Goal: Transaction & Acquisition: Purchase product/service

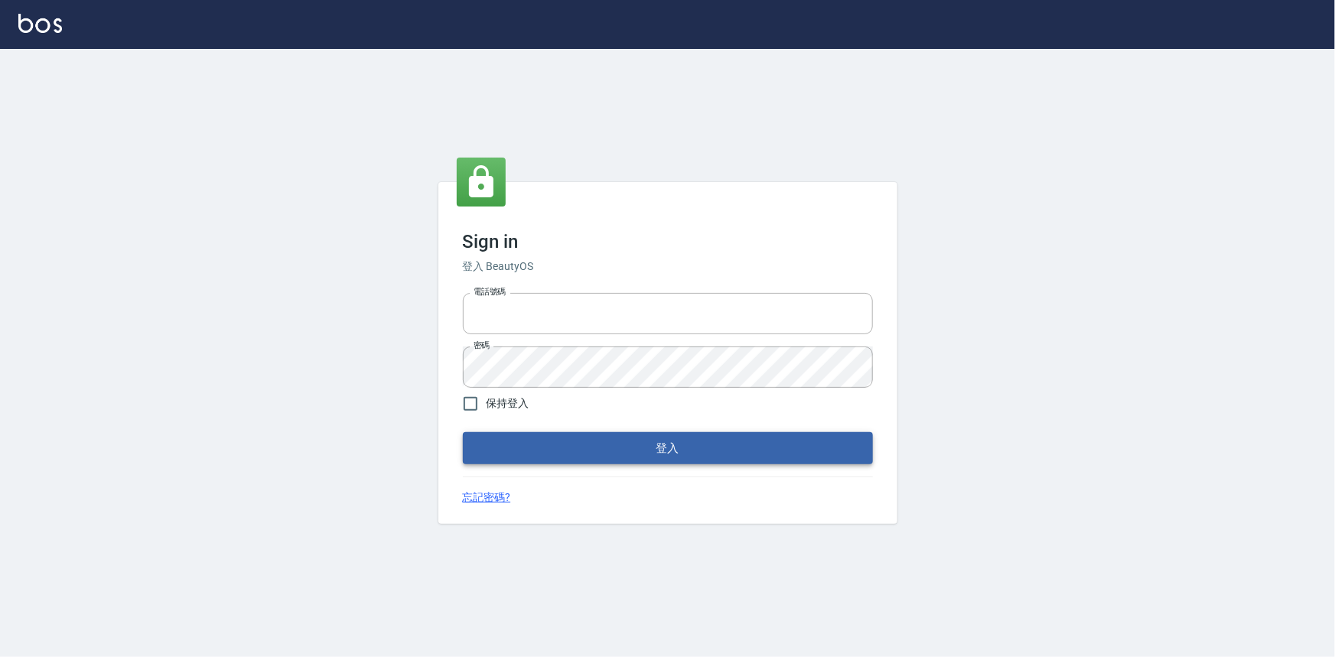
type input "0922670776"
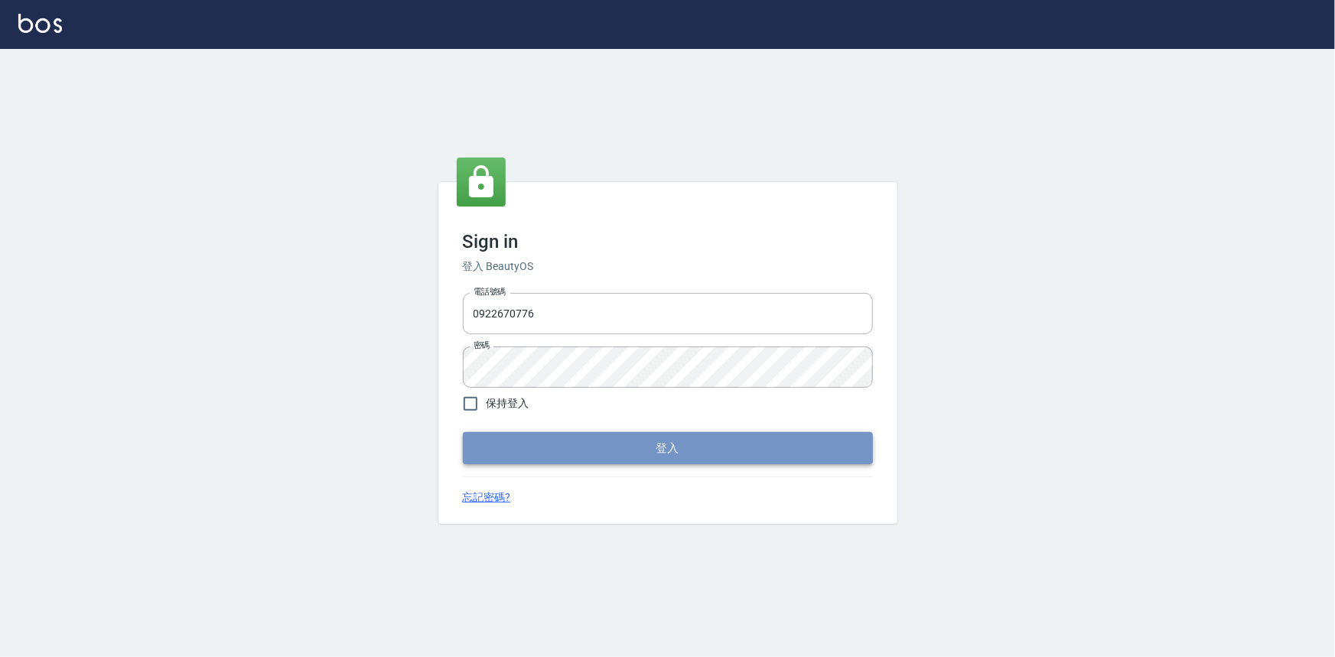
click at [583, 444] on button "登入" at bounding box center [668, 448] width 410 height 32
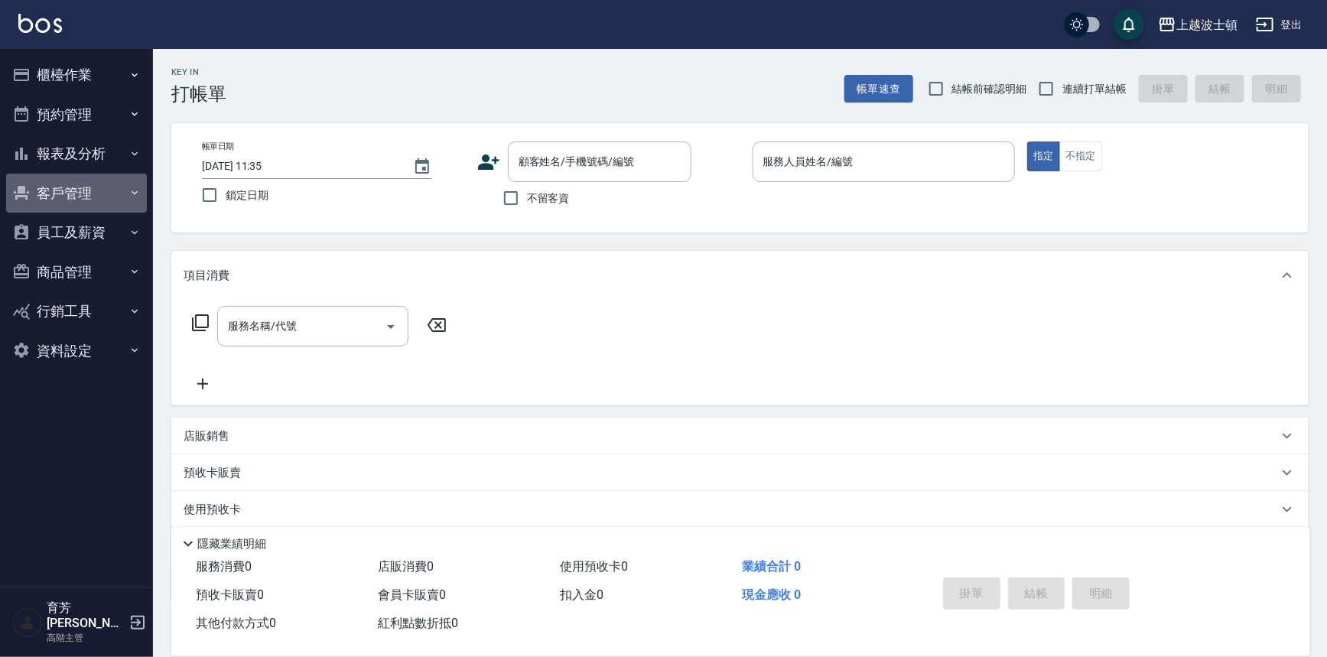
click at [73, 189] on button "客戶管理" at bounding box center [76, 194] width 141 height 40
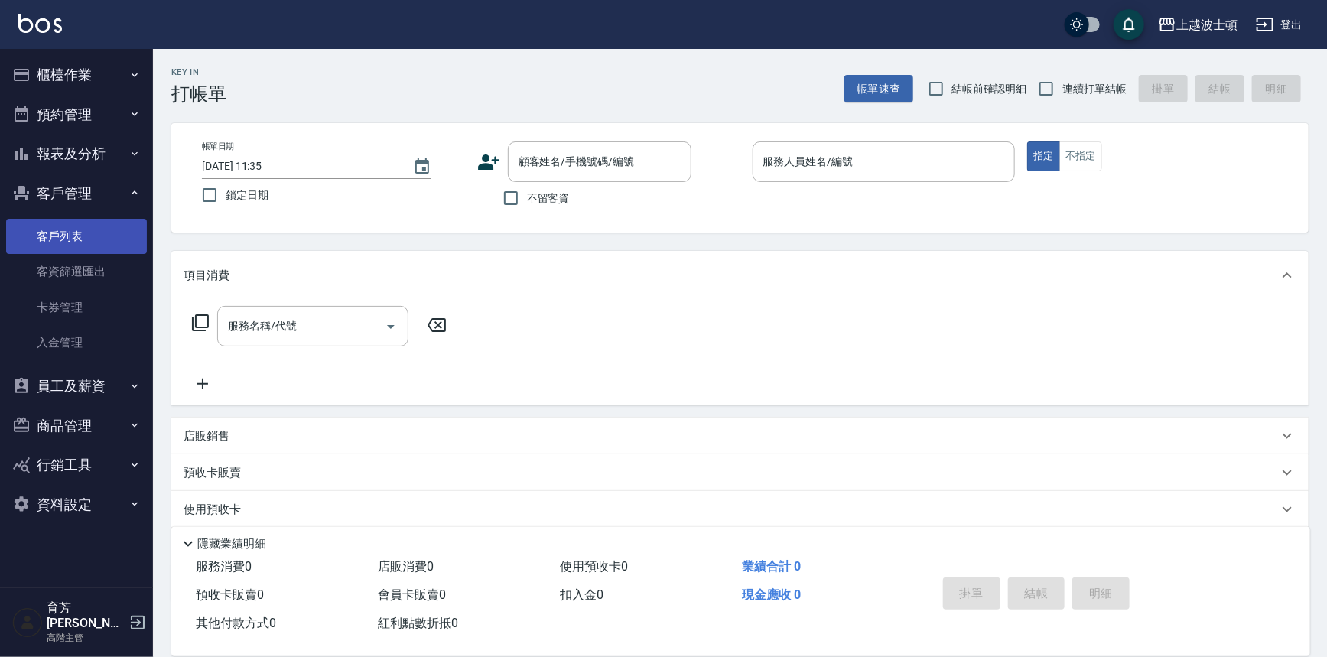
click at [70, 238] on link "客戶列表" at bounding box center [76, 236] width 141 height 35
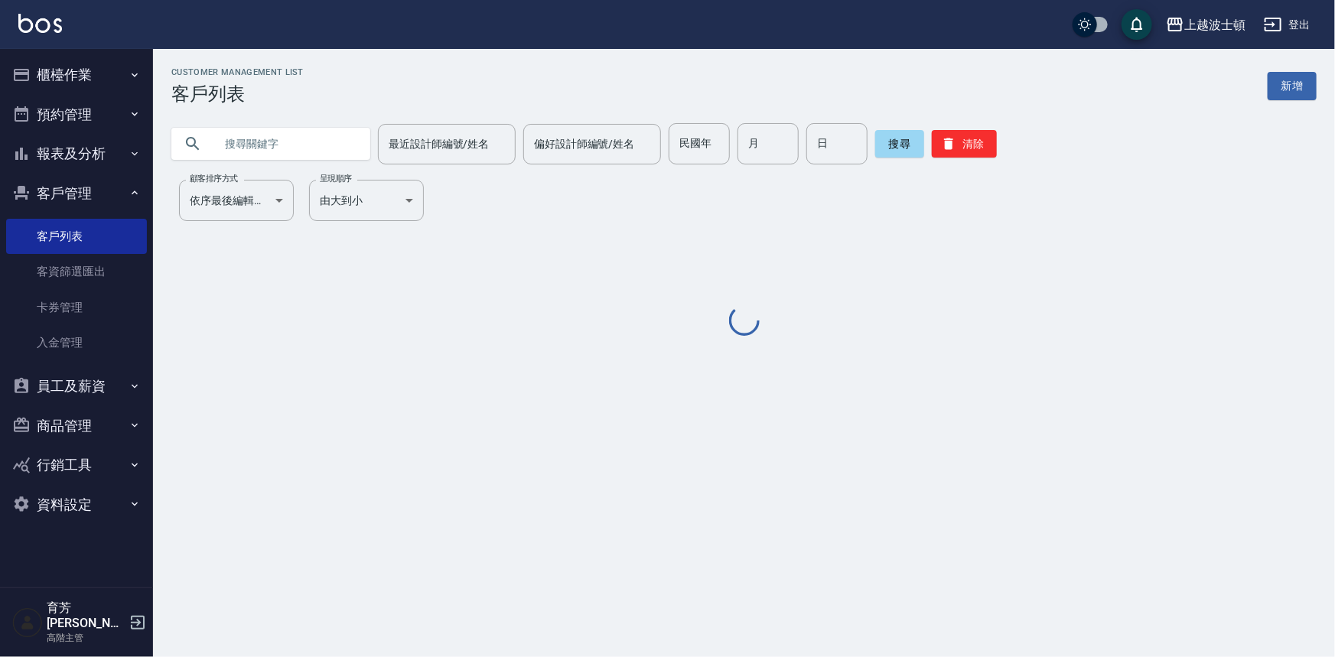
click at [255, 155] on input "text" at bounding box center [286, 143] width 144 height 41
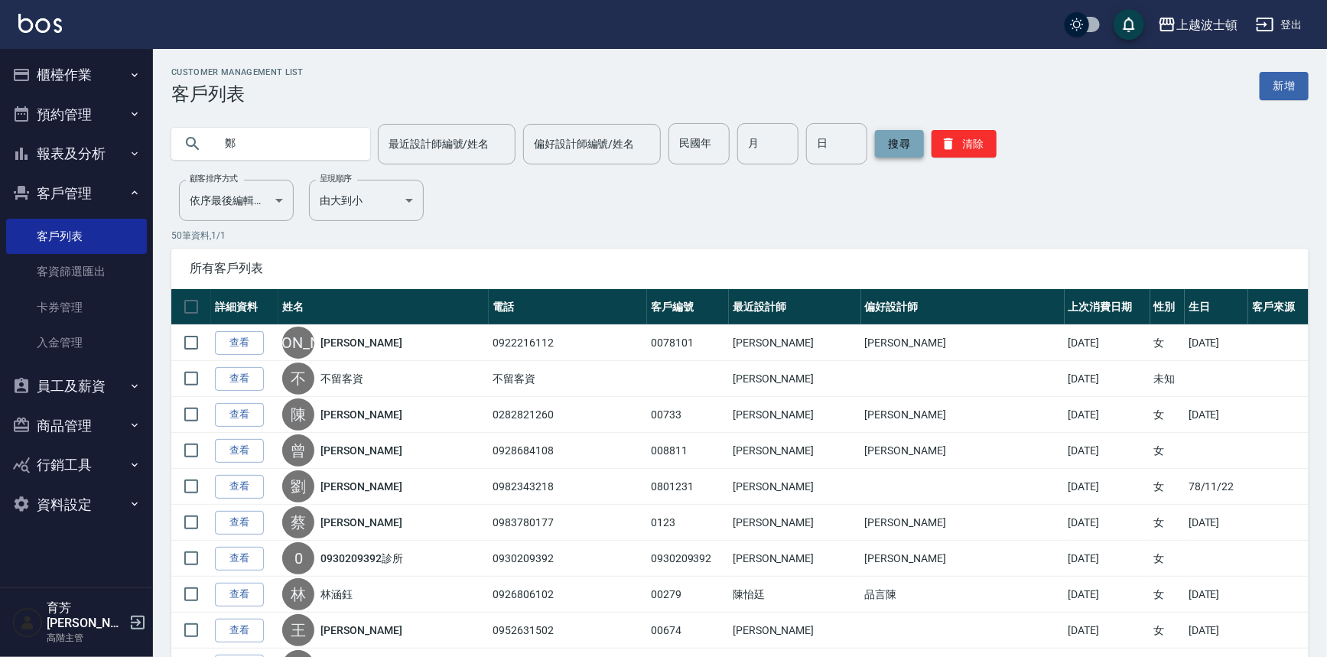
type input "鄭"
click at [887, 143] on button "搜尋" at bounding box center [899, 144] width 49 height 28
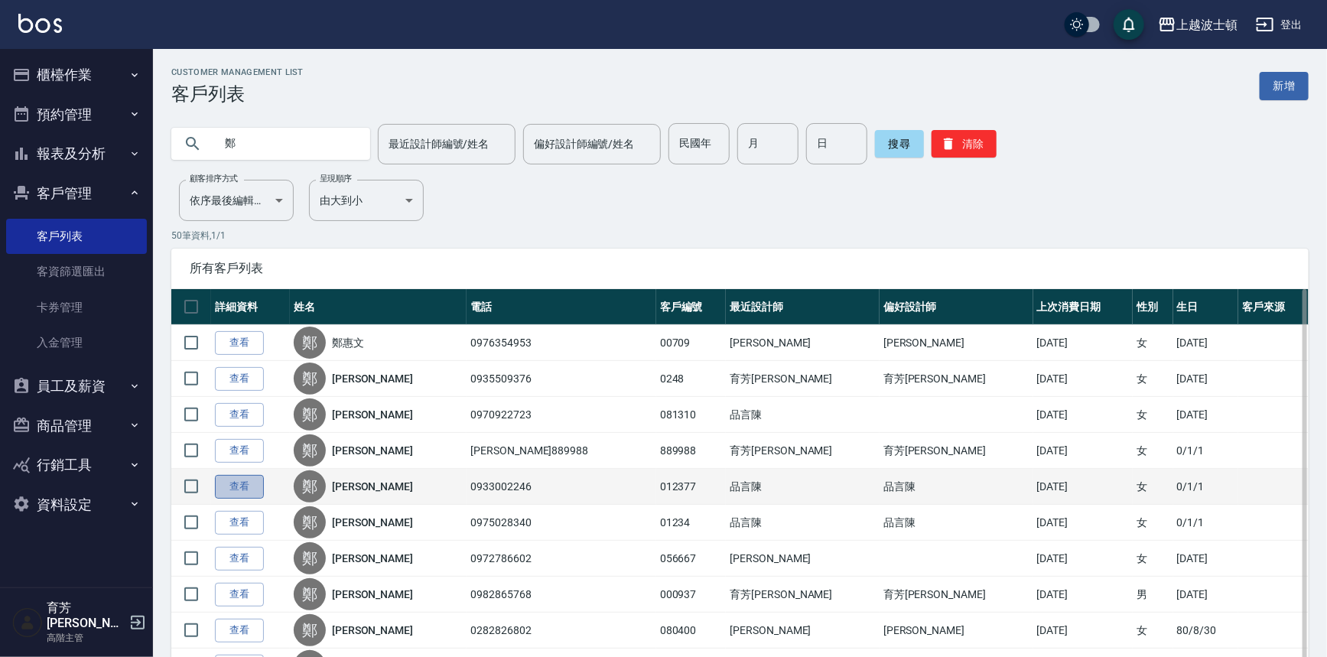
click at [229, 489] on link "查看" at bounding box center [239, 487] width 49 height 24
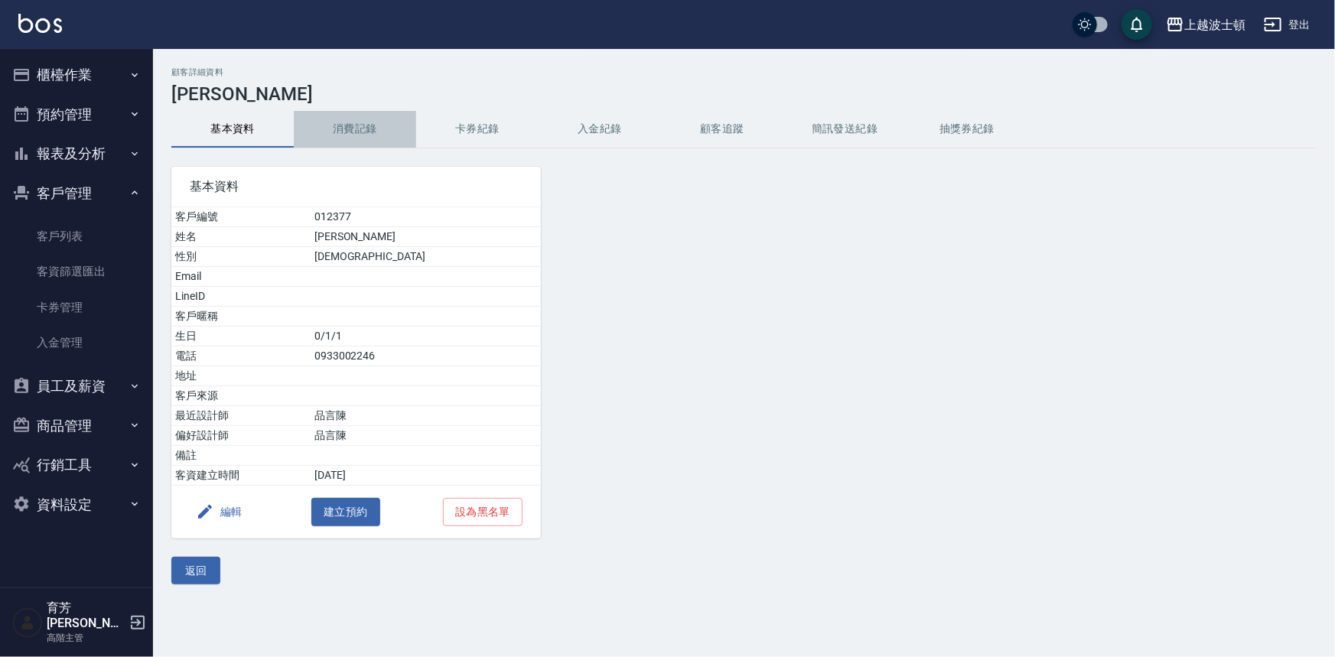
click at [361, 122] on button "消費記錄" at bounding box center [355, 129] width 122 height 37
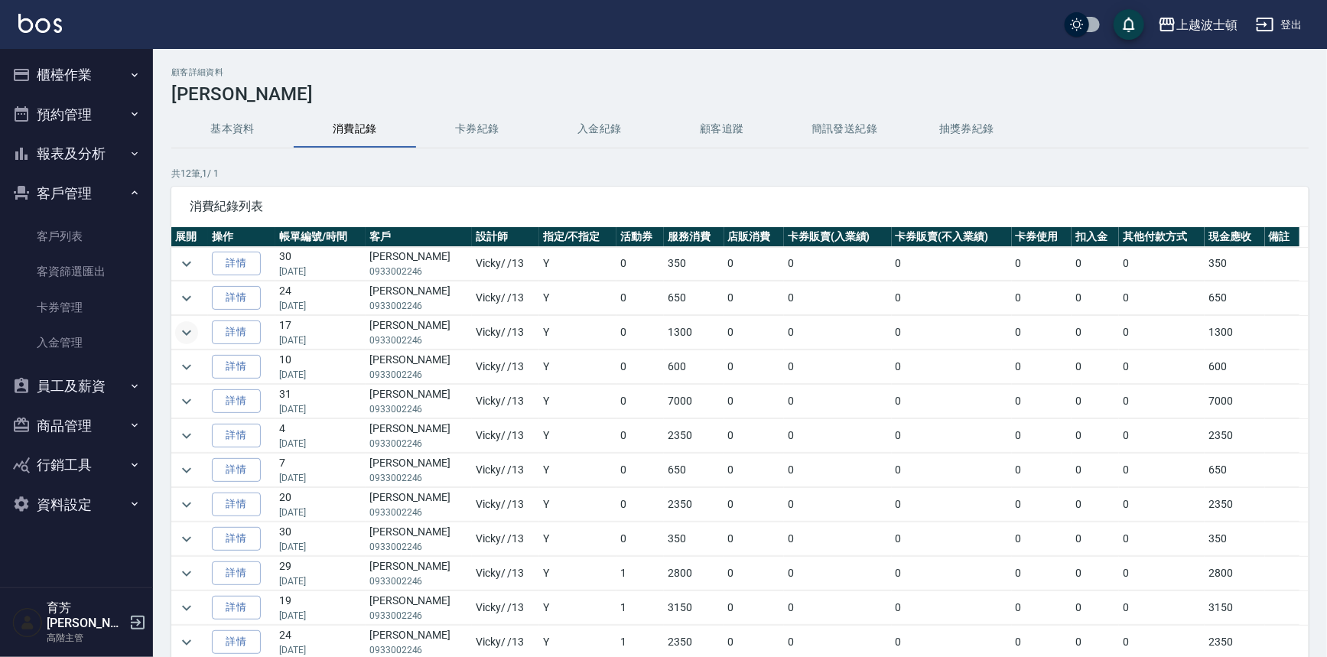
click at [190, 321] on button "expand row" at bounding box center [186, 332] width 23 height 23
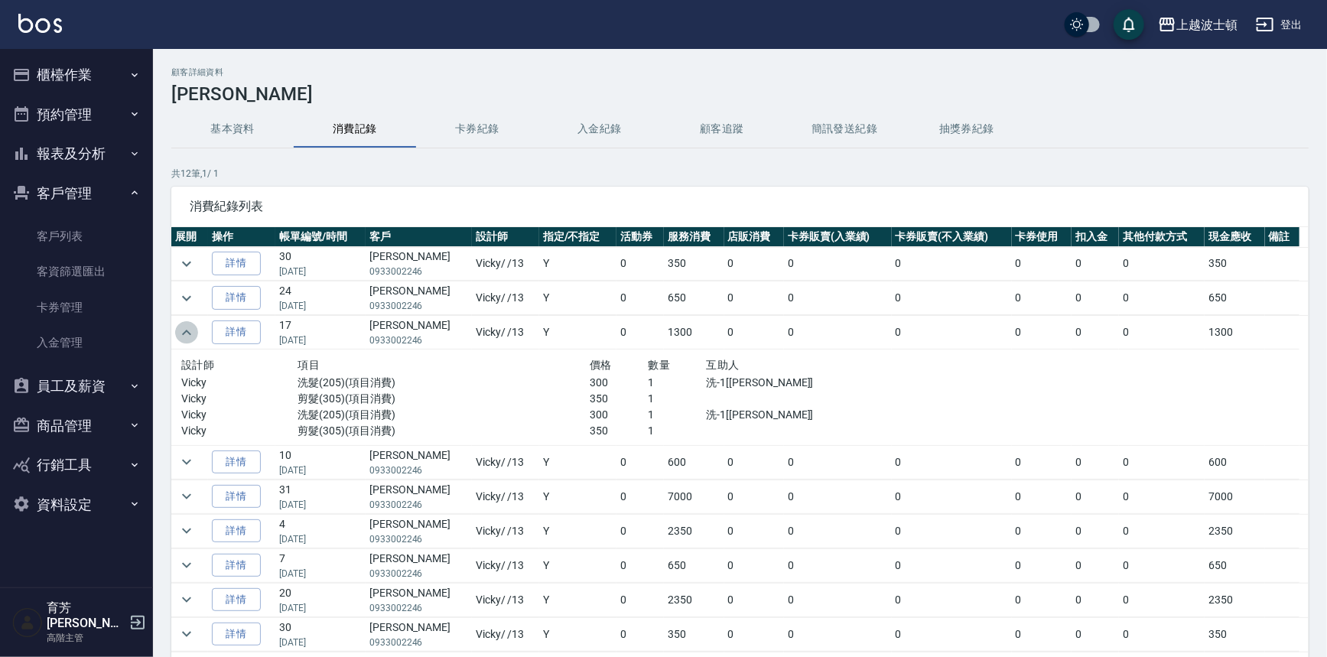
click at [190, 321] on button "expand row" at bounding box center [186, 332] width 23 height 23
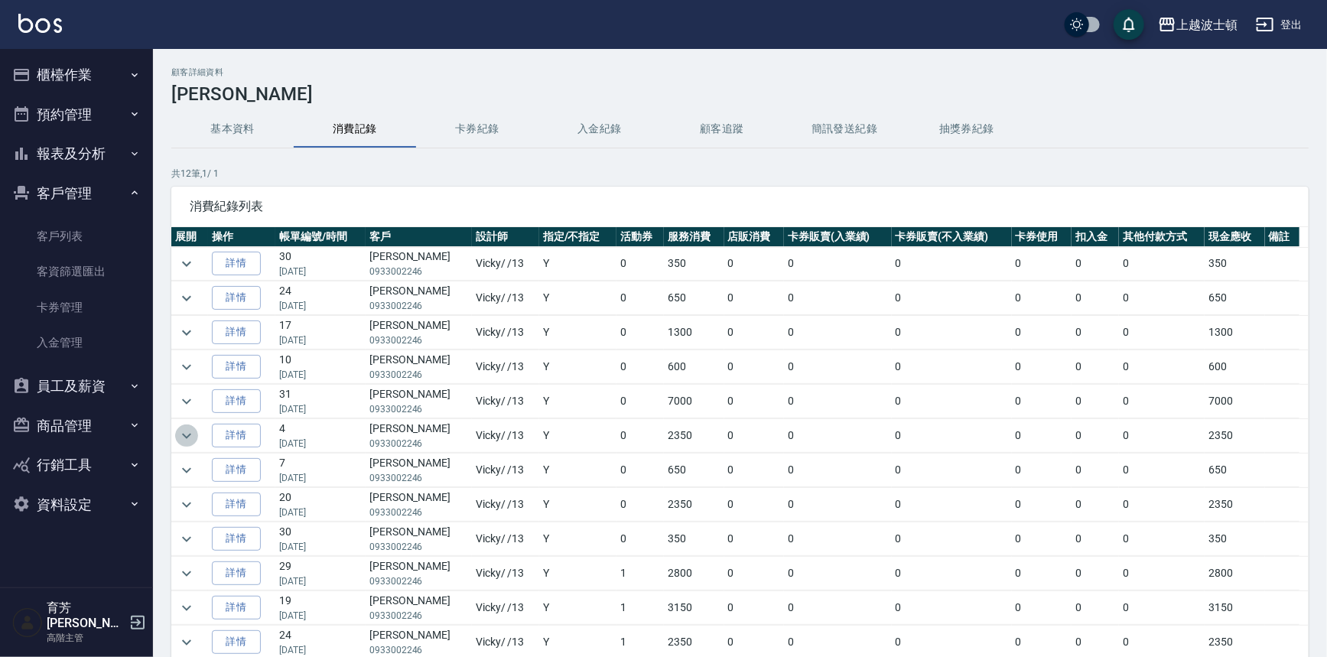
click at [190, 439] on icon "expand row" at bounding box center [186, 436] width 18 height 18
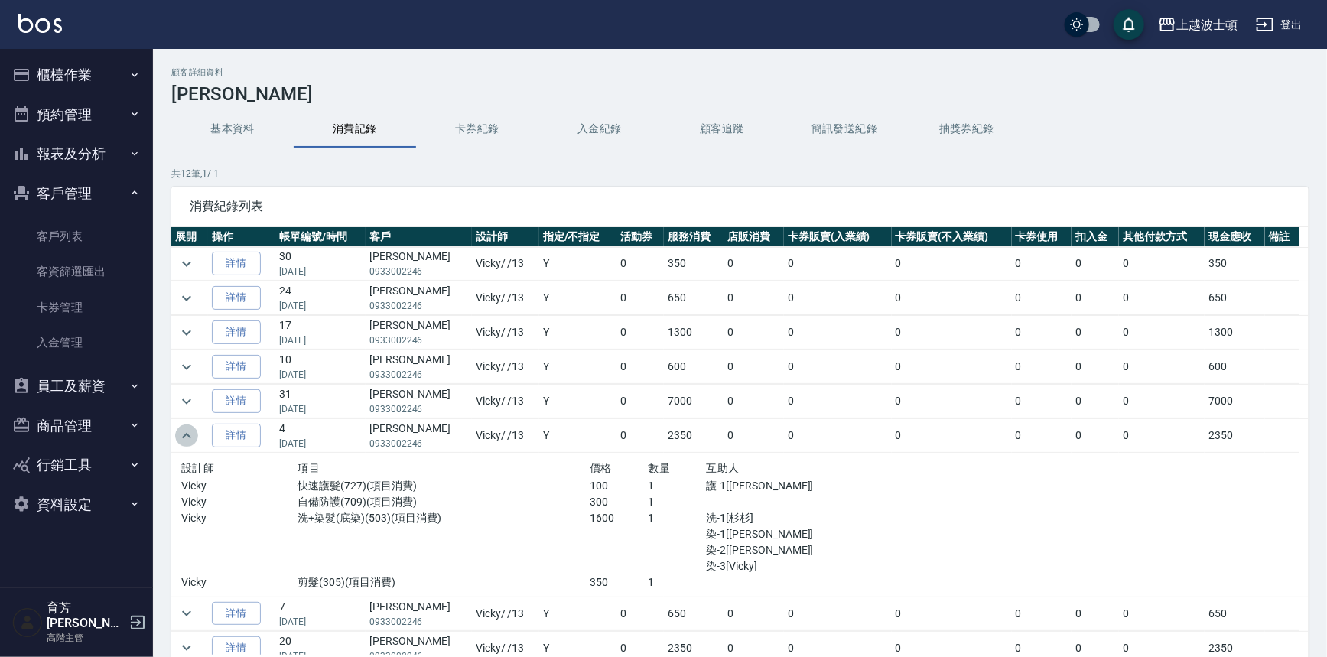
click at [190, 439] on icon "expand row" at bounding box center [186, 436] width 18 height 18
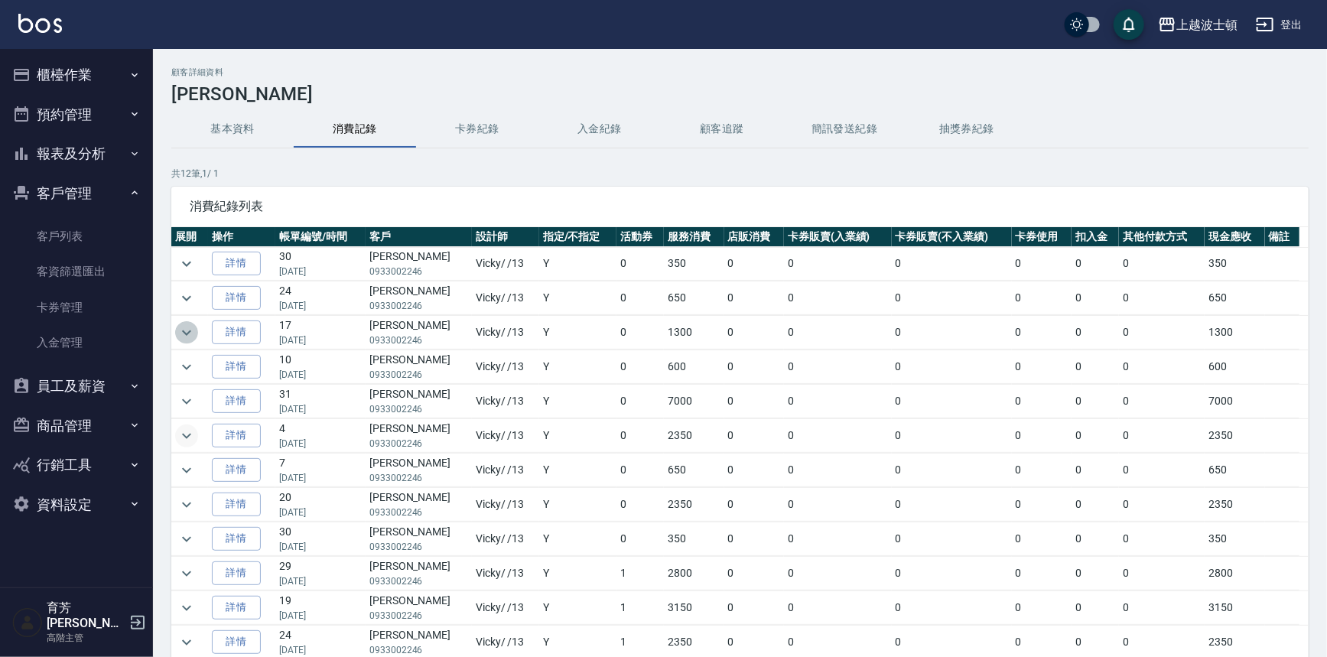
click at [193, 327] on icon "expand row" at bounding box center [186, 333] width 18 height 18
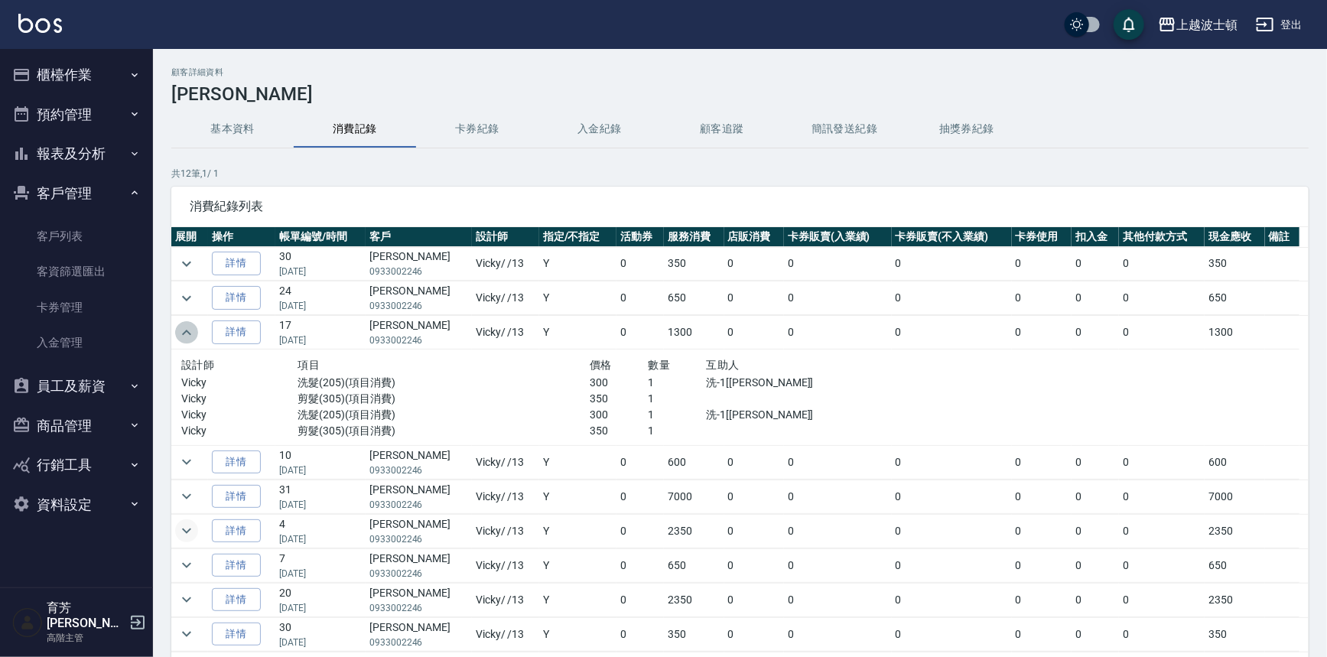
click at [193, 327] on icon "expand row" at bounding box center [186, 333] width 18 height 18
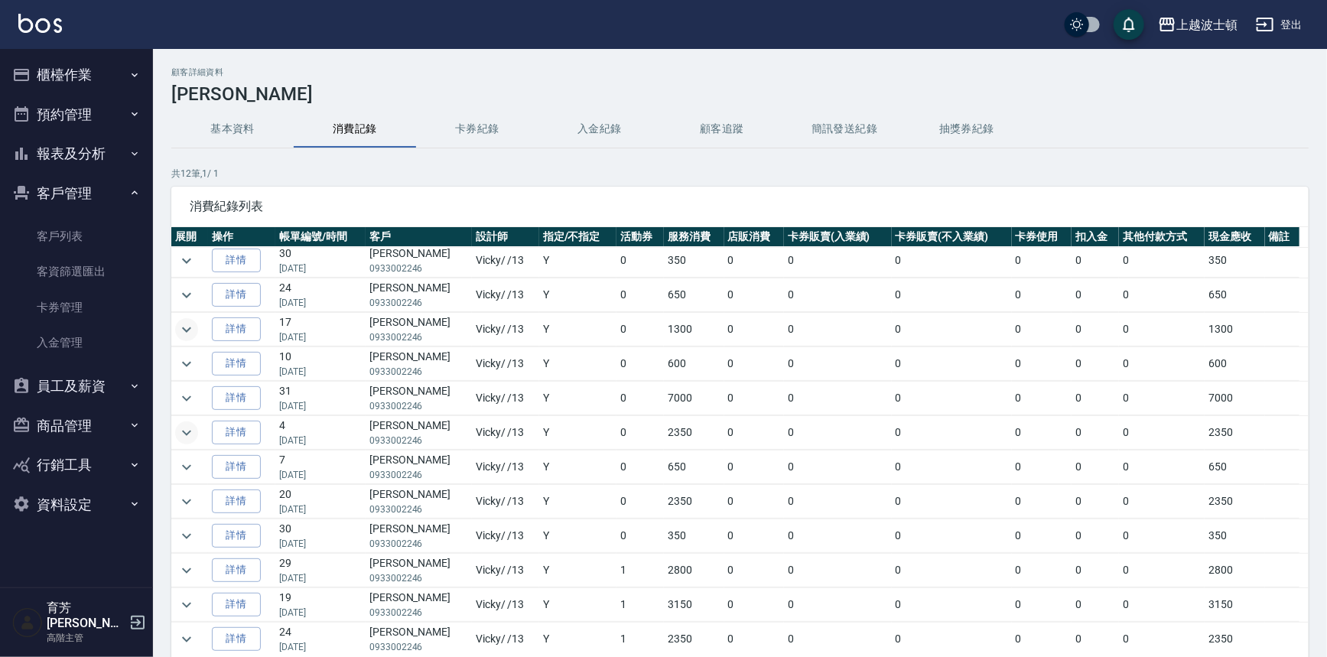
scroll to position [69, 0]
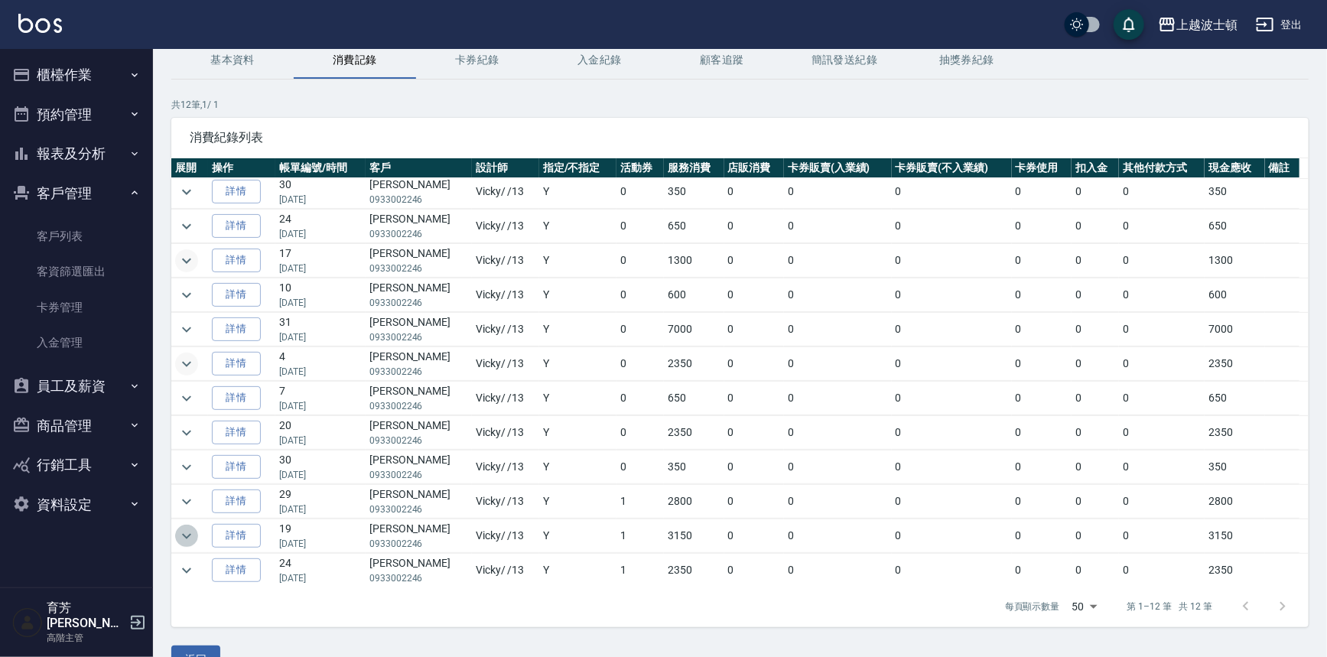
click at [189, 528] on icon "expand row" at bounding box center [186, 536] width 18 height 18
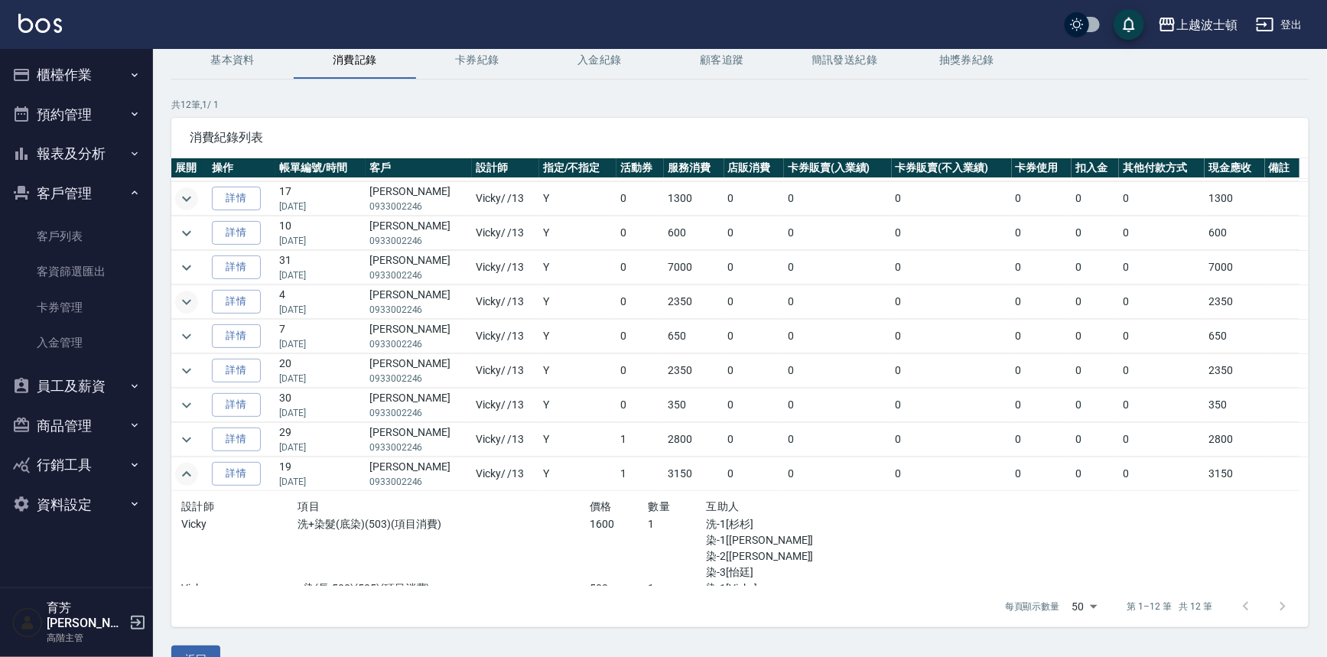
scroll to position [142, 0]
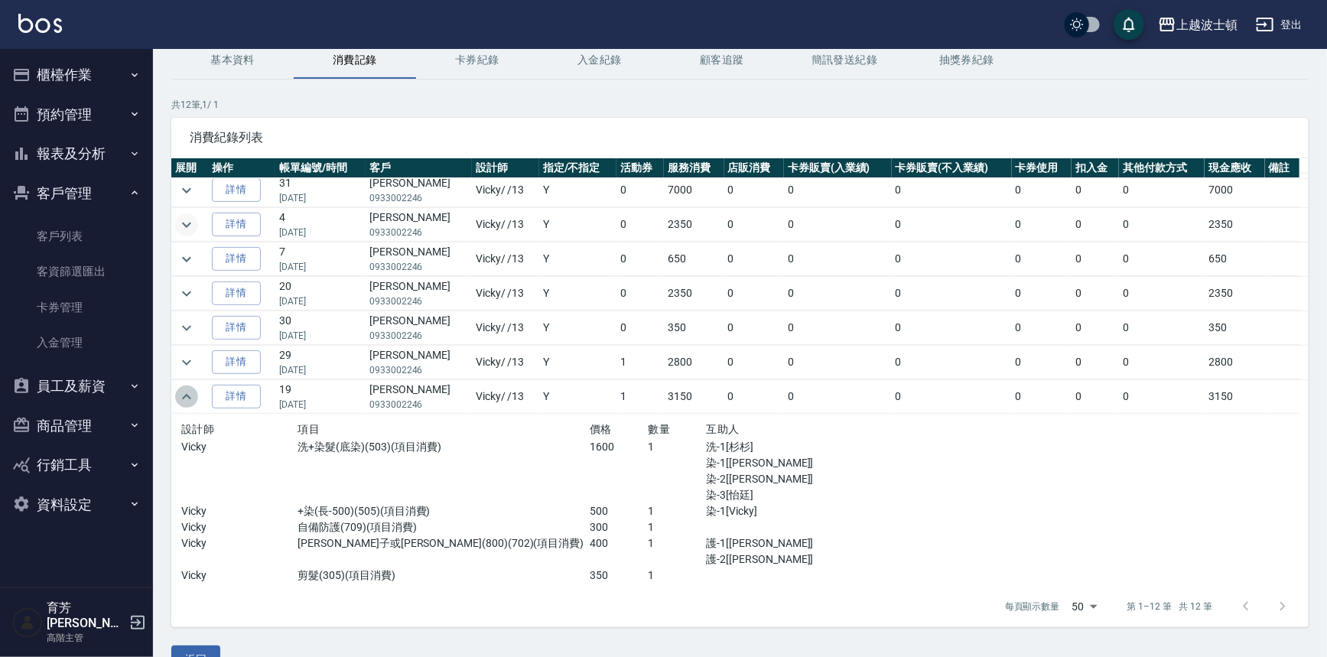
click at [189, 394] on icon "expand row" at bounding box center [186, 396] width 9 height 5
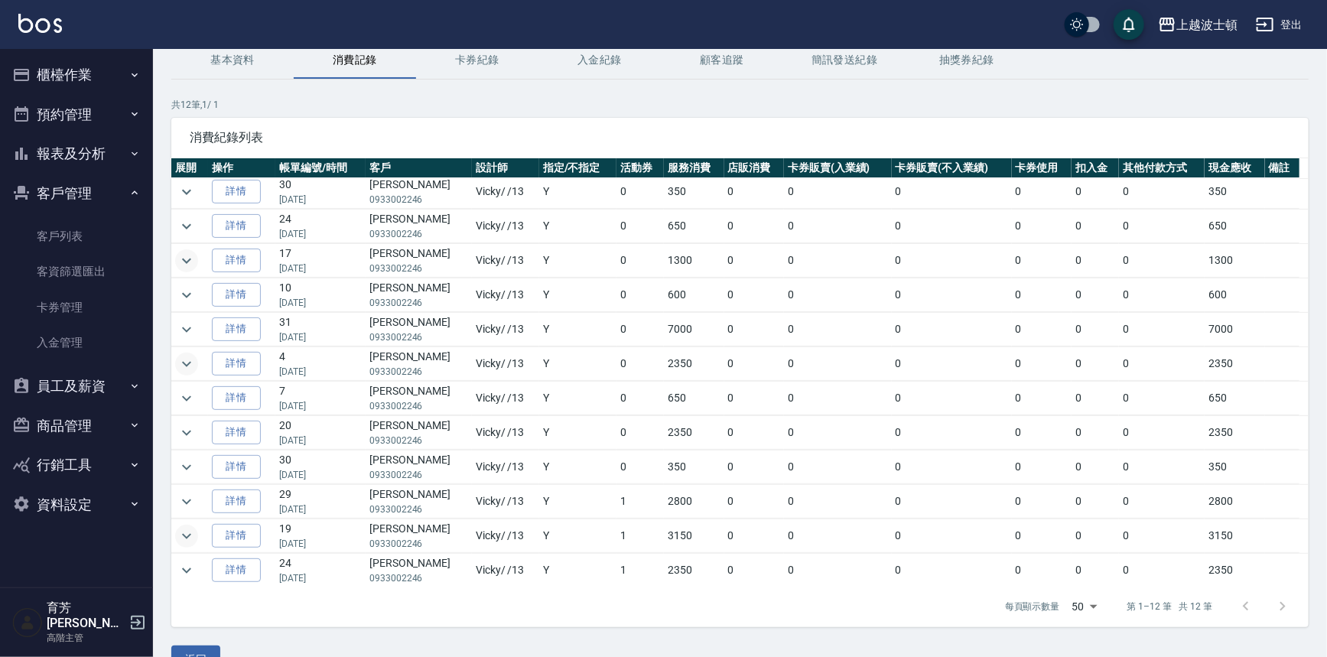
scroll to position [0, 0]
click at [182, 359] on icon "expand row" at bounding box center [186, 367] width 18 height 18
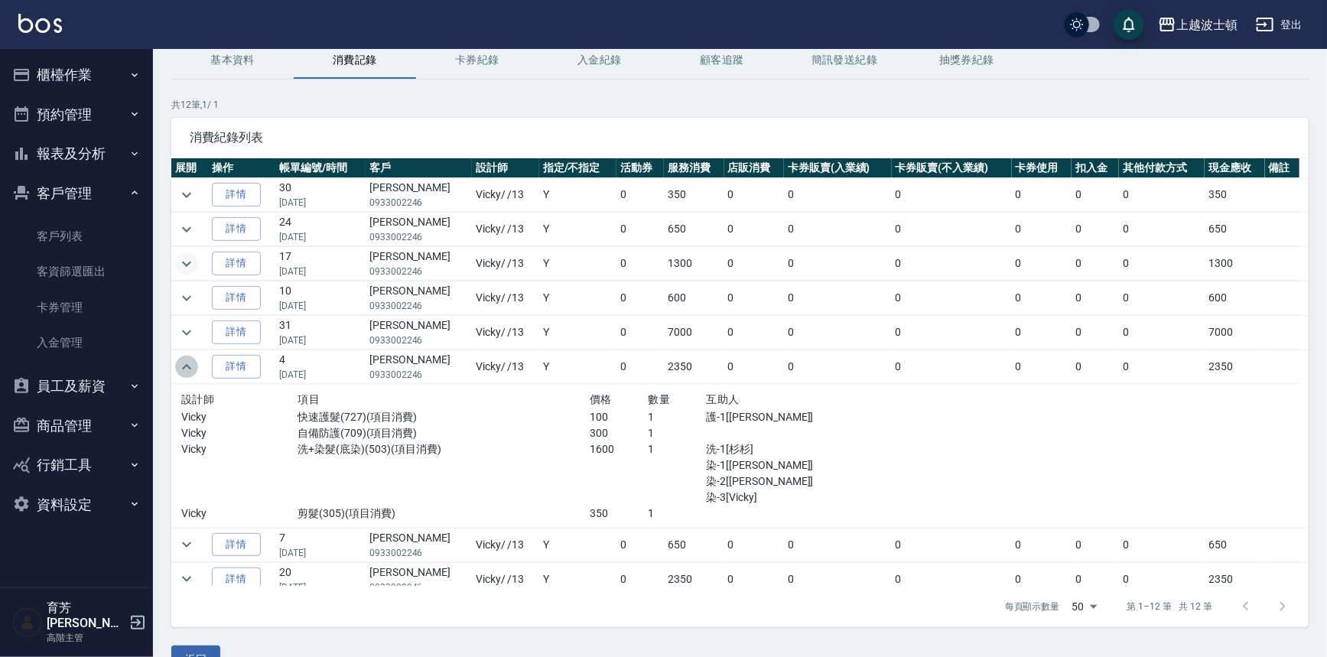
click at [182, 359] on icon "expand row" at bounding box center [186, 367] width 18 height 18
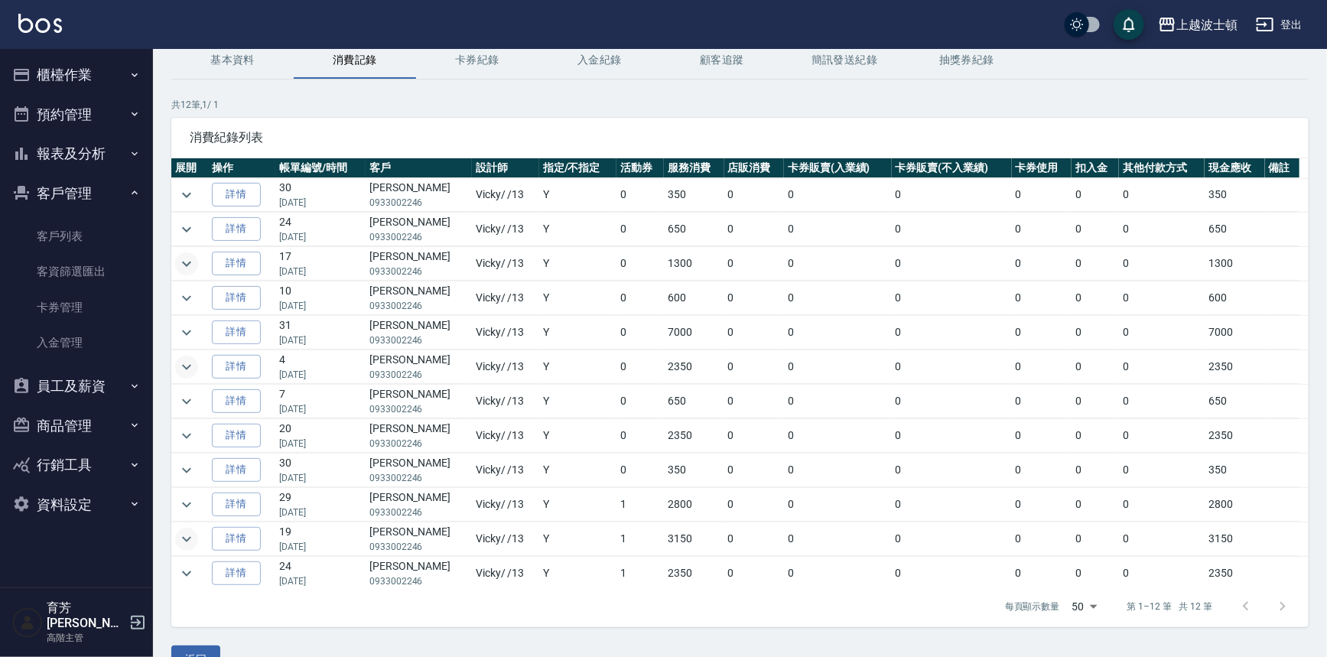
click at [73, 84] on button "櫃檯作業" at bounding box center [76, 75] width 141 height 40
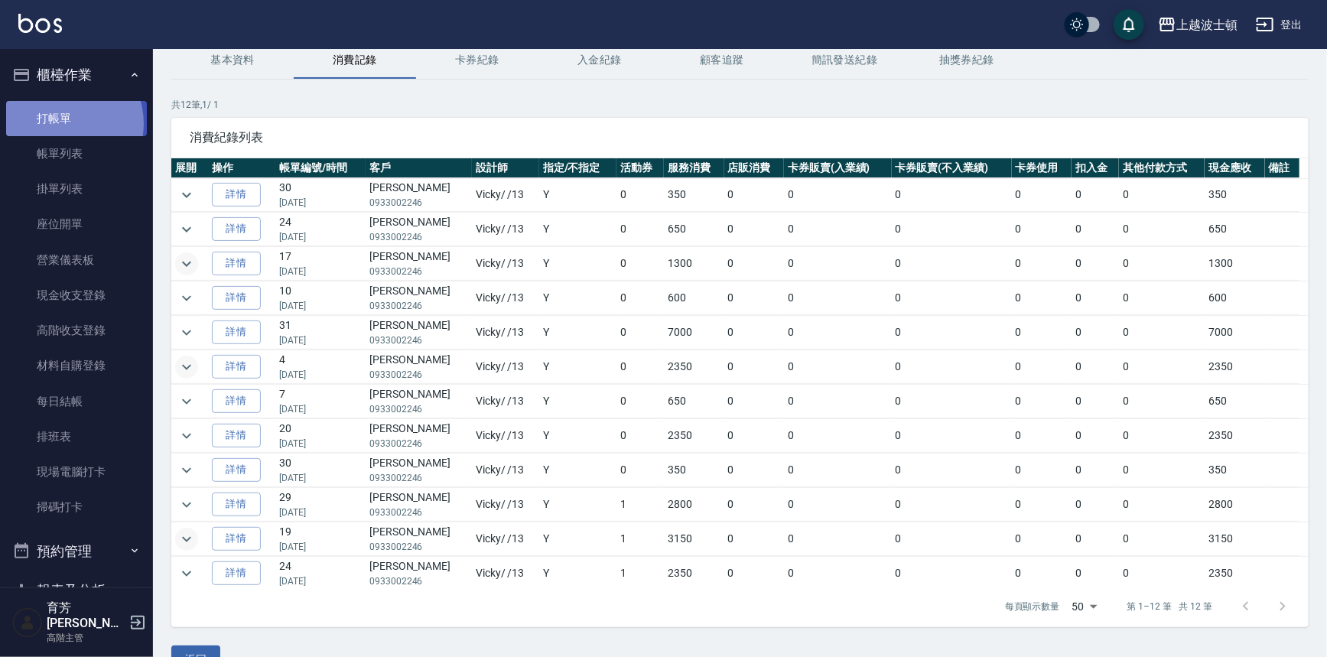
click at [61, 123] on link "打帳單" at bounding box center [76, 118] width 141 height 35
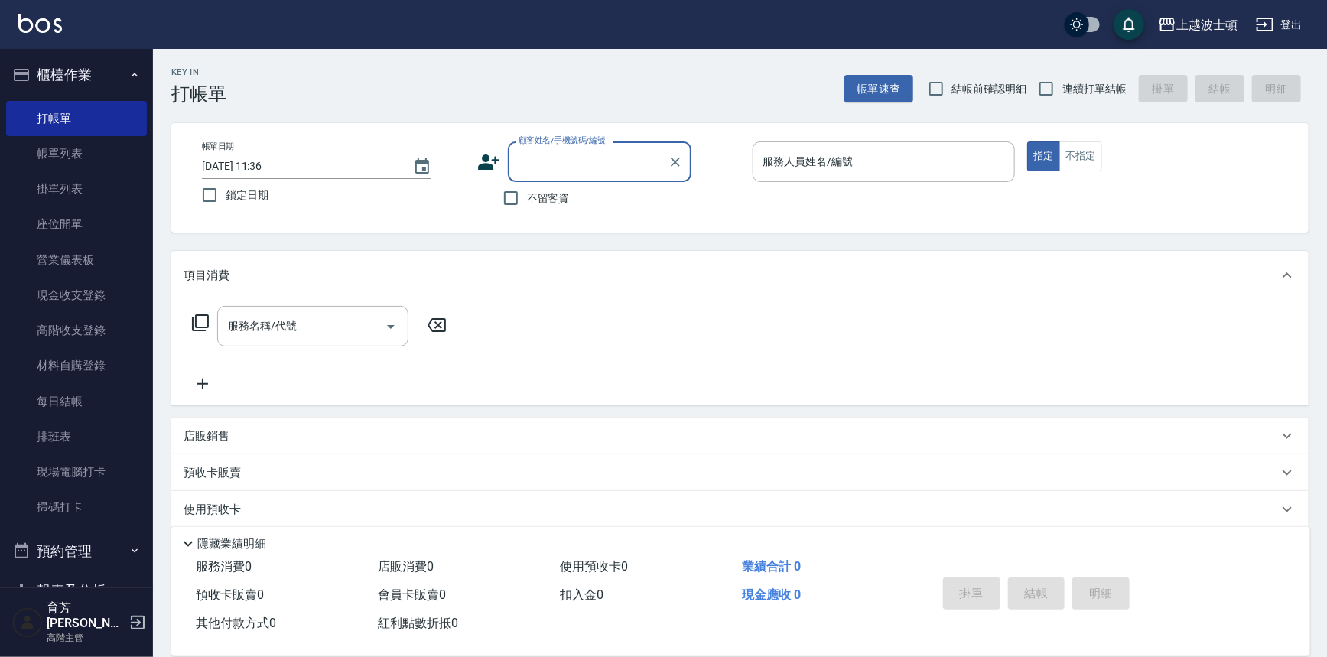
click at [60, 76] on button "櫃檯作業" at bounding box center [76, 75] width 141 height 40
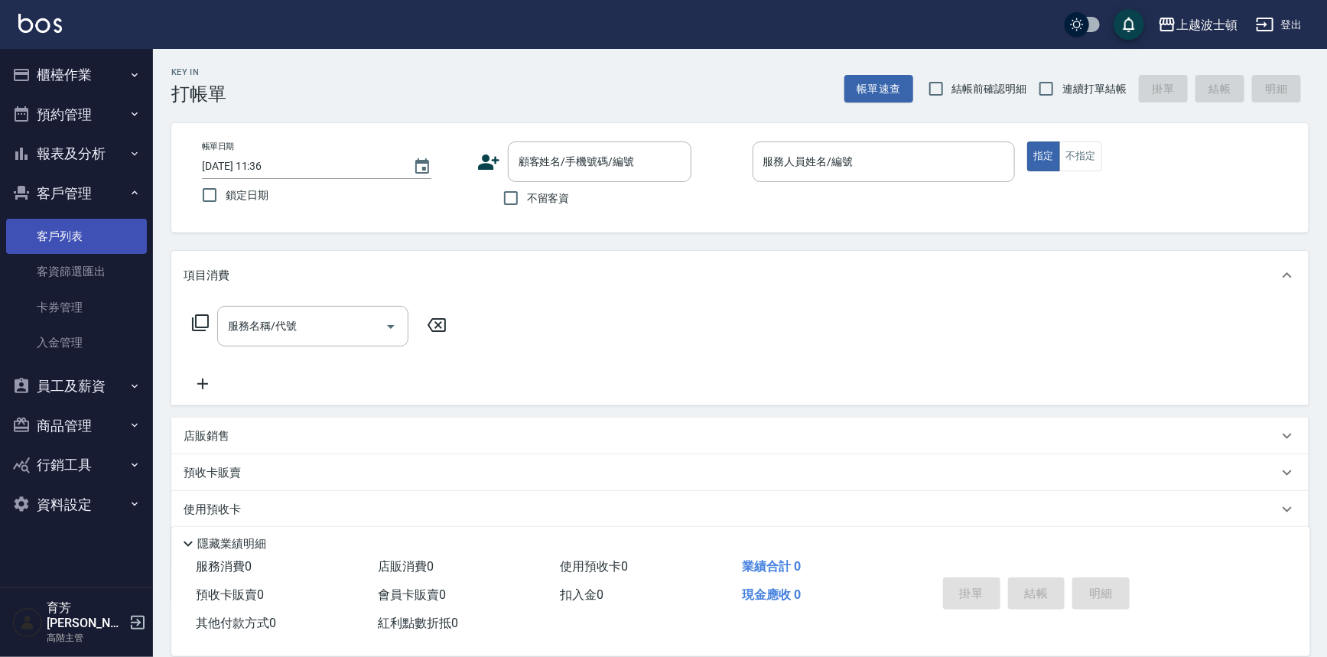
click at [70, 236] on link "客戶列表" at bounding box center [76, 236] width 141 height 35
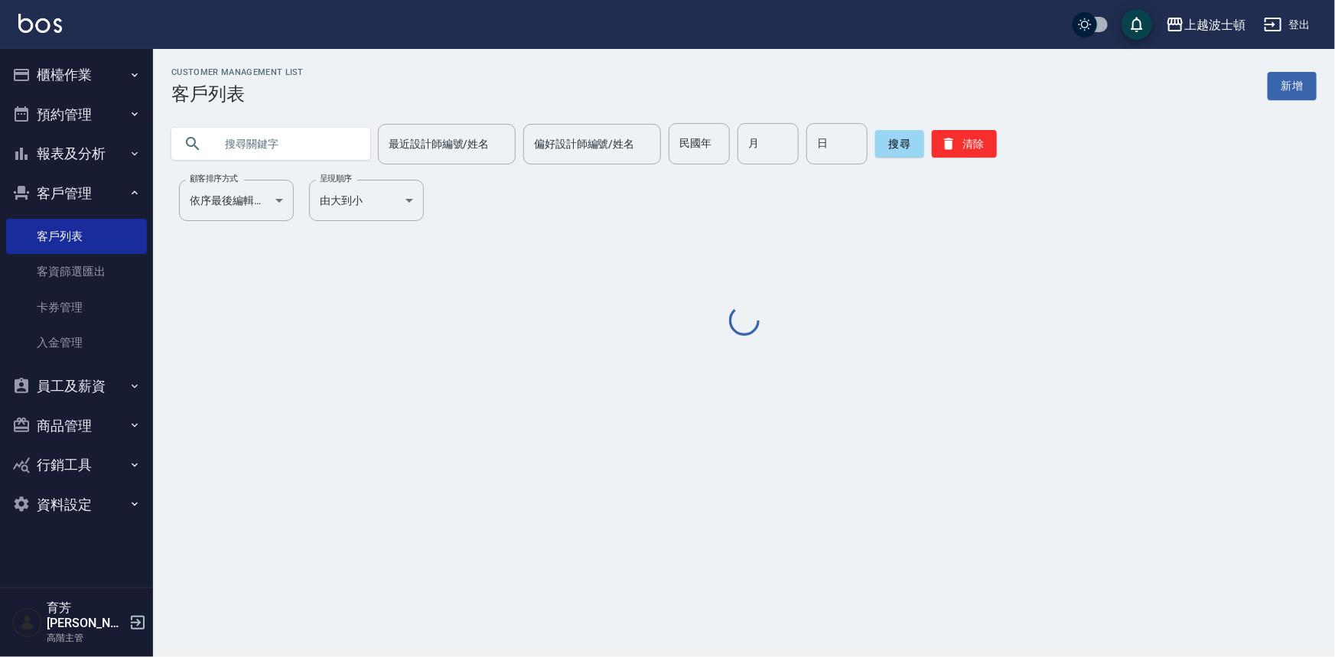
click at [268, 145] on input "text" at bounding box center [286, 143] width 144 height 41
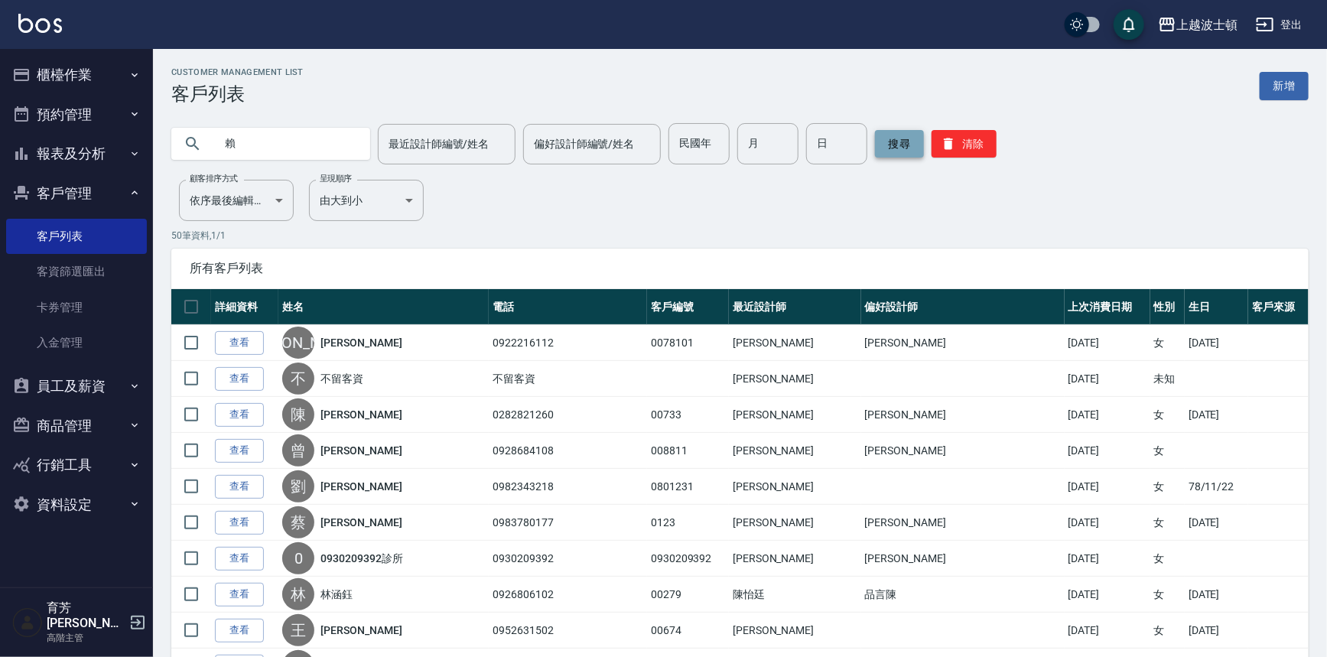
type input "賴"
click at [897, 149] on button "搜尋" at bounding box center [899, 144] width 49 height 28
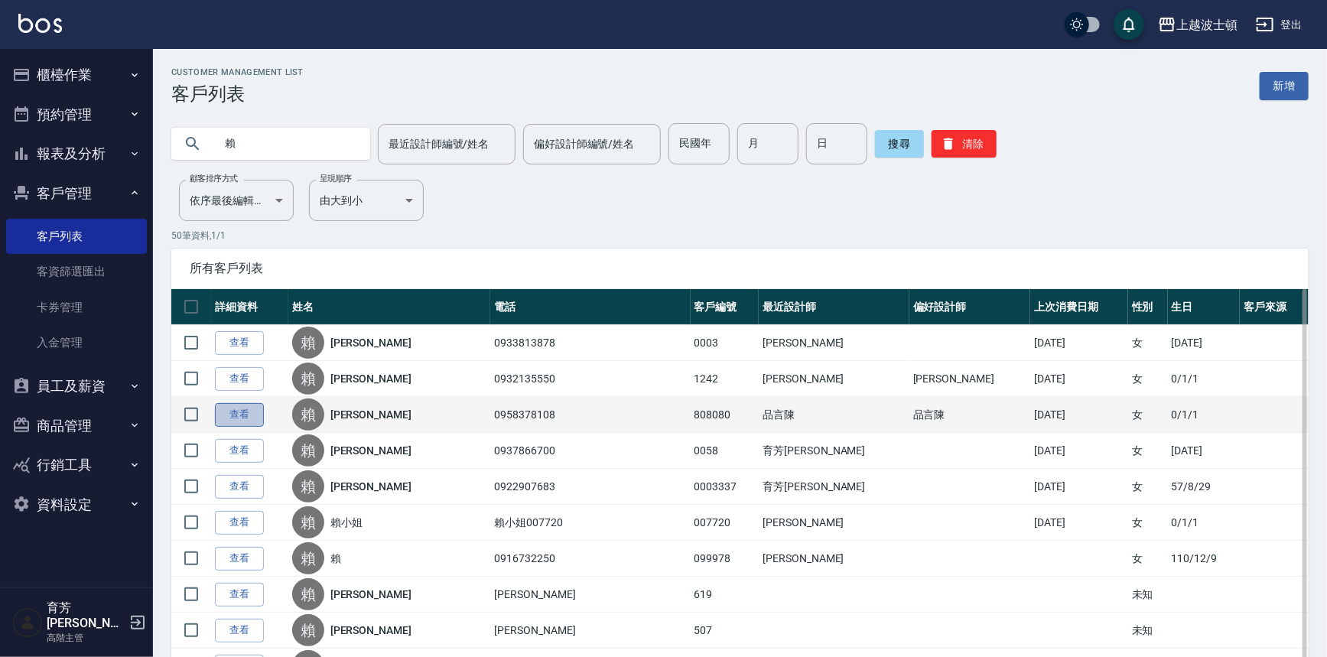
click at [229, 411] on link "查看" at bounding box center [239, 415] width 49 height 24
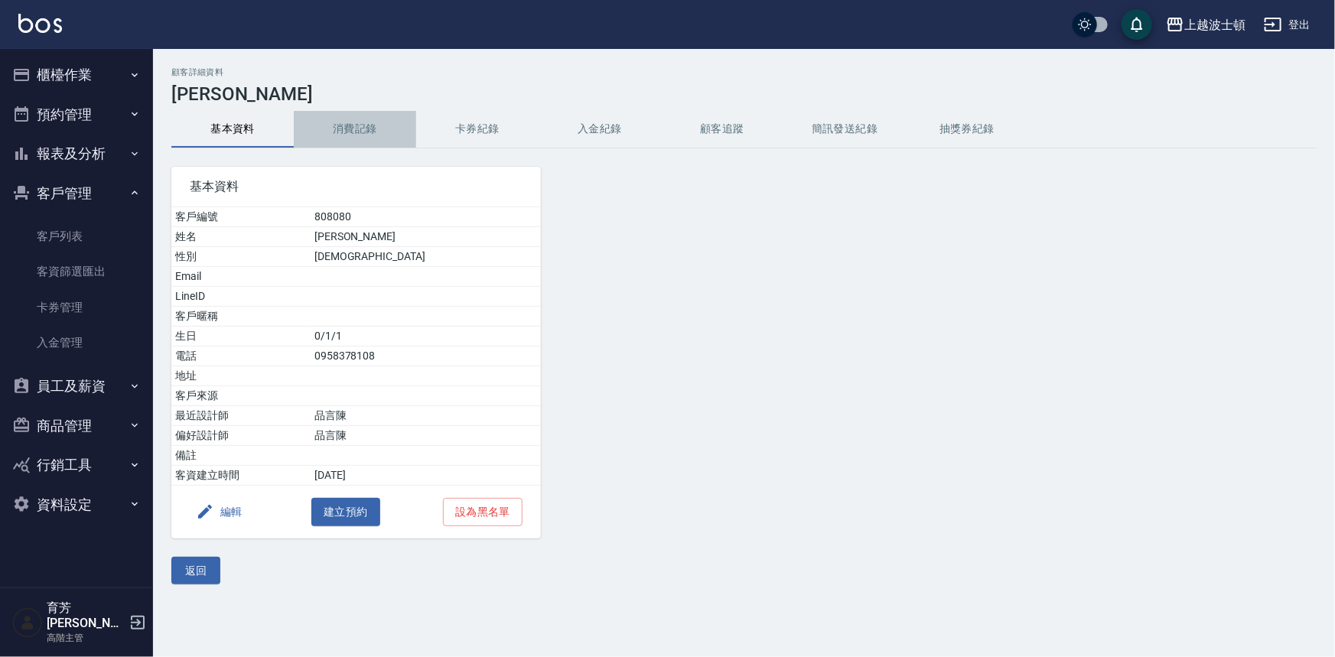
click at [360, 131] on button "消費記錄" at bounding box center [355, 129] width 122 height 37
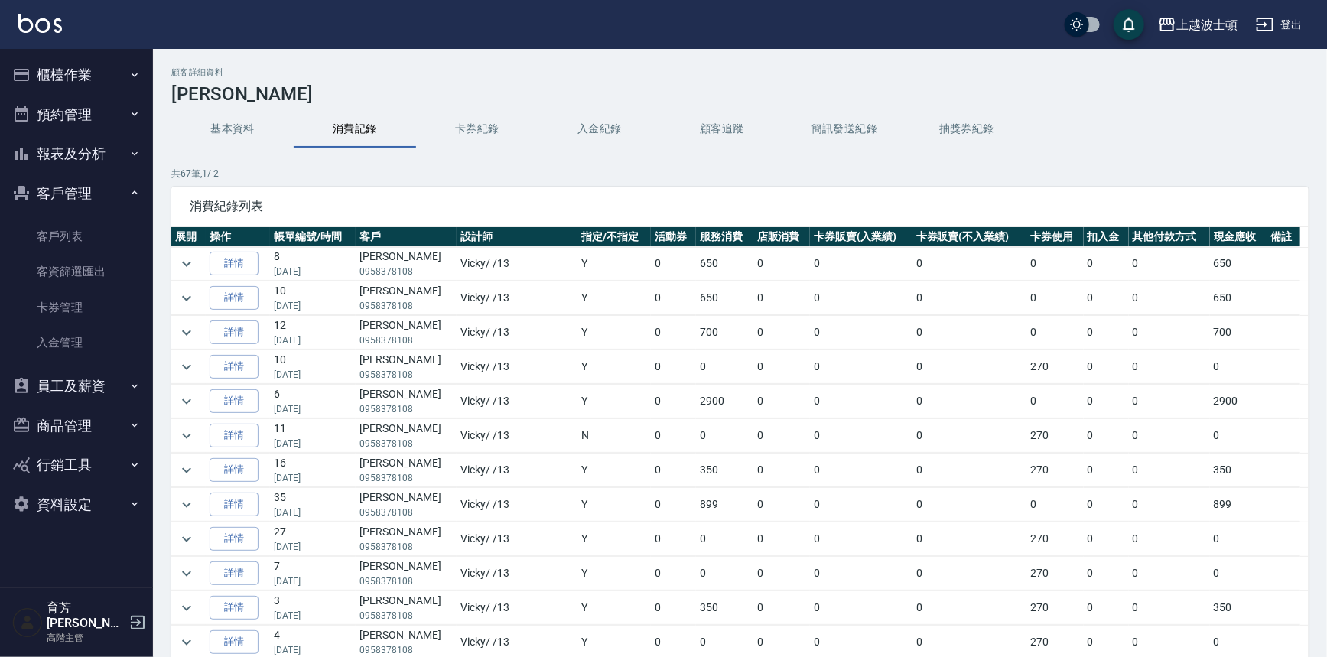
scroll to position [69, 0]
click at [179, 326] on icon "expand row" at bounding box center [186, 333] width 18 height 18
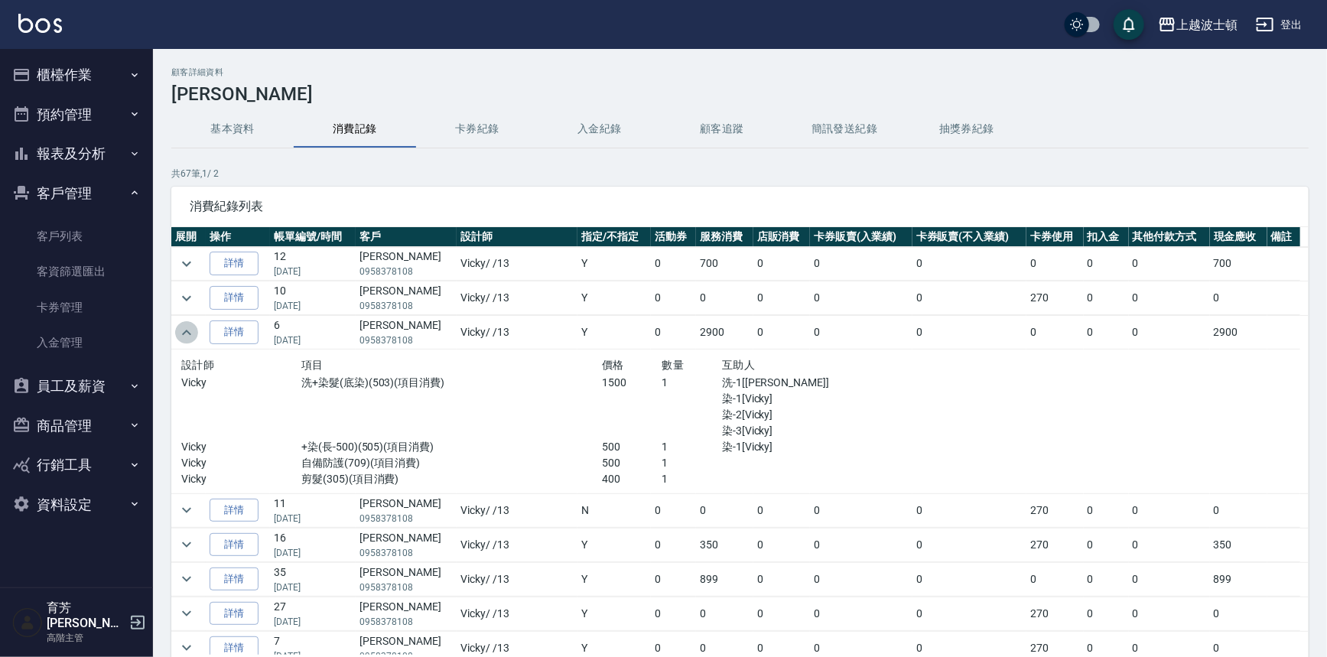
click at [179, 326] on icon "expand row" at bounding box center [186, 333] width 18 height 18
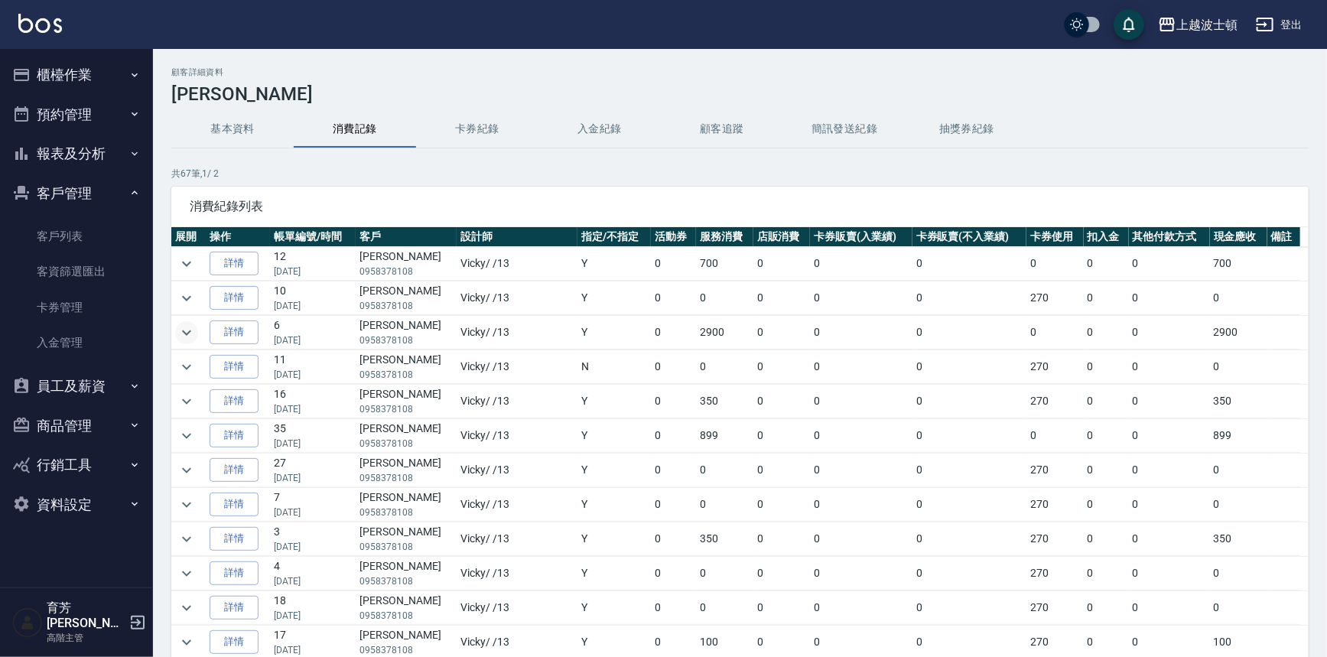
click at [79, 89] on button "櫃檯作業" at bounding box center [76, 75] width 141 height 40
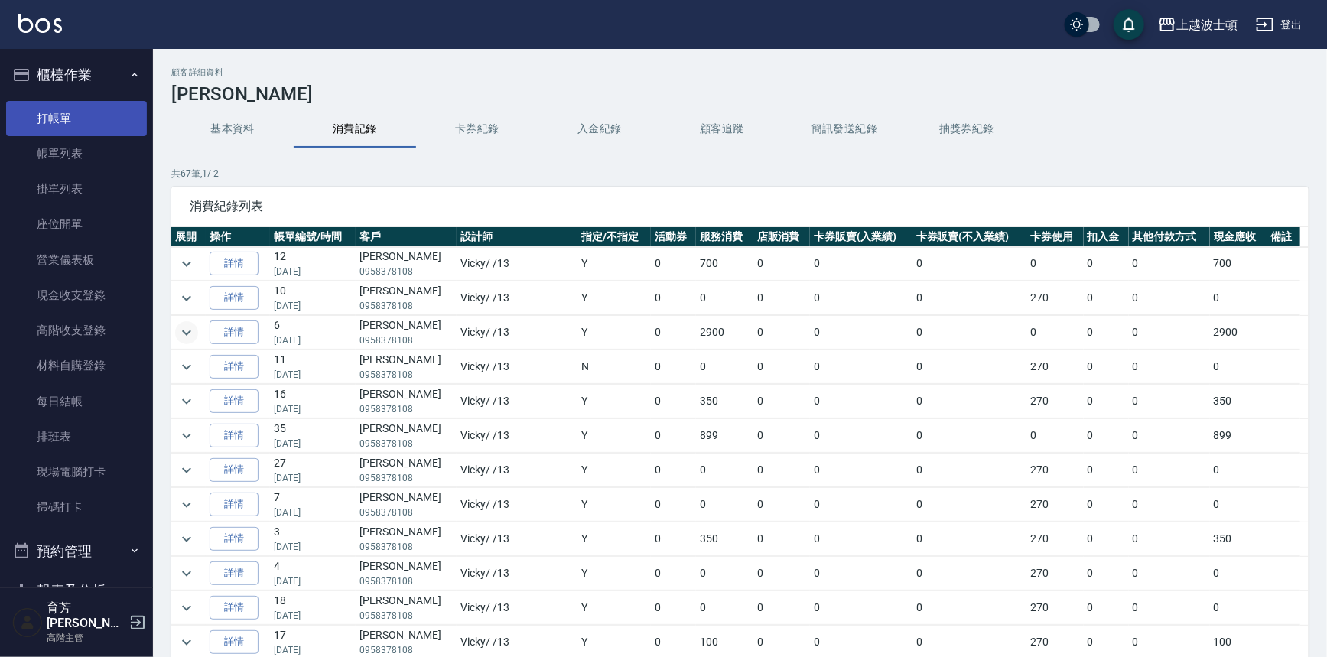
click at [74, 115] on link "打帳單" at bounding box center [76, 118] width 141 height 35
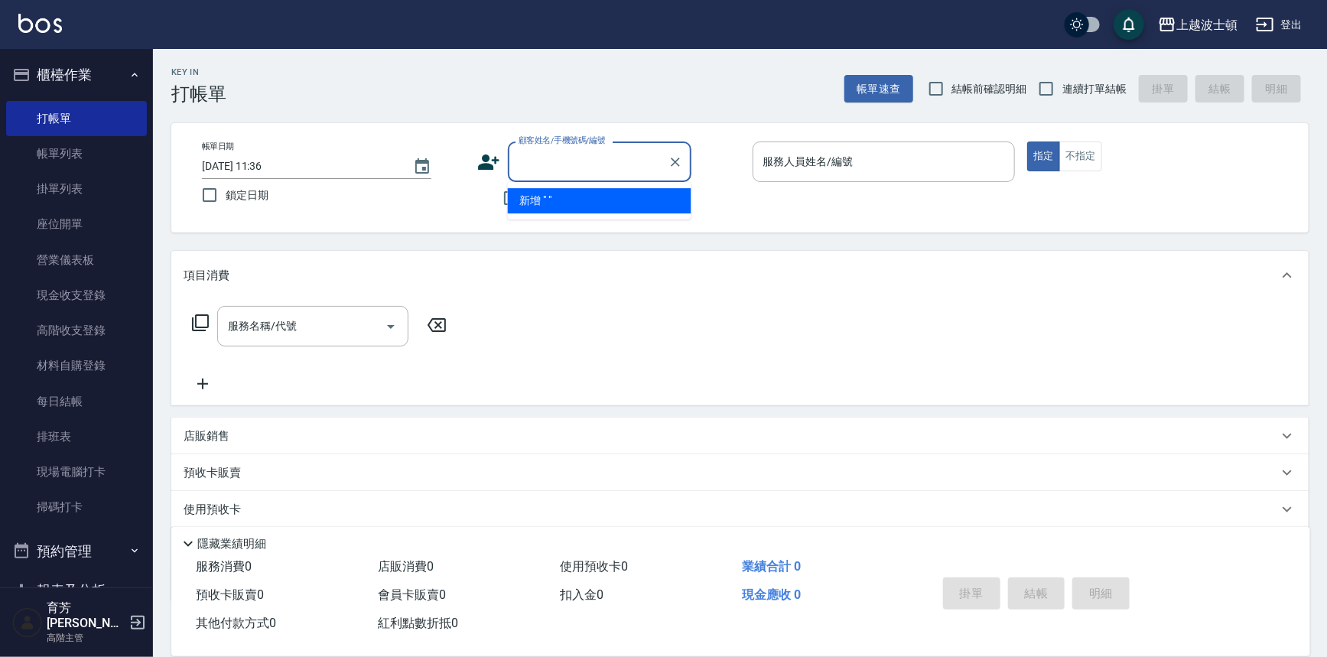
click at [556, 161] on input "顧客姓名/手機號碼/編號" at bounding box center [588, 161] width 147 height 27
type input "竟"
click at [676, 155] on icon "Clear" at bounding box center [675, 161] width 15 height 15
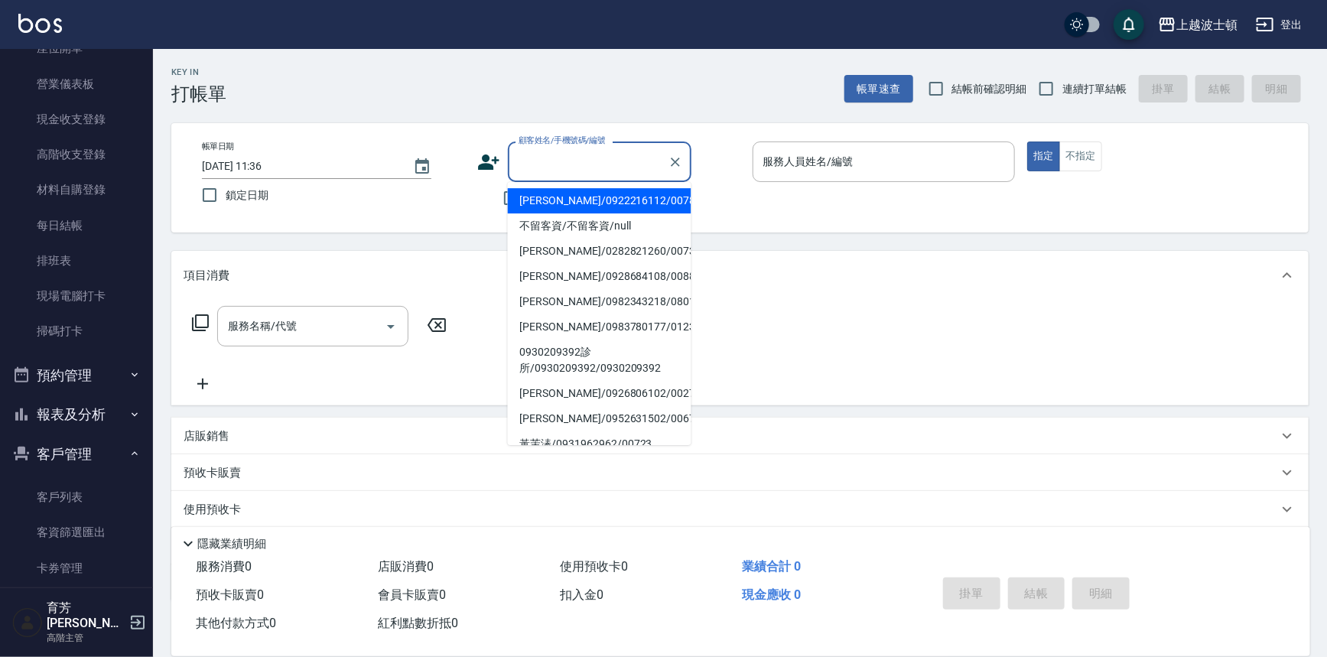
scroll to position [189, 0]
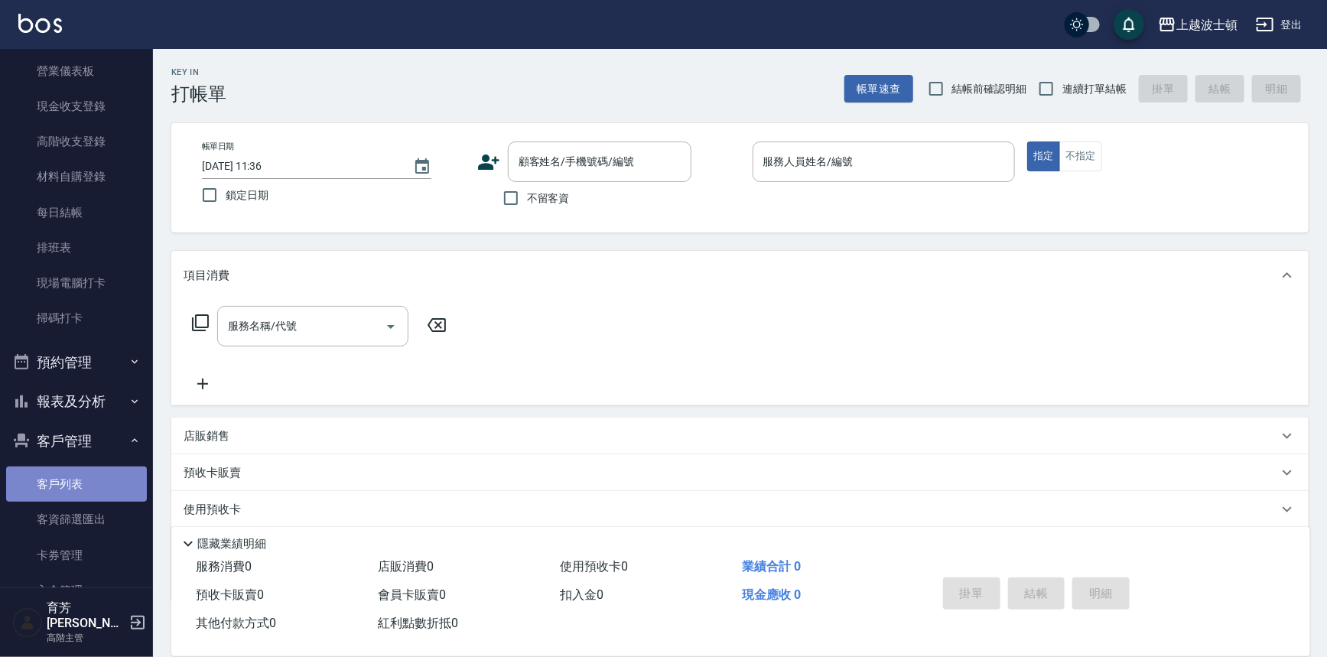
click at [119, 474] on link "客戶列表" at bounding box center [76, 484] width 141 height 35
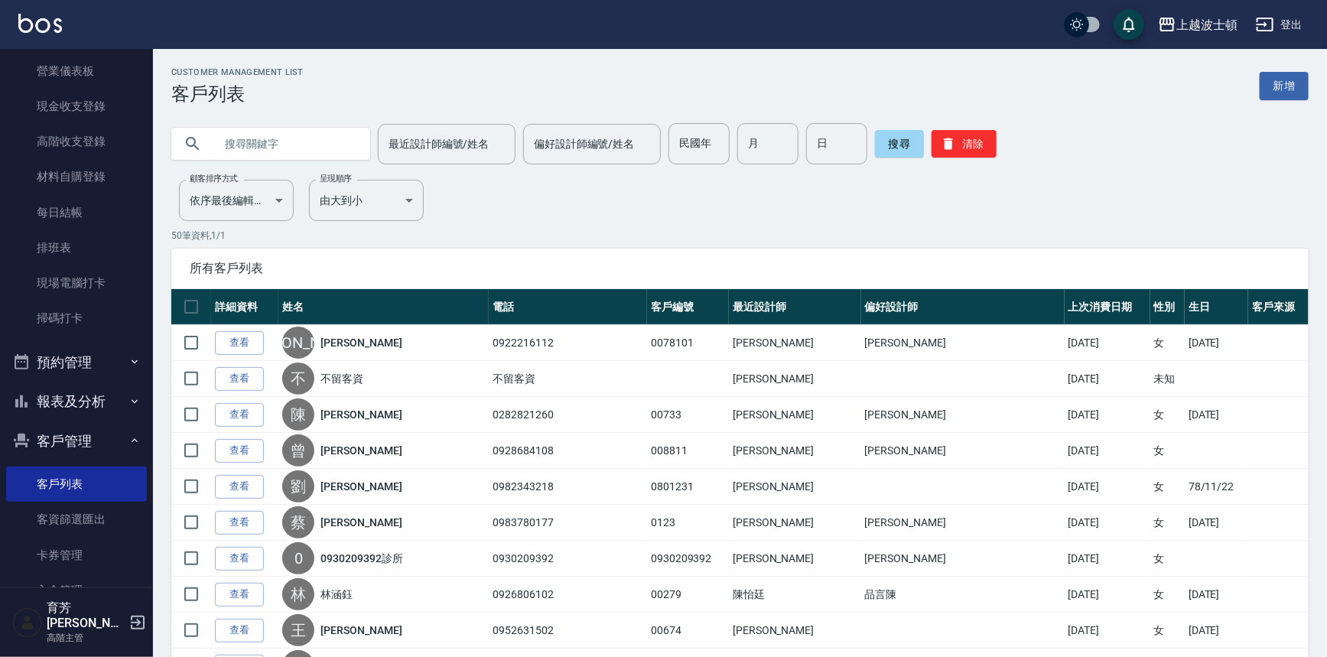
click at [329, 146] on input "text" at bounding box center [286, 143] width 144 height 41
type input "靜"
click at [910, 137] on button "搜尋" at bounding box center [899, 144] width 49 height 28
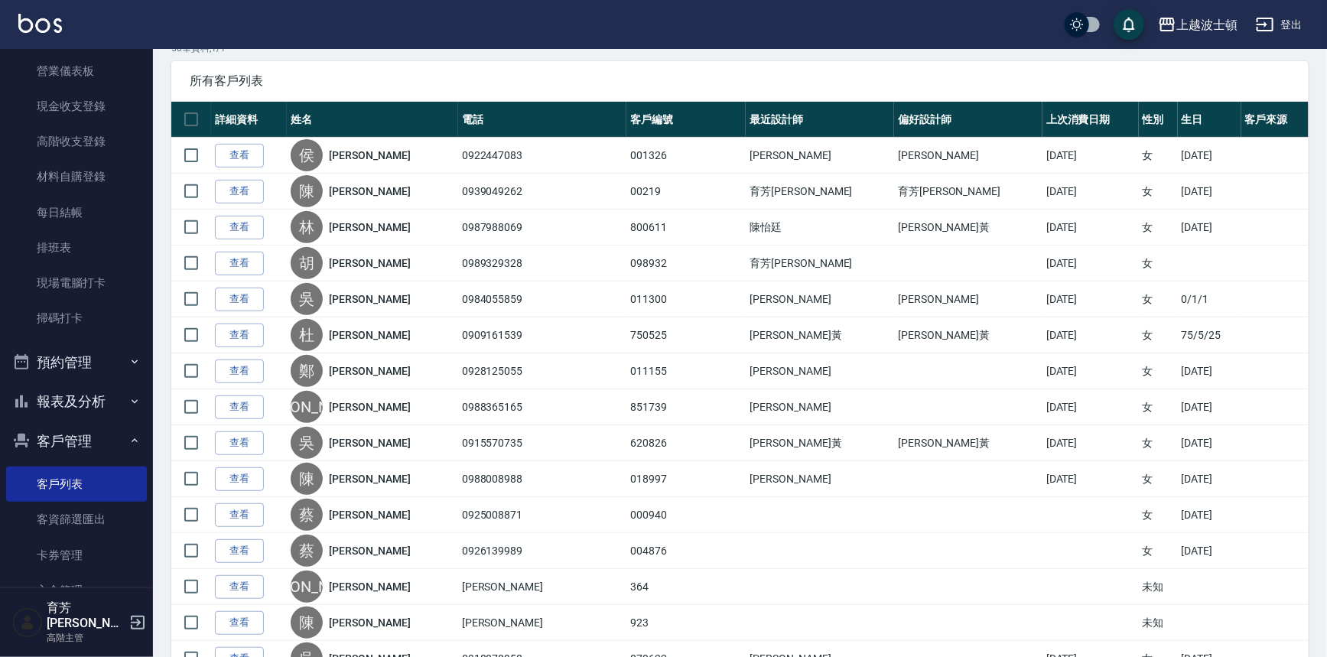
scroll to position [191, 0]
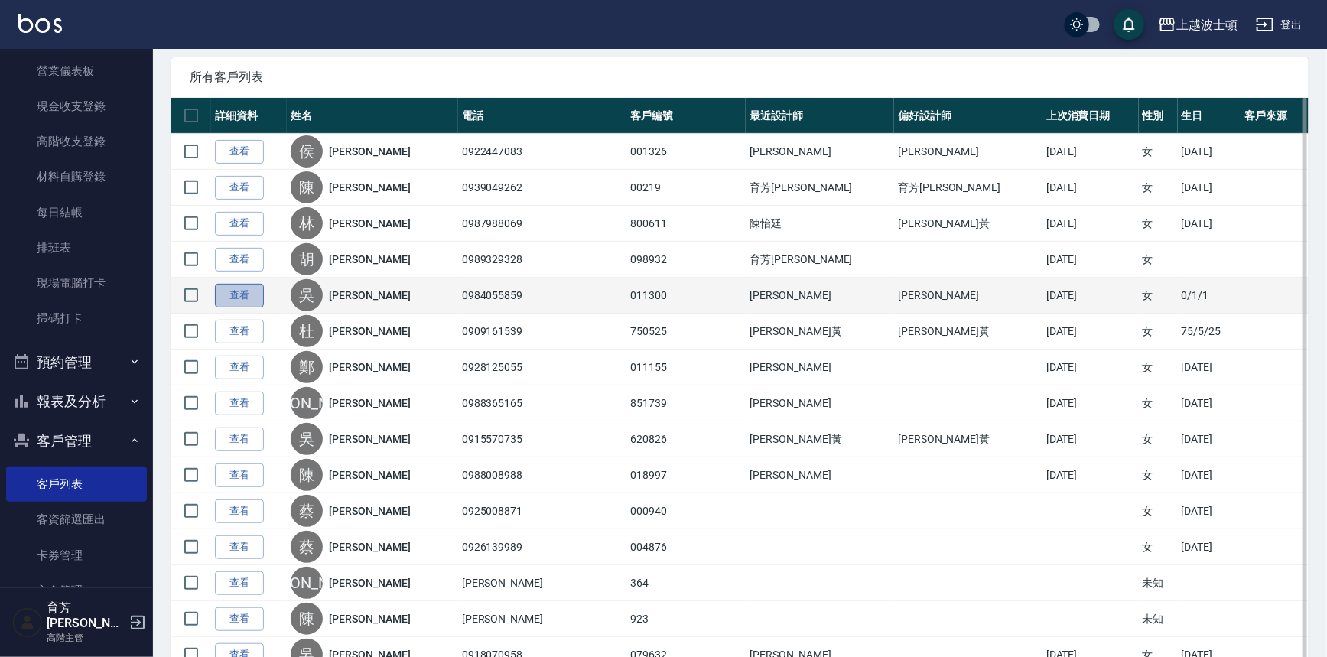
click at [236, 294] on link "查看" at bounding box center [239, 296] width 49 height 24
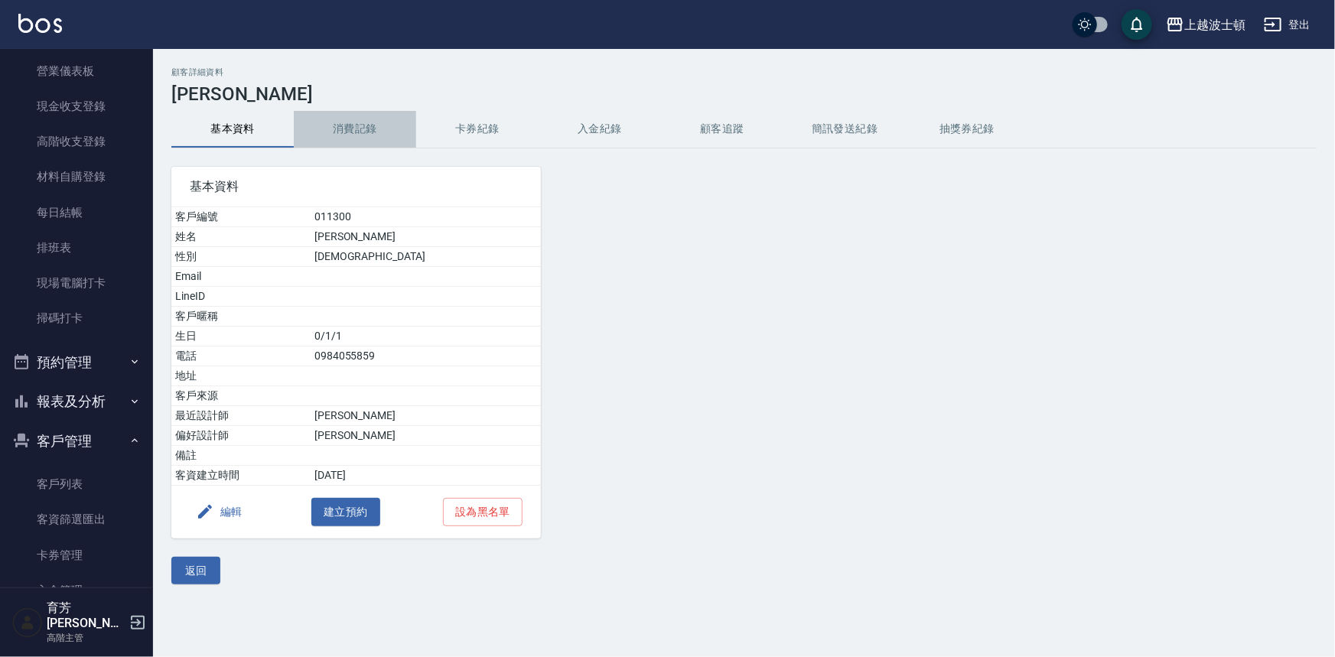
click at [343, 122] on button "消費記錄" at bounding box center [355, 129] width 122 height 37
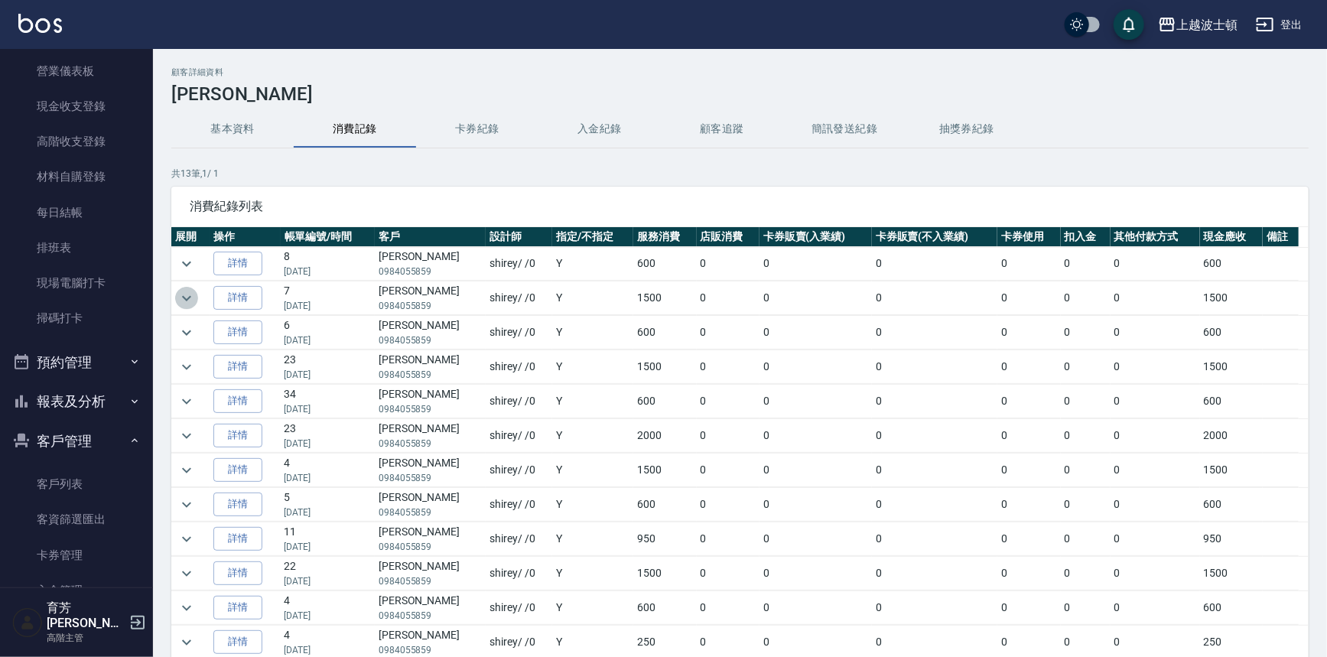
click at [187, 296] on icon "expand row" at bounding box center [186, 298] width 18 height 18
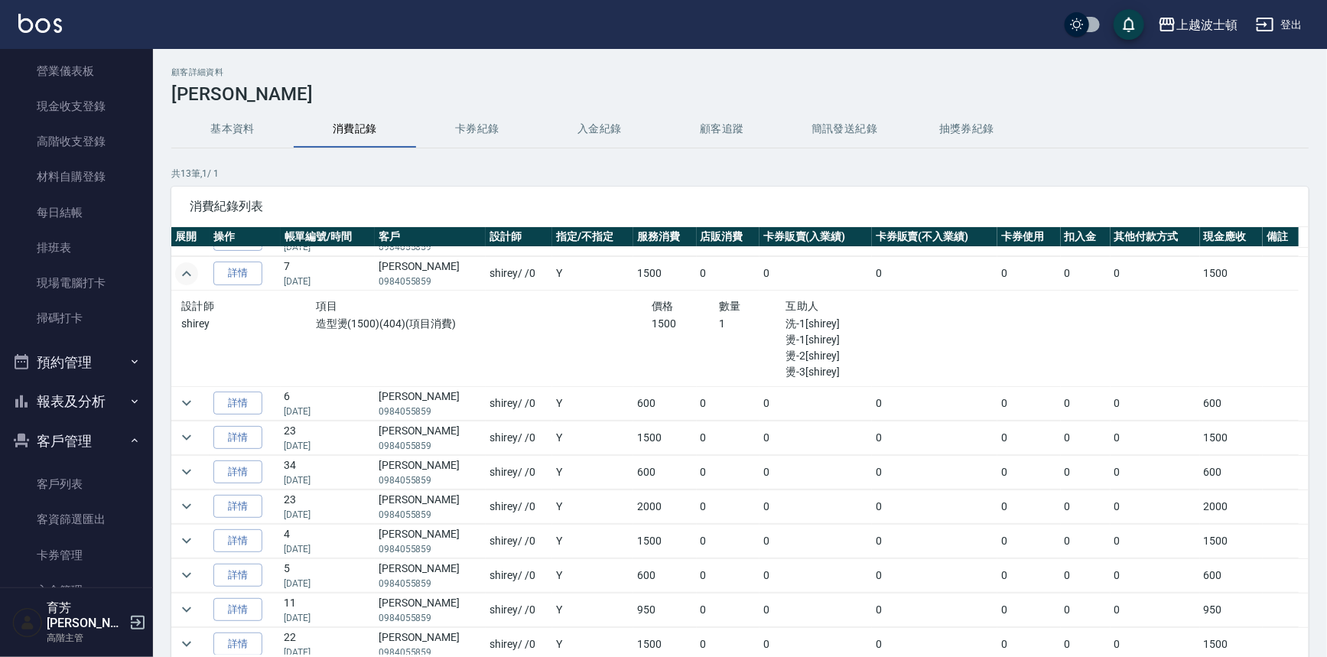
scroll to position [25, 0]
click at [180, 434] on icon "expand row" at bounding box center [186, 437] width 18 height 18
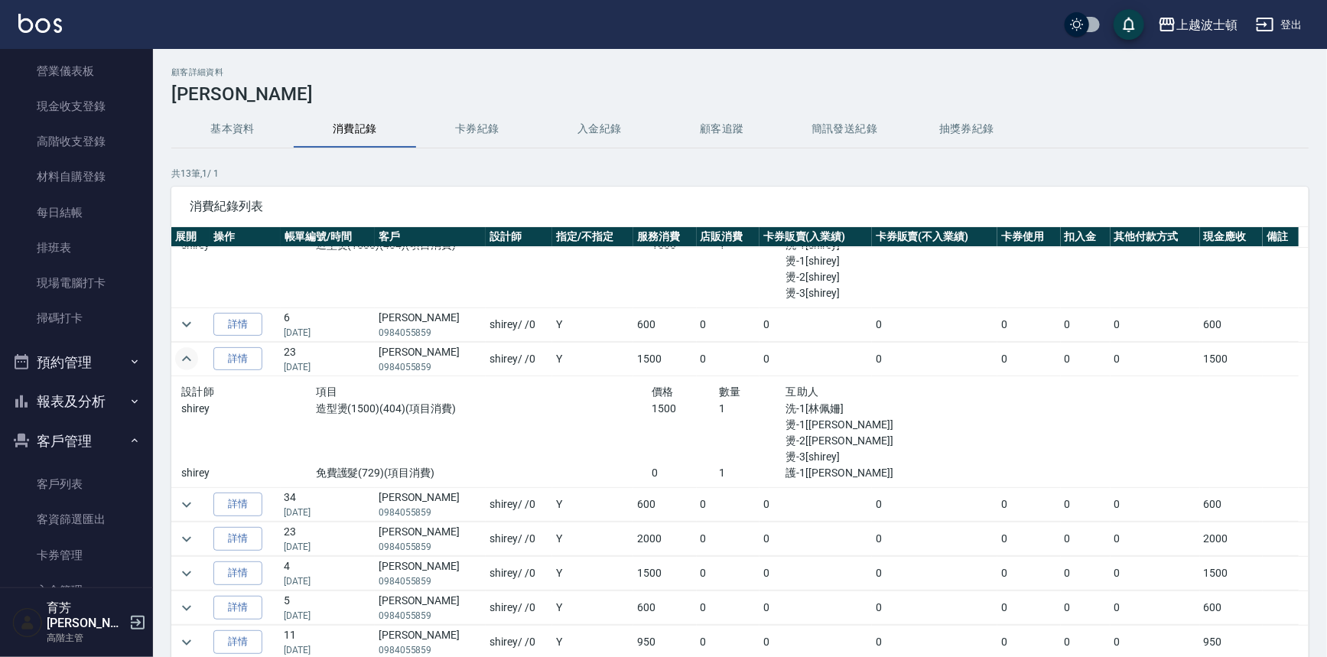
scroll to position [106, 0]
click at [193, 534] on icon "expand row" at bounding box center [186, 537] width 18 height 18
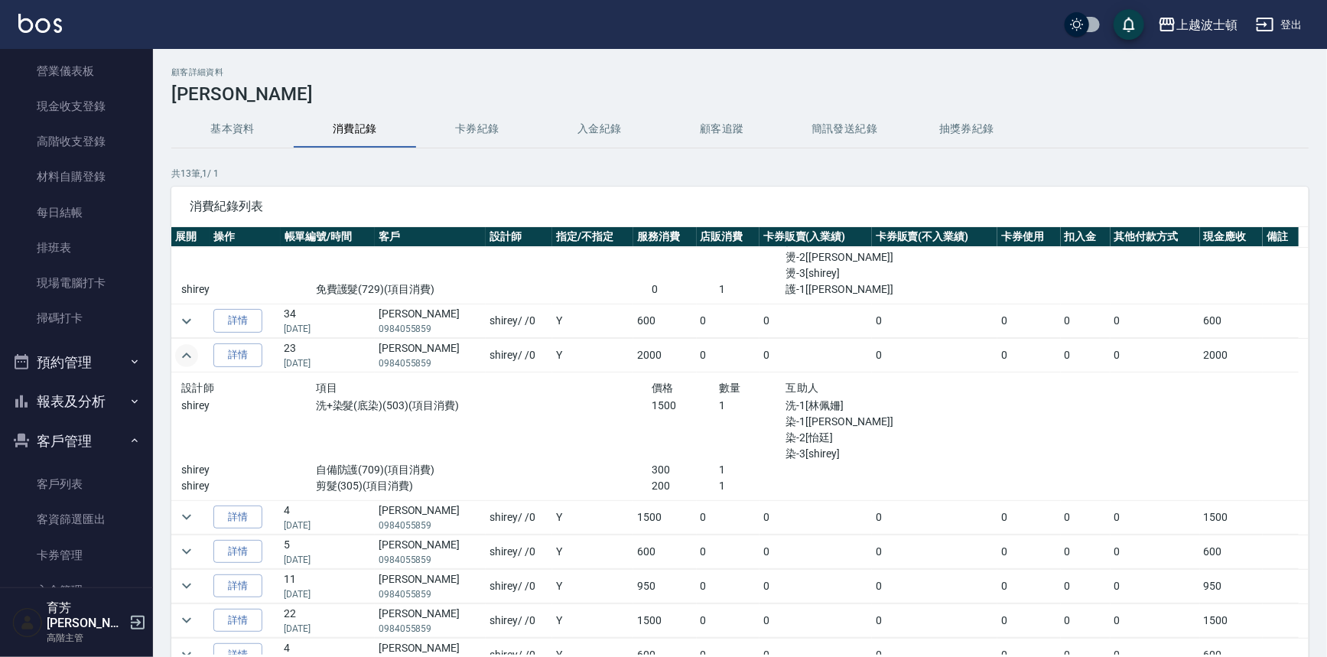
scroll to position [291, 0]
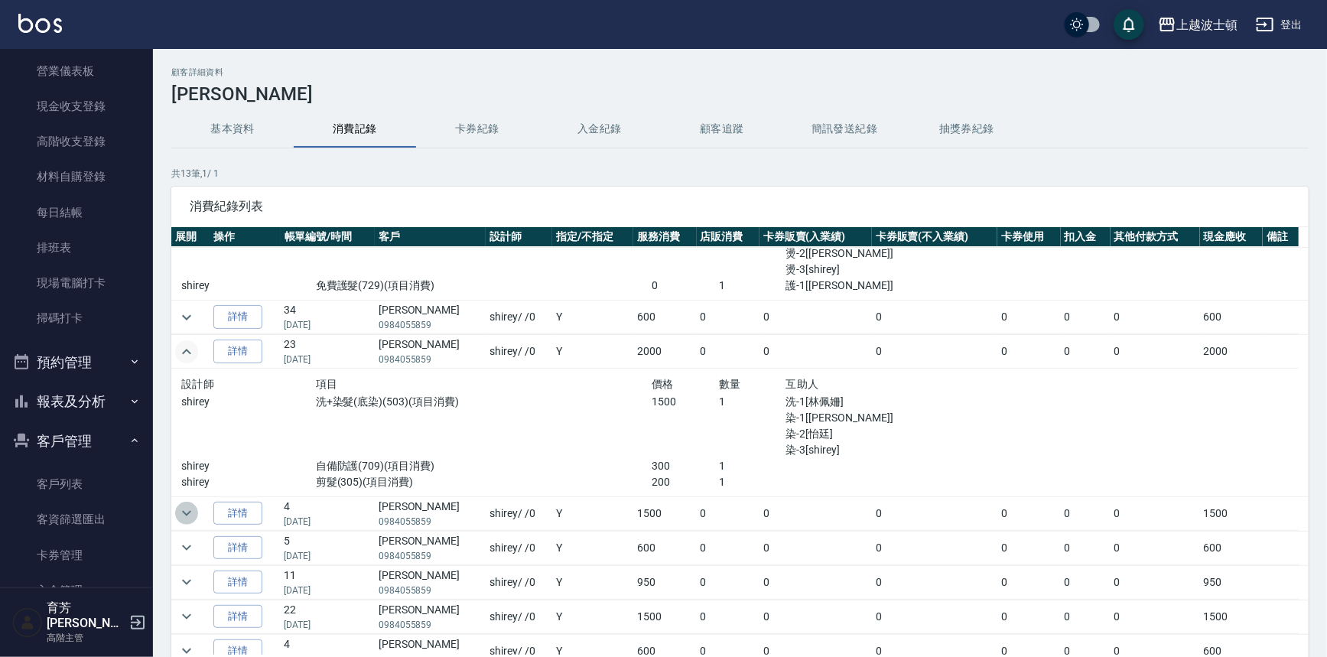
click at [182, 509] on icon "expand row" at bounding box center [186, 513] width 18 height 18
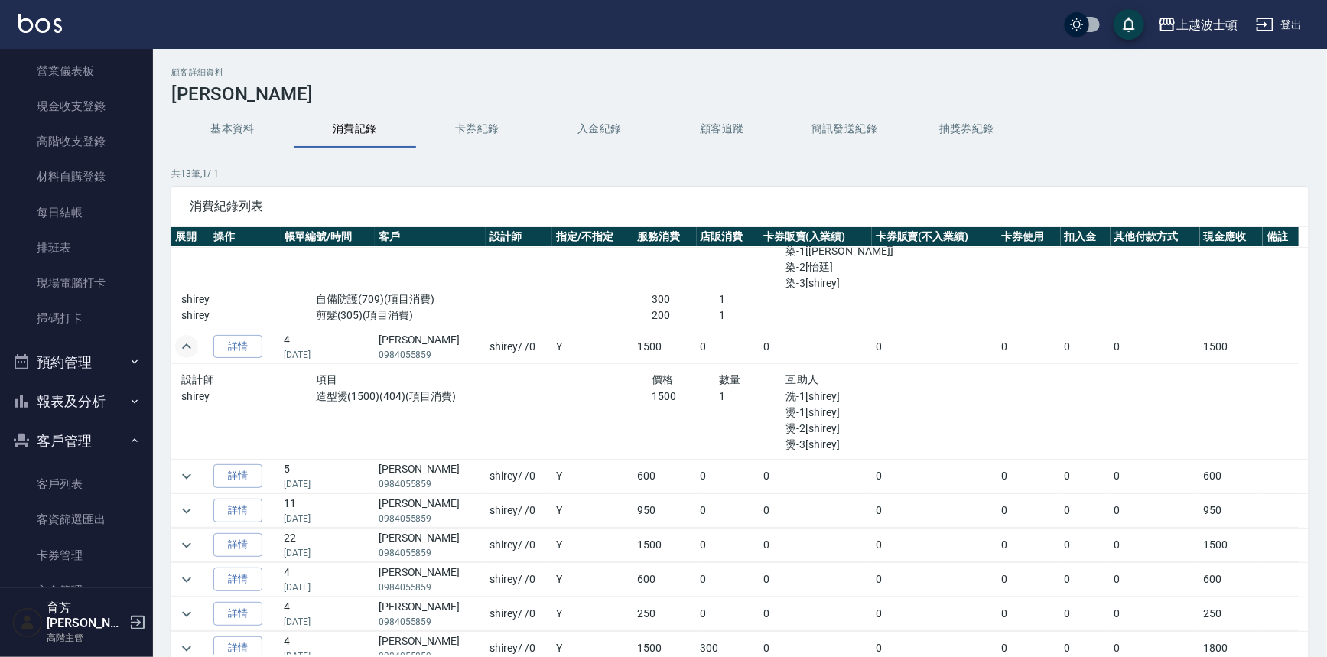
scroll to position [467, 0]
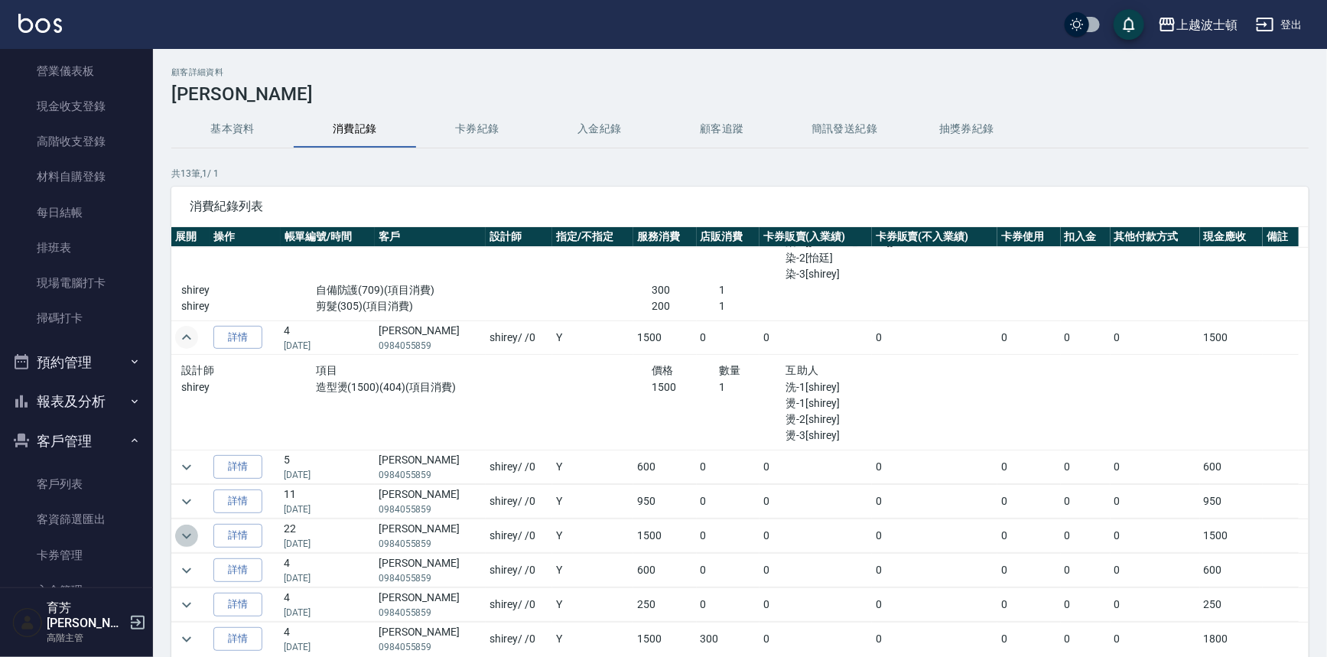
click at [190, 538] on icon "expand row" at bounding box center [186, 536] width 18 height 18
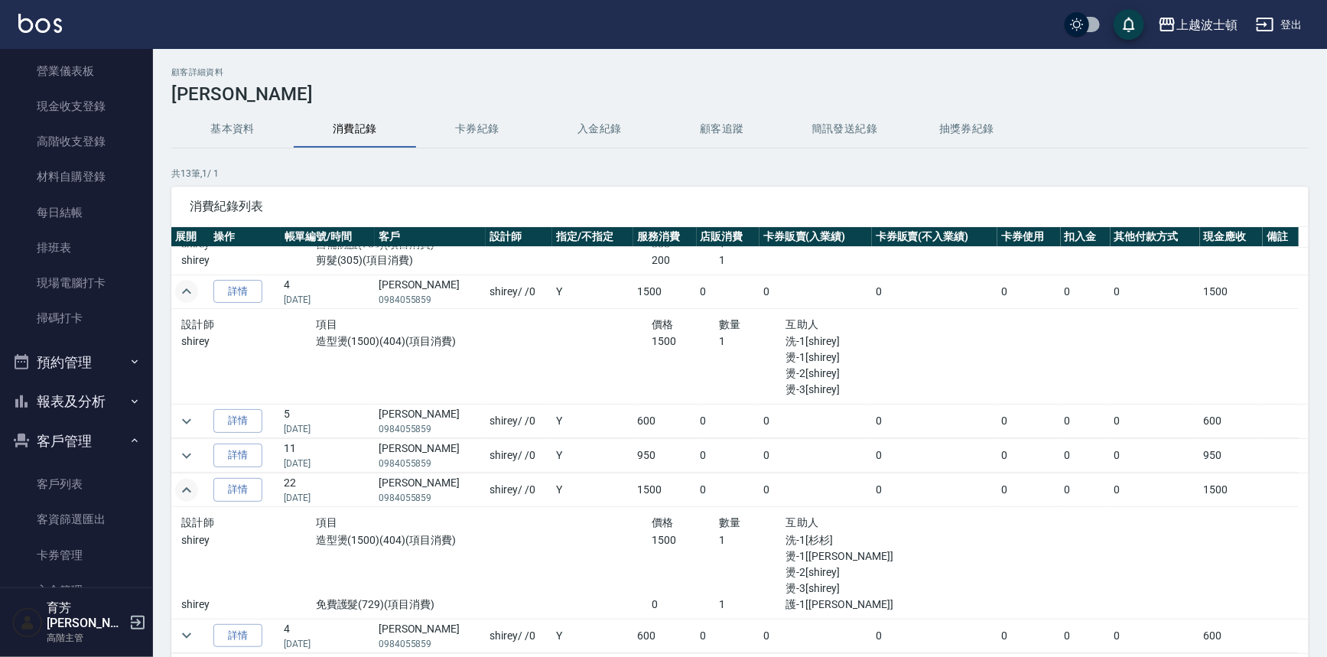
scroll to position [577, 0]
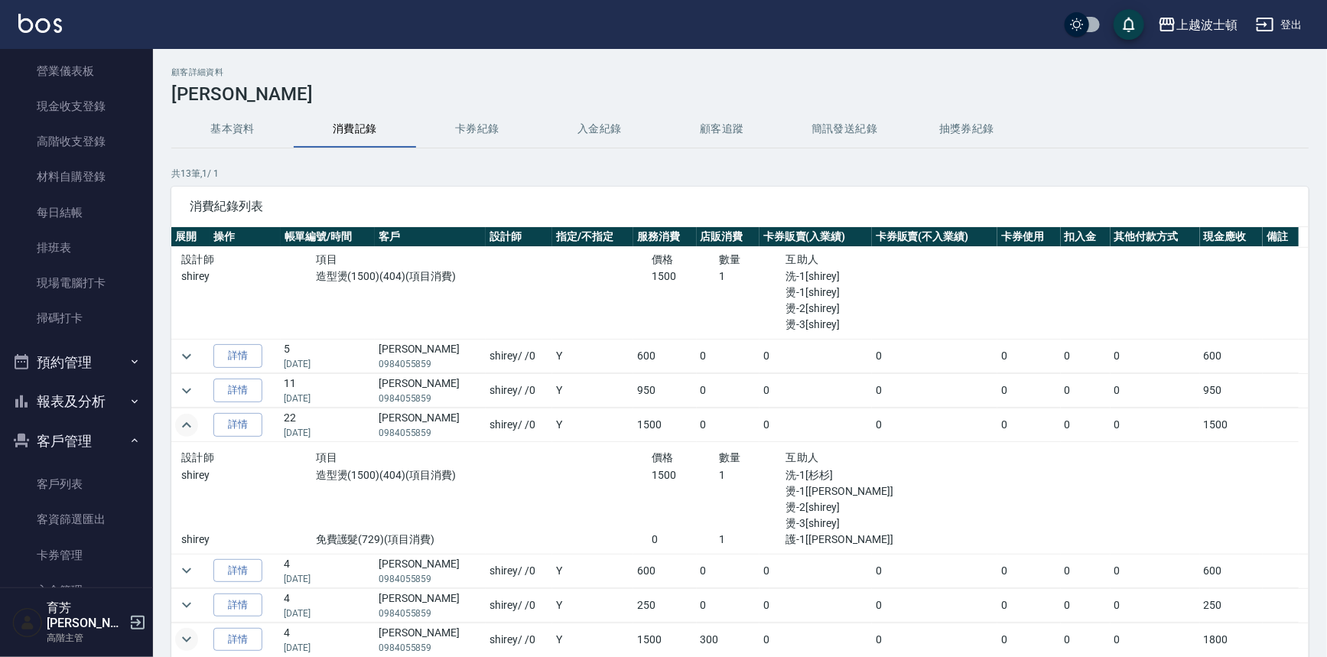
click at [186, 633] on icon "expand row" at bounding box center [186, 639] width 18 height 18
click at [179, 638] on icon "expand row" at bounding box center [186, 639] width 18 height 18
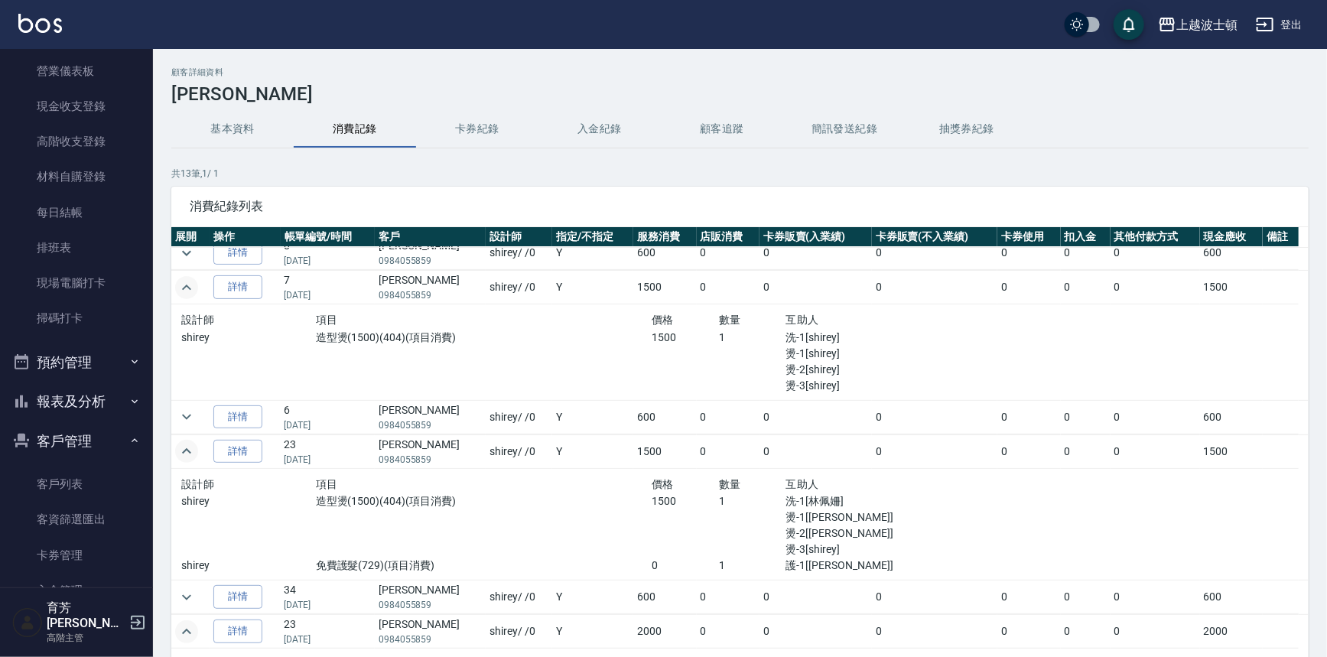
scroll to position [0, 0]
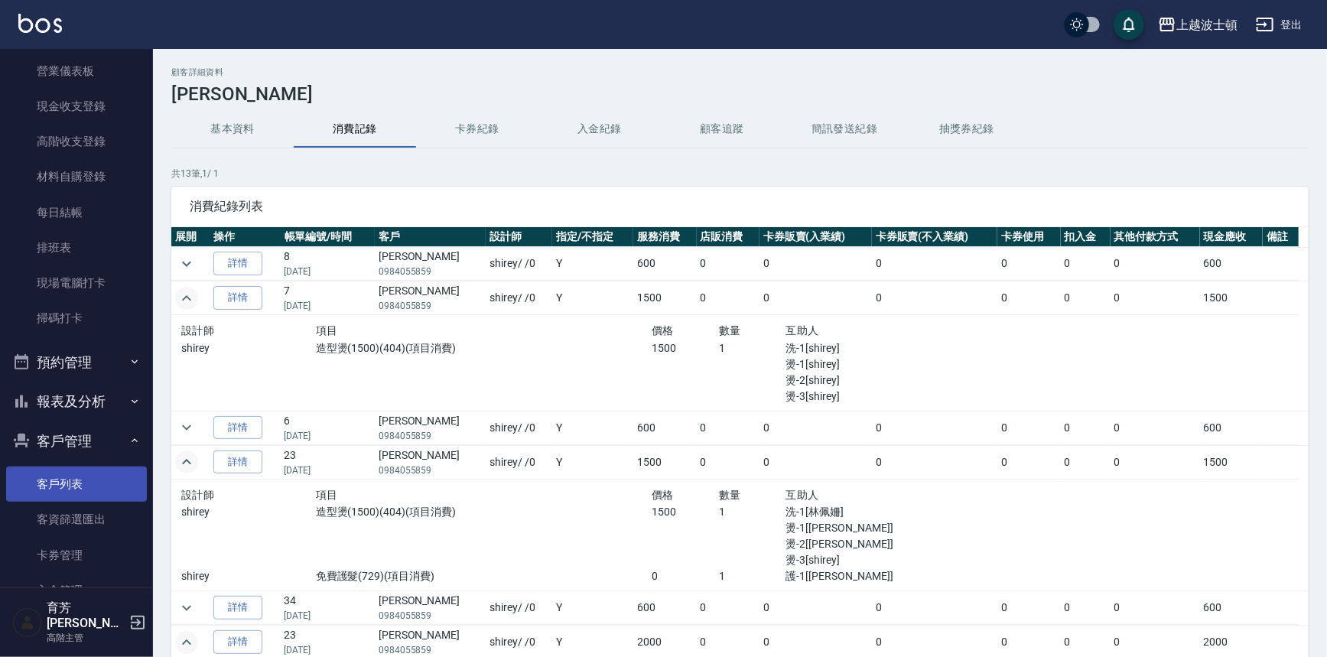
click at [70, 484] on link "客戶列表" at bounding box center [76, 484] width 141 height 35
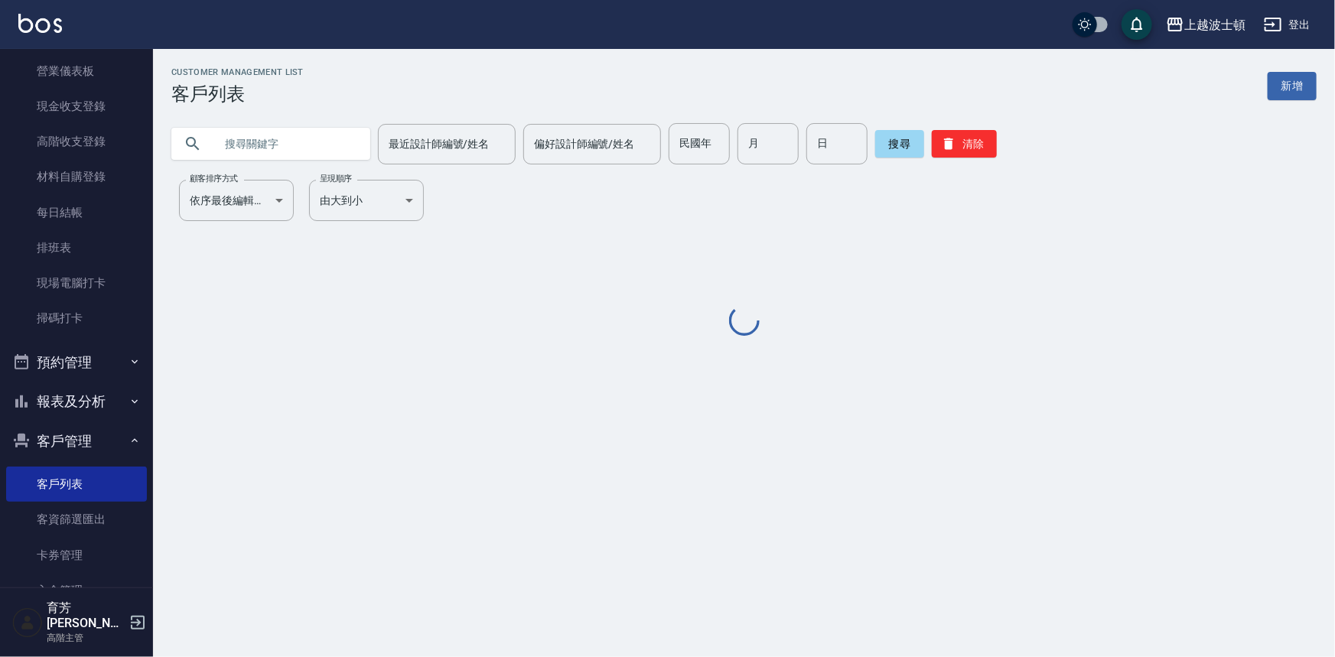
click at [353, 141] on input "text" at bounding box center [286, 143] width 144 height 41
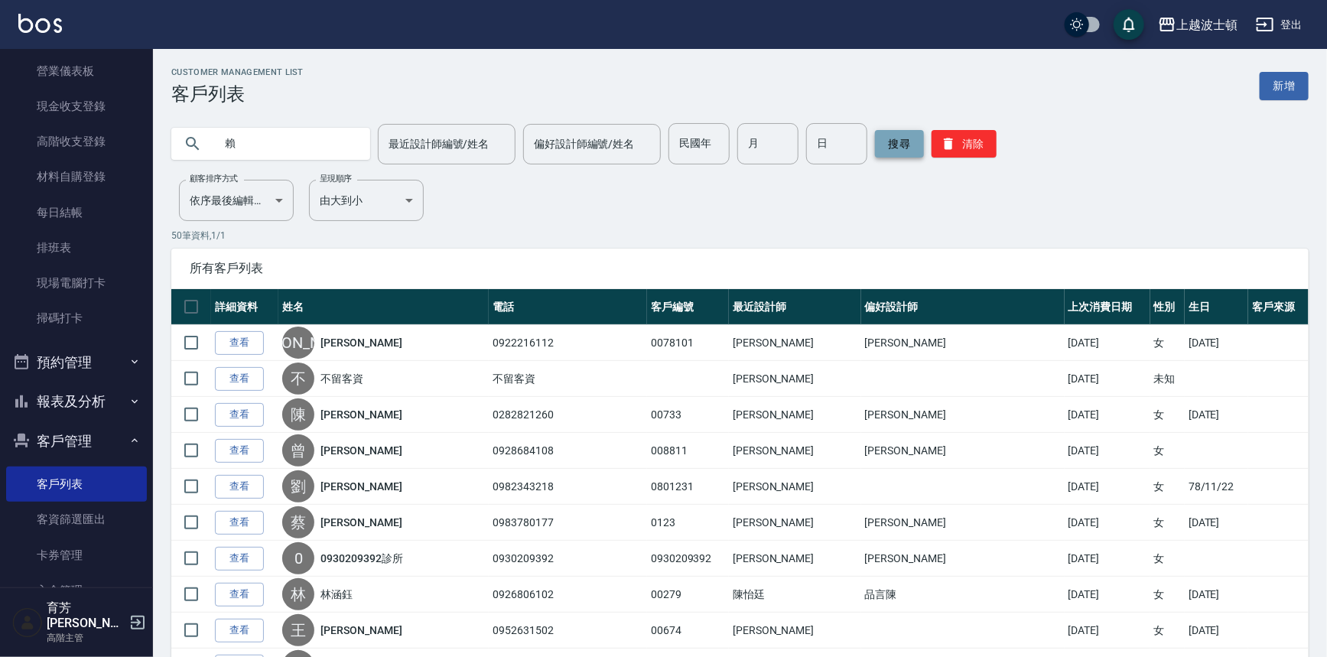
type input "賴"
click at [908, 146] on button "搜尋" at bounding box center [899, 144] width 49 height 28
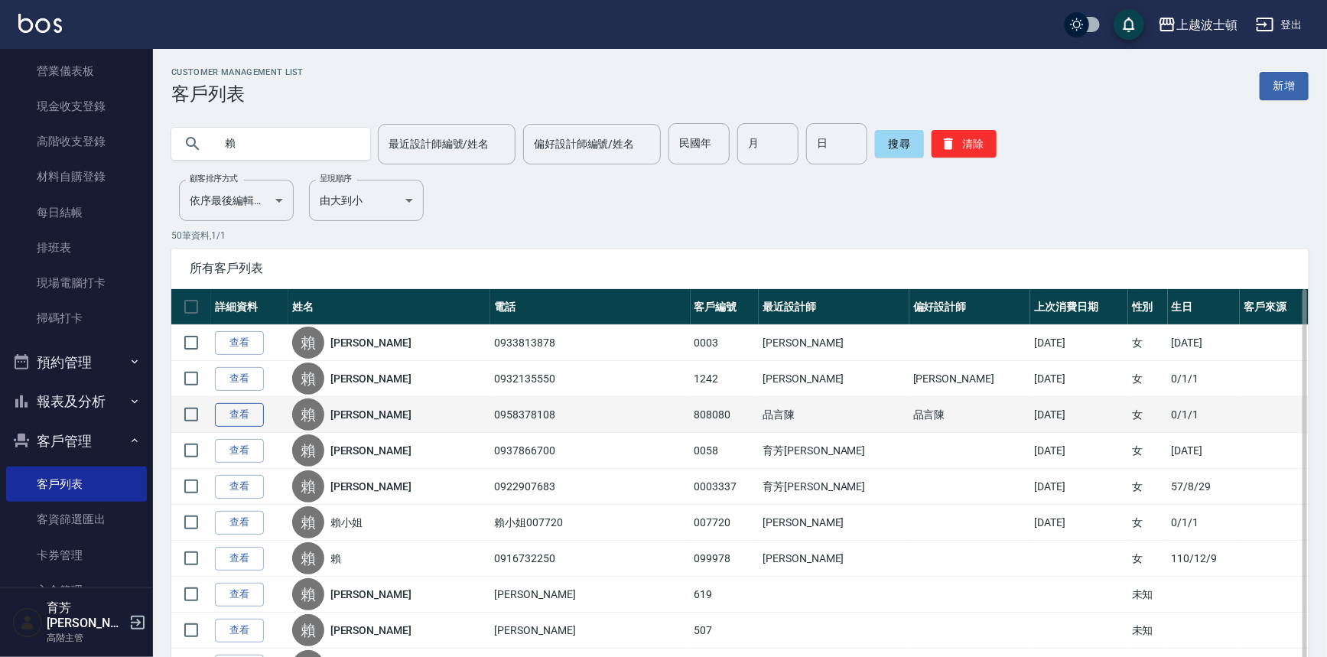
click at [240, 412] on link "查看" at bounding box center [239, 415] width 49 height 24
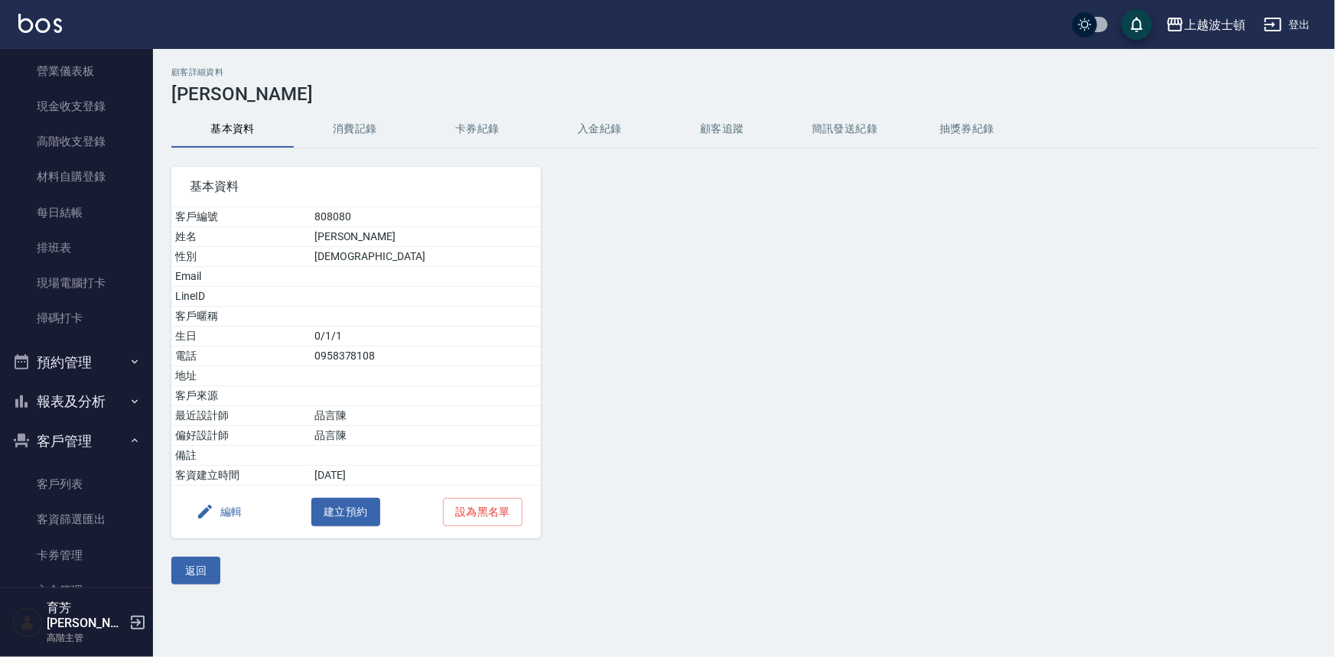
click at [371, 132] on button "消費記錄" at bounding box center [355, 129] width 122 height 37
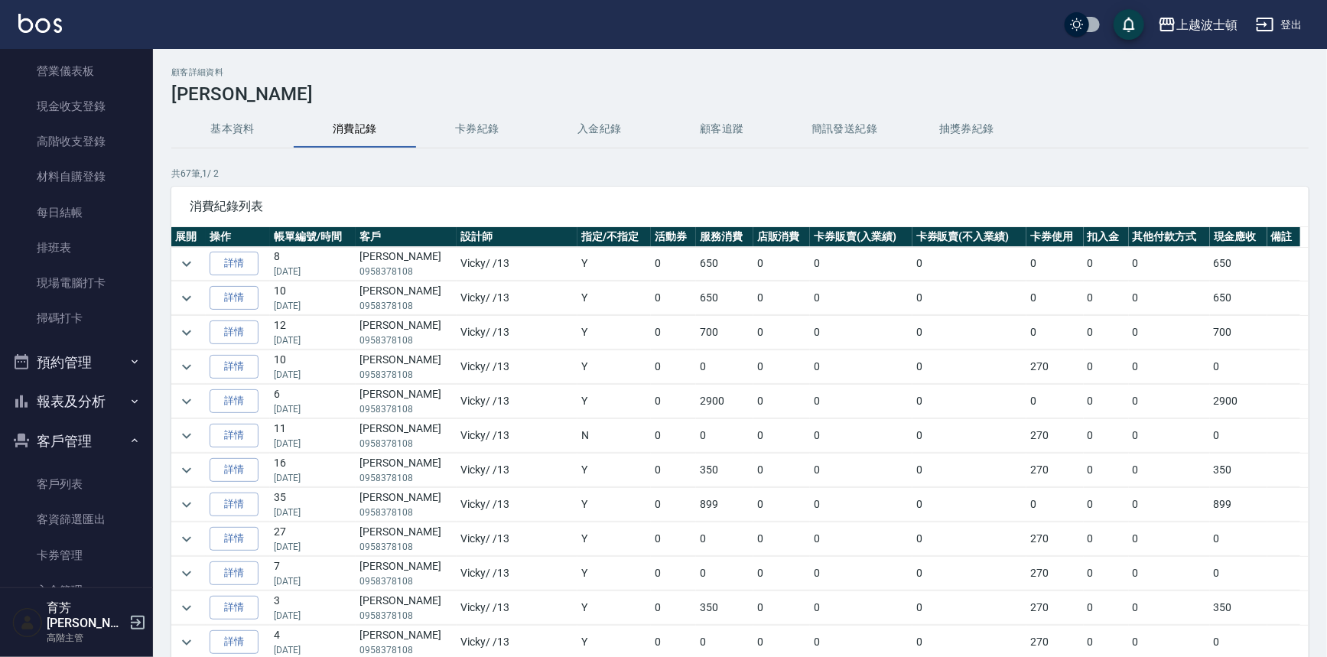
scroll to position [138, 0]
click at [187, 258] on icon "expand row" at bounding box center [186, 263] width 18 height 18
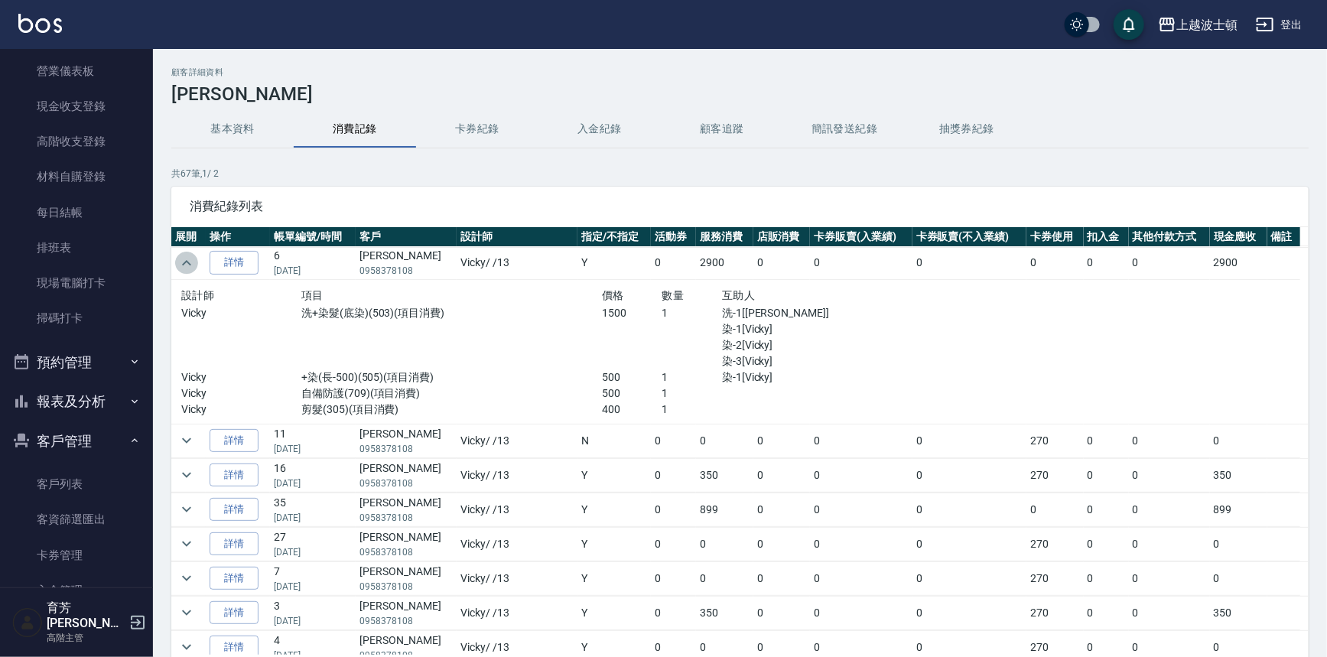
click at [184, 262] on icon "expand row" at bounding box center [186, 263] width 18 height 18
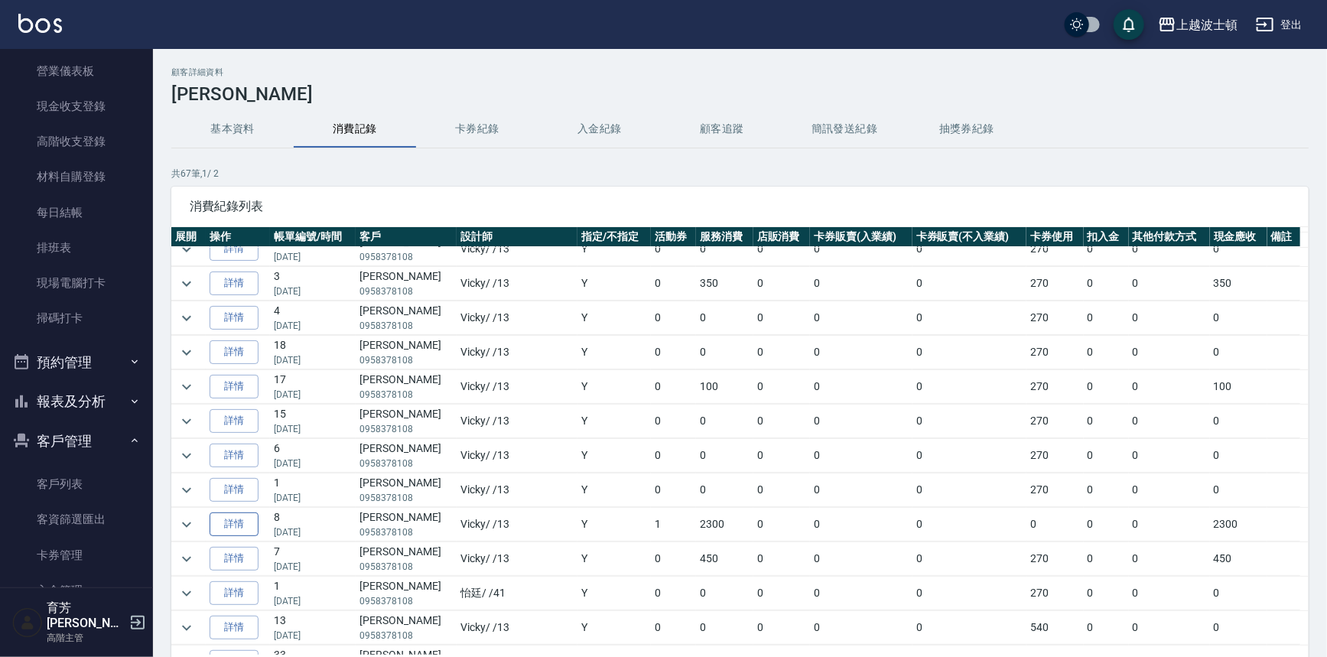
scroll to position [347, 0]
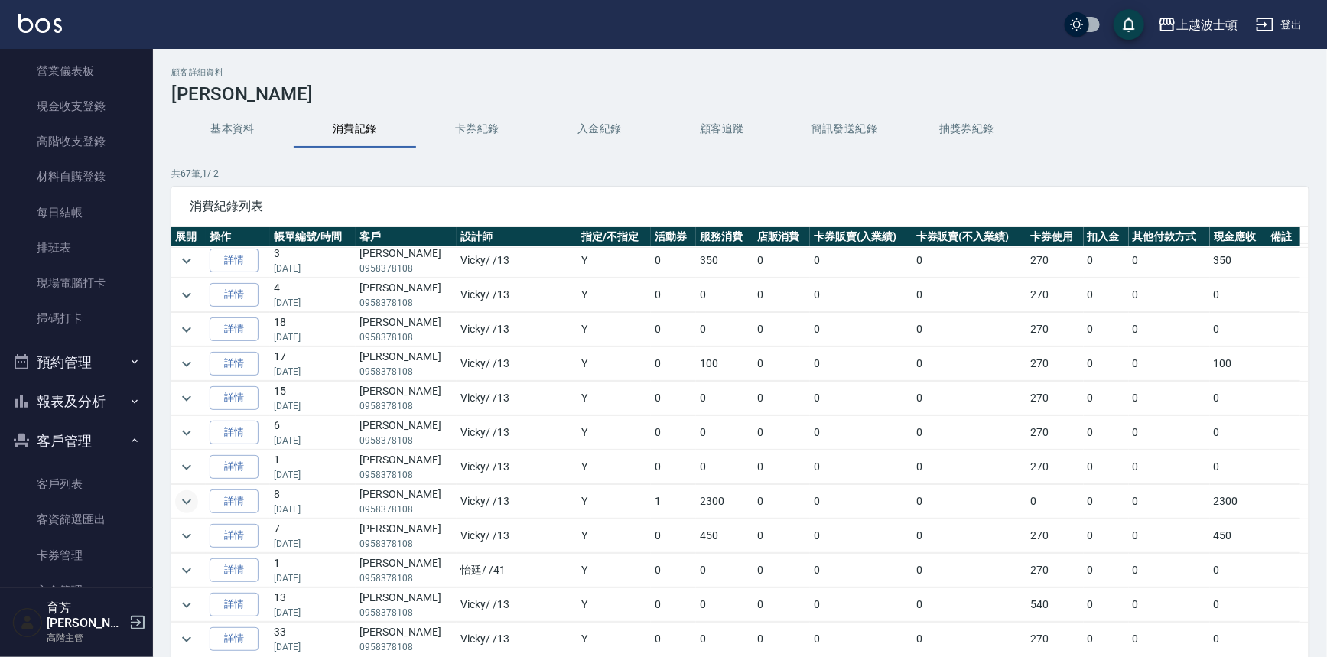
click at [184, 500] on icon "expand row" at bounding box center [186, 502] width 18 height 18
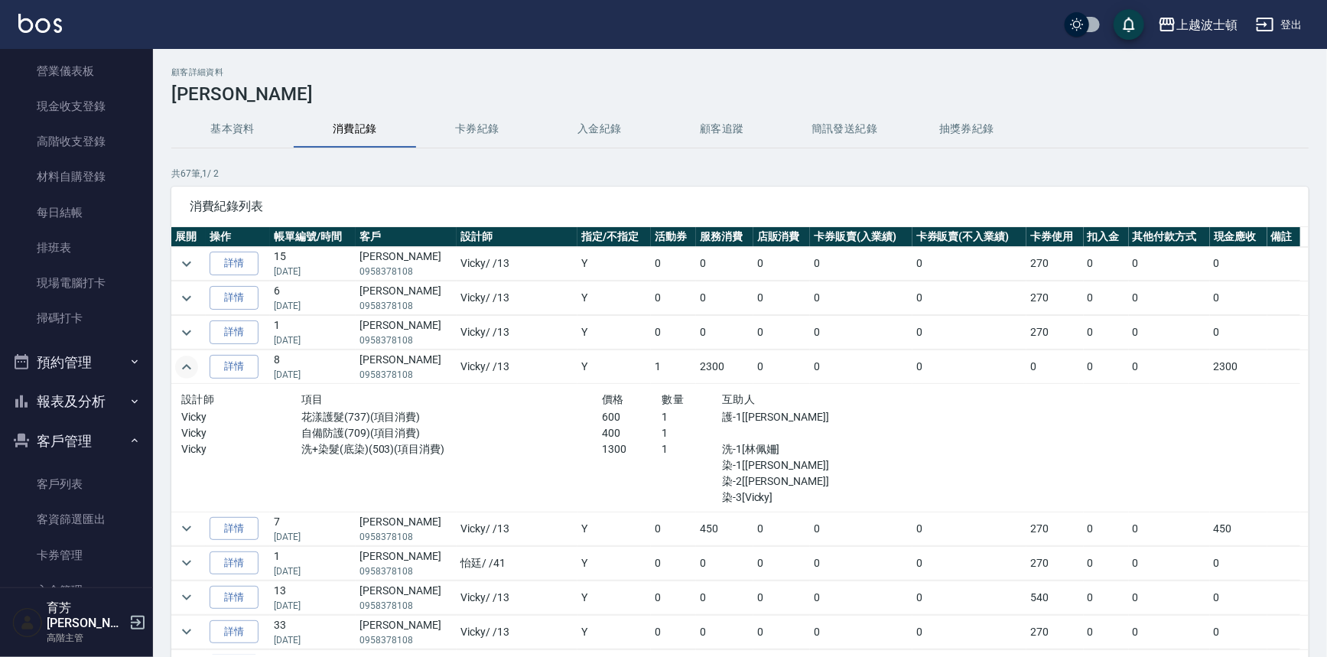
scroll to position [486, 0]
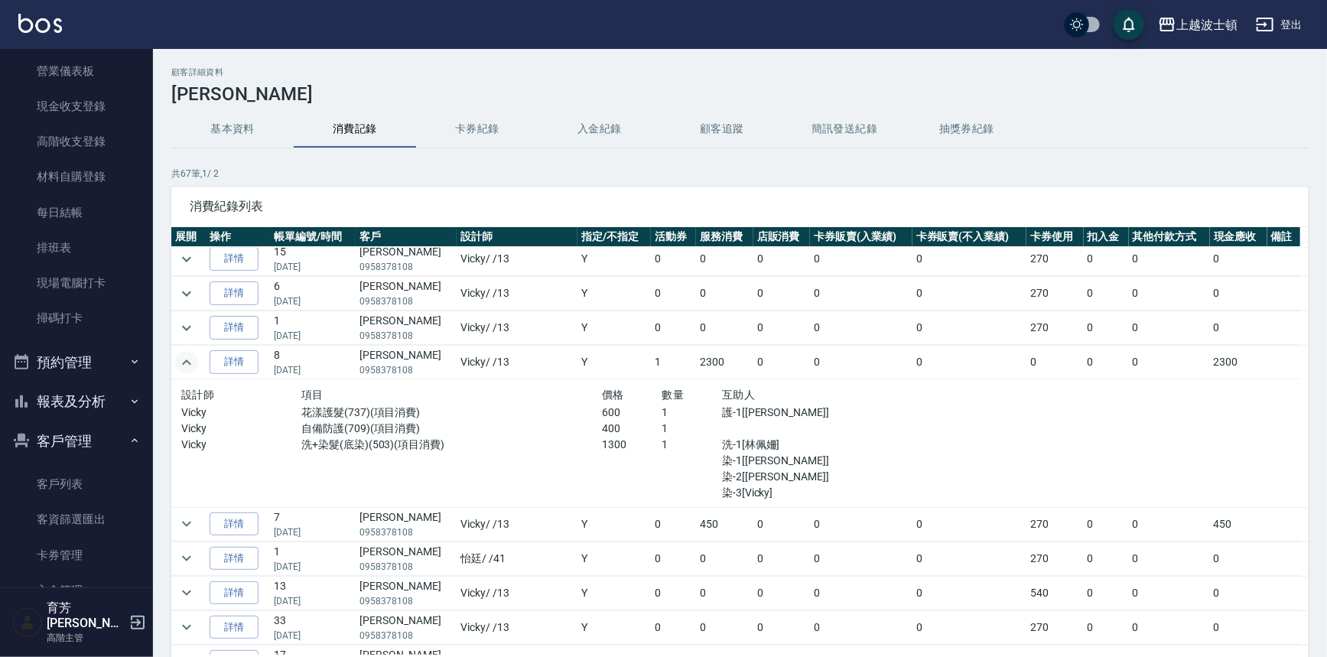
click at [184, 359] on icon "expand row" at bounding box center [186, 361] width 9 height 5
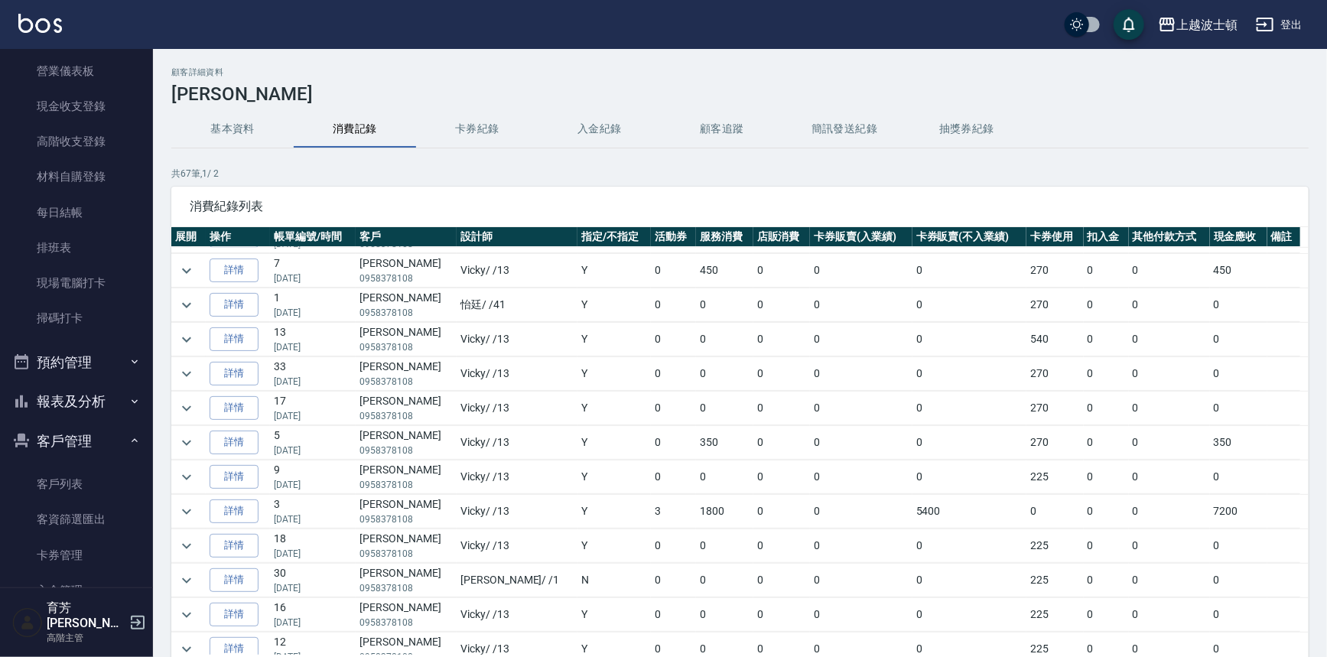
scroll to position [626, 0]
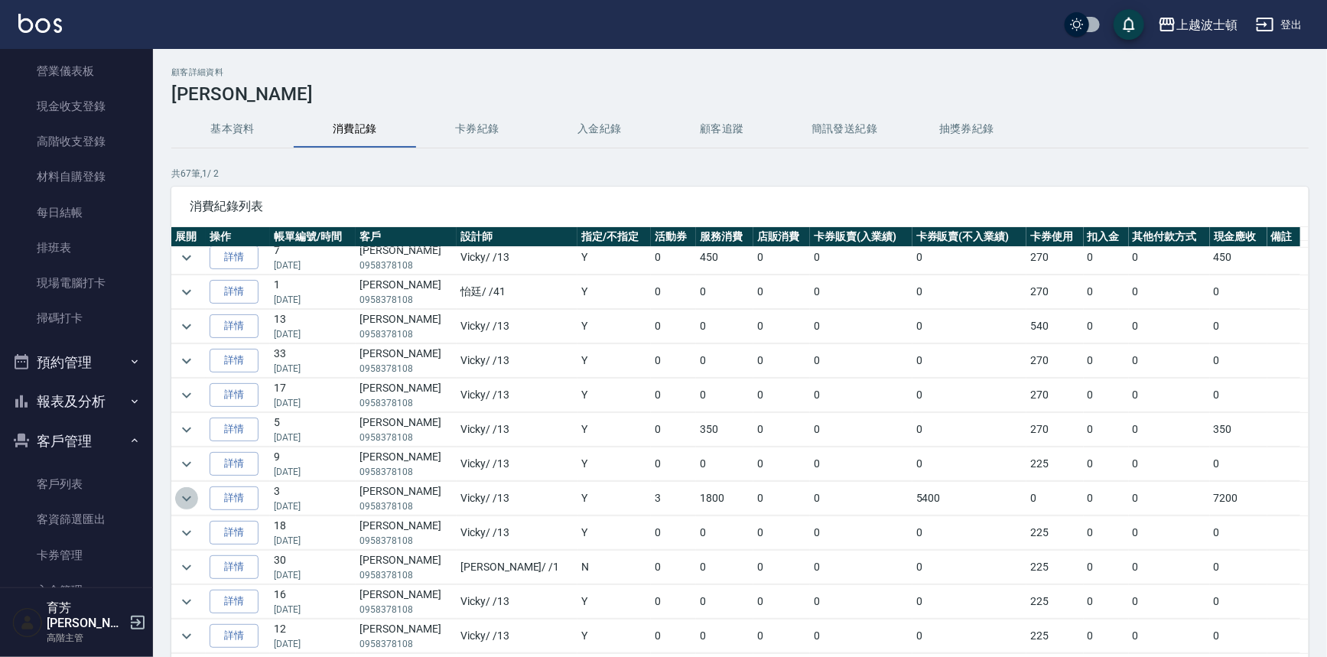
click at [195, 489] on icon "expand row" at bounding box center [186, 498] width 18 height 18
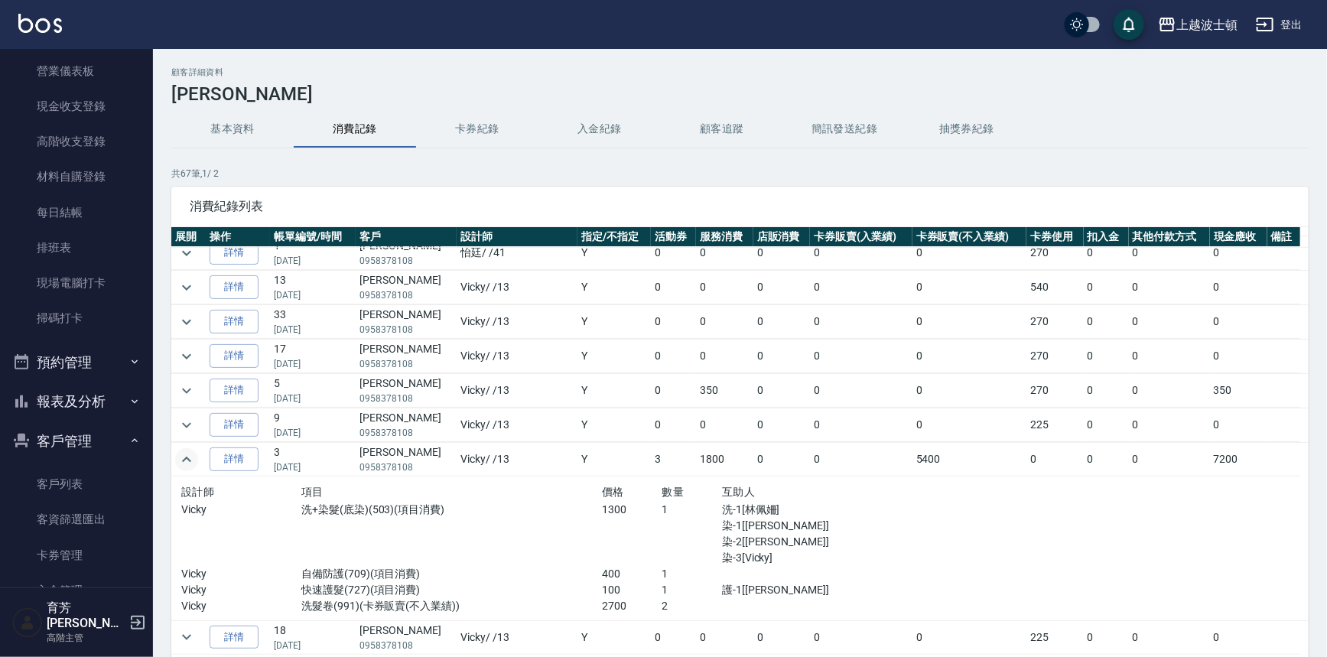
scroll to position [695, 0]
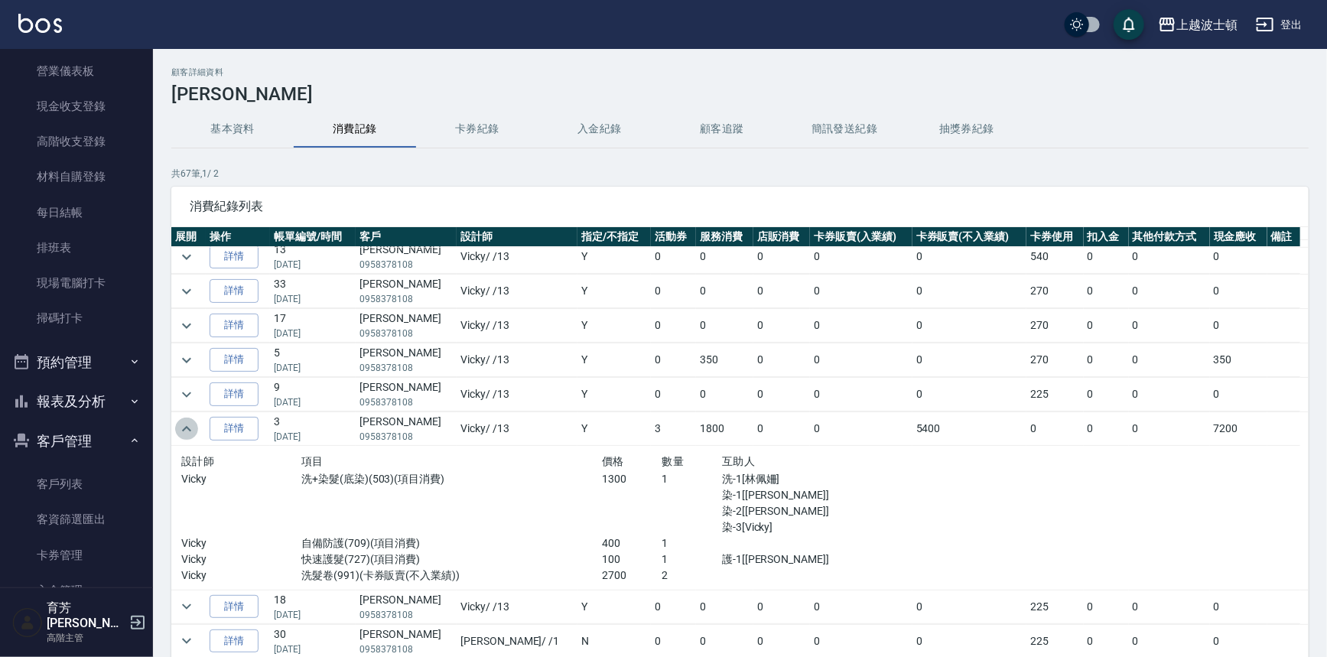
click at [183, 420] on icon "expand row" at bounding box center [186, 429] width 18 height 18
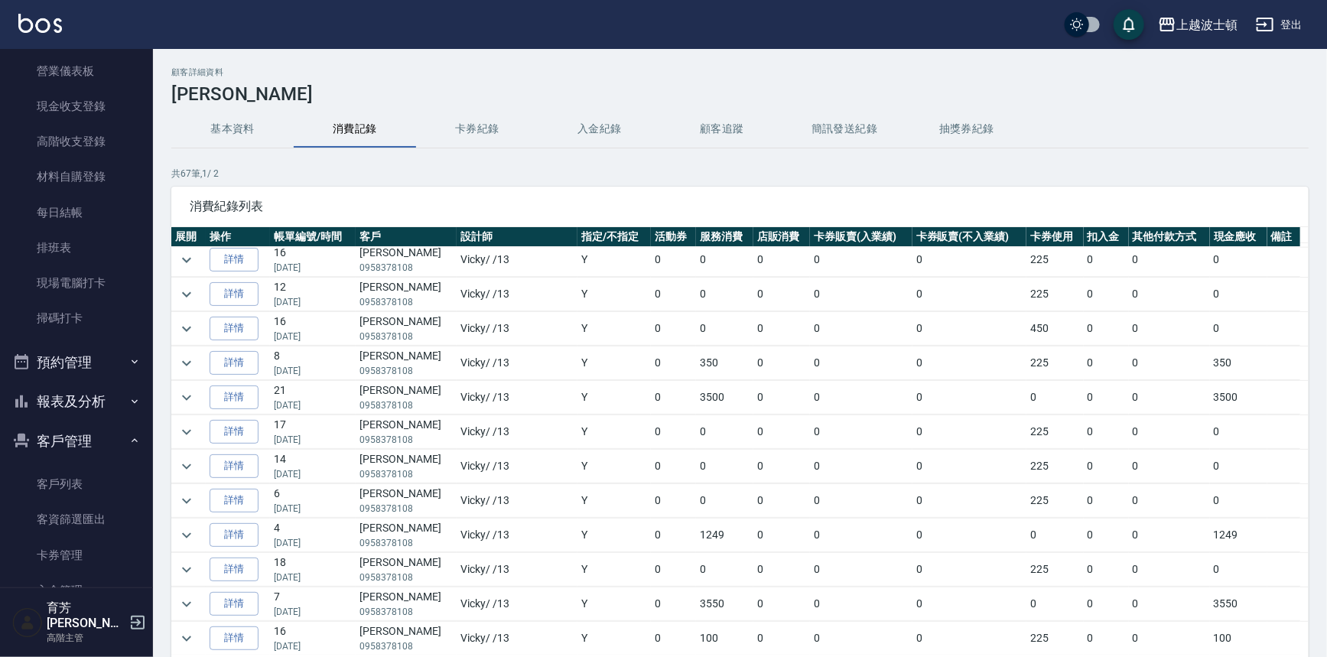
scroll to position [973, 0]
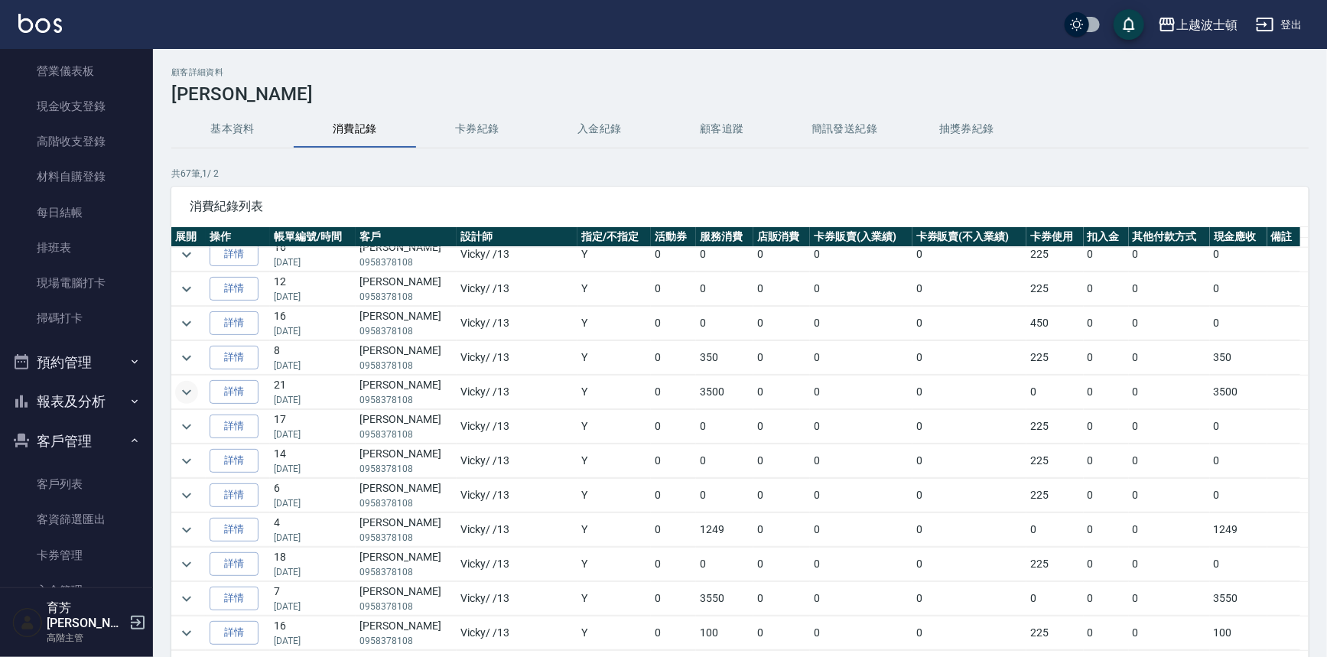
click at [188, 383] on icon "expand row" at bounding box center [186, 392] width 18 height 18
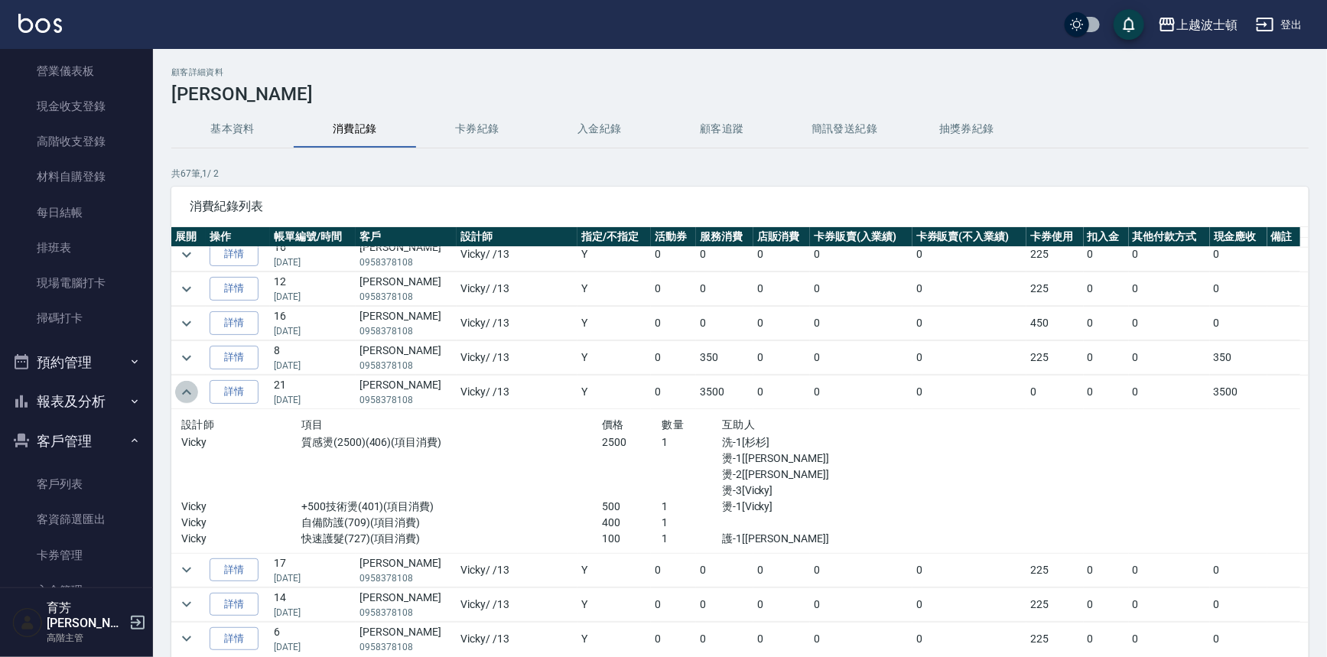
click at [188, 383] on icon "expand row" at bounding box center [186, 392] width 18 height 18
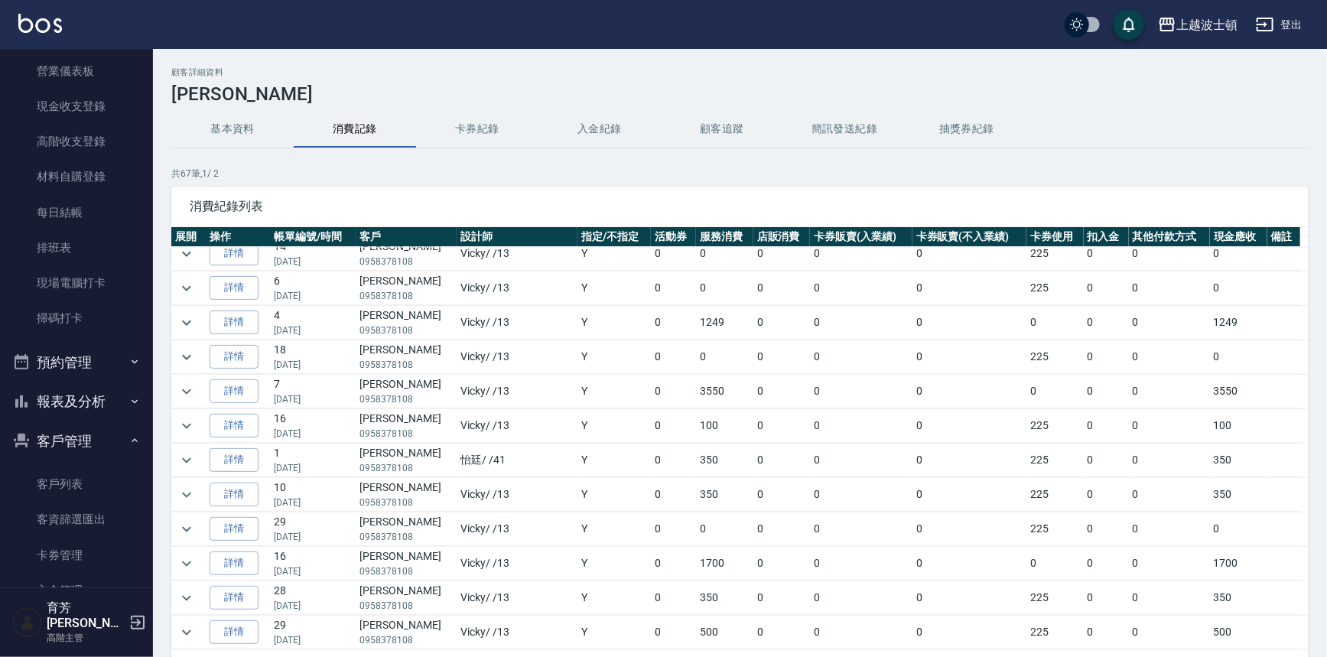
scroll to position [1182, 0]
click at [190, 382] on icon "expand row" at bounding box center [186, 390] width 18 height 18
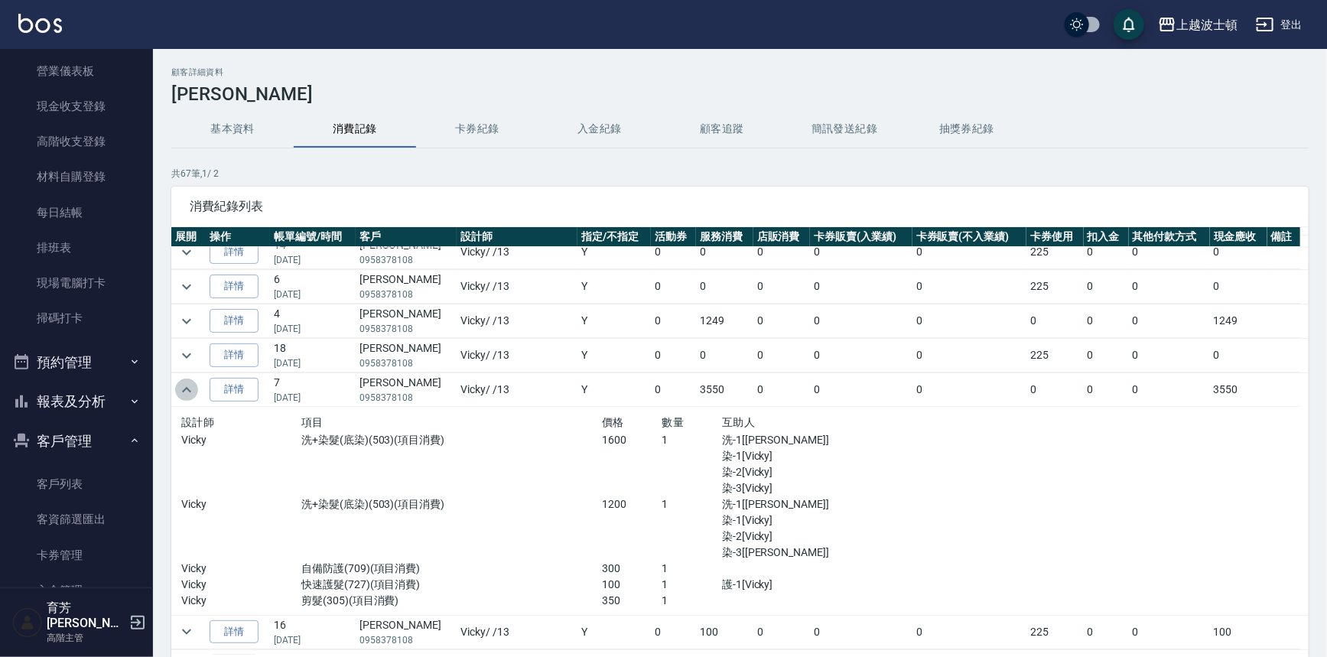
click at [190, 382] on icon "expand row" at bounding box center [186, 390] width 18 height 18
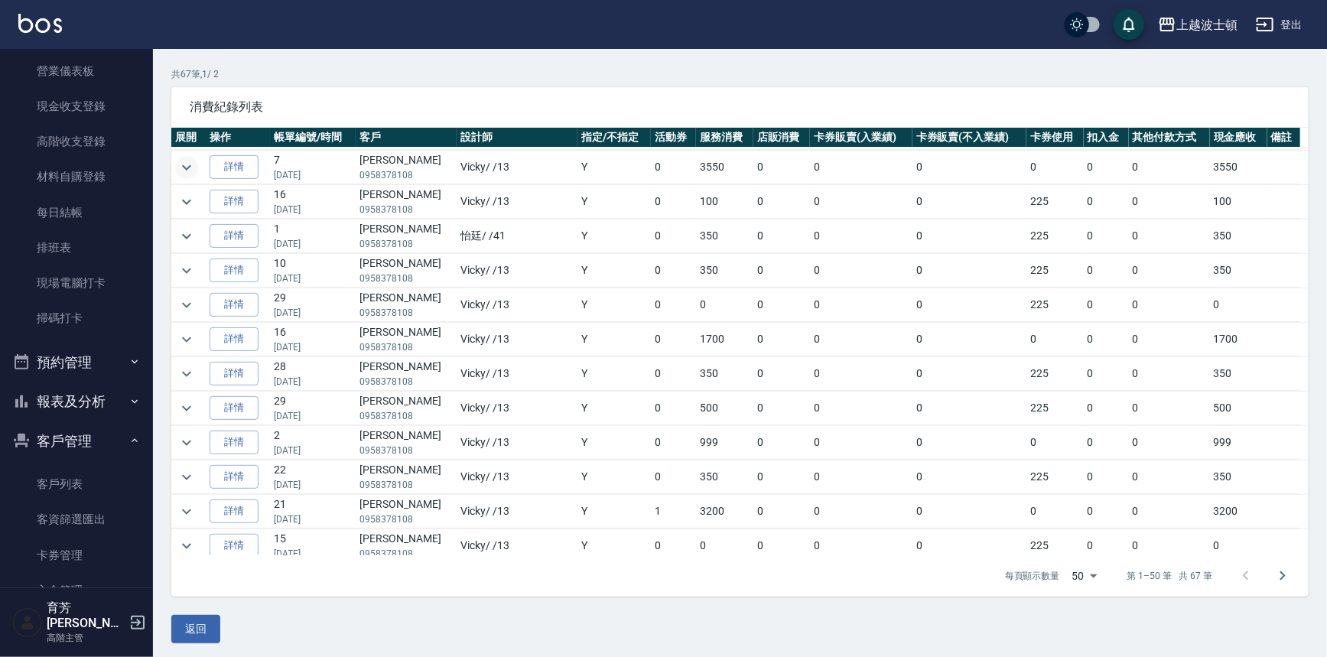
scroll to position [103, 0]
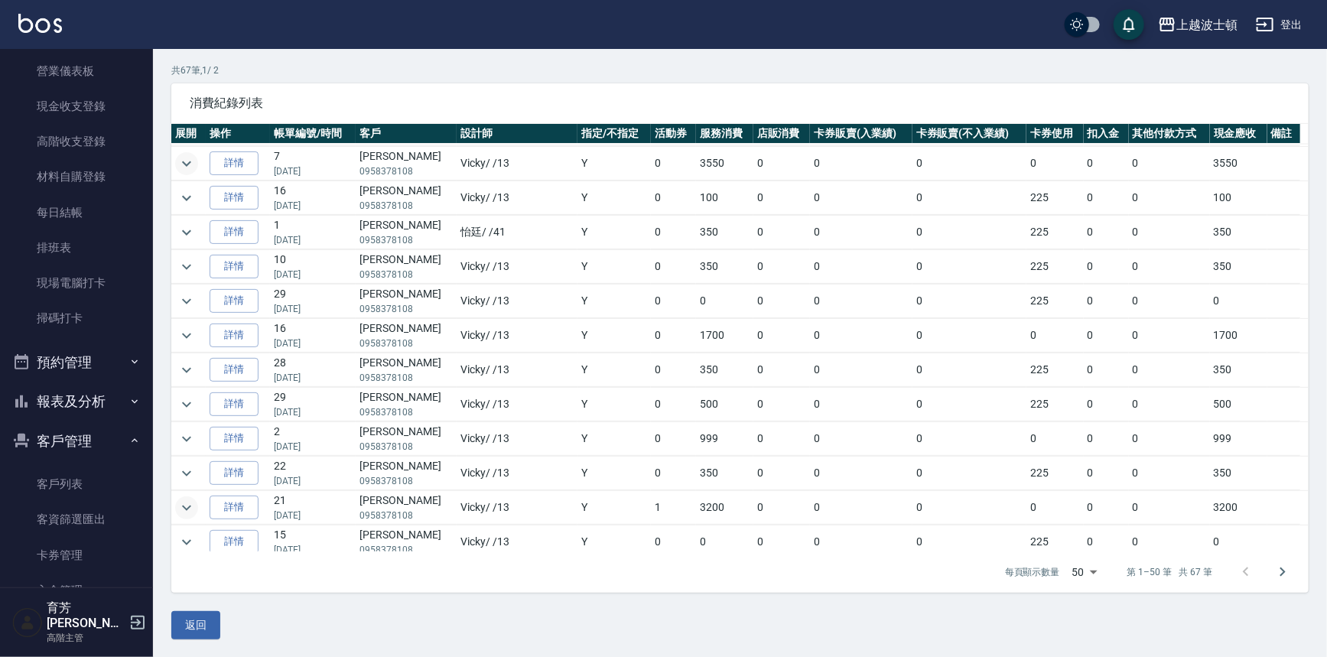
click at [191, 499] on icon "expand row" at bounding box center [186, 508] width 18 height 18
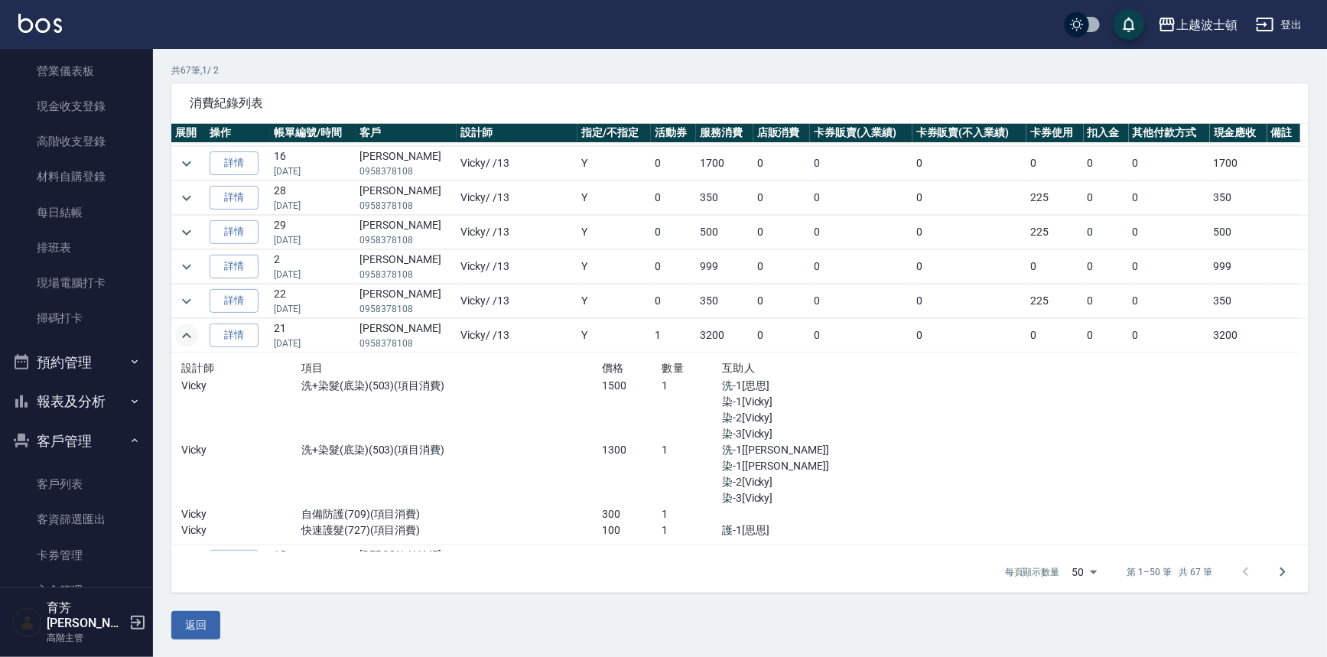
scroll to position [1496, 0]
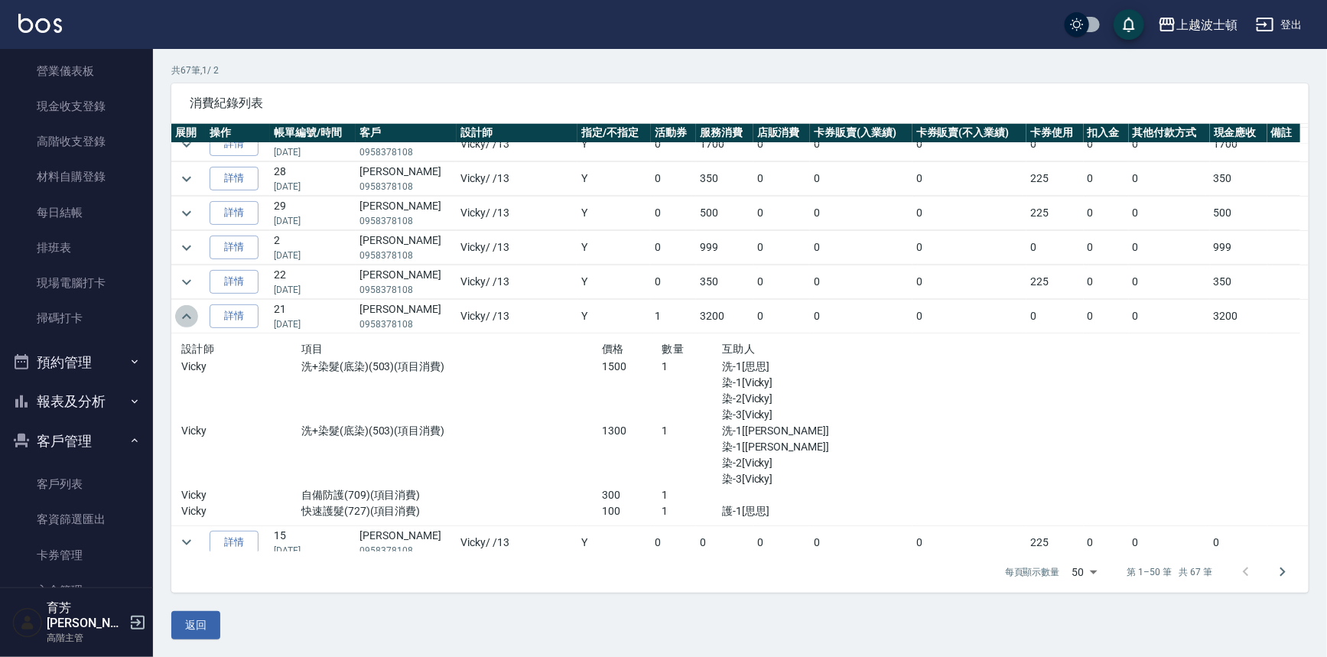
click at [184, 316] on icon "expand row" at bounding box center [186, 316] width 18 height 18
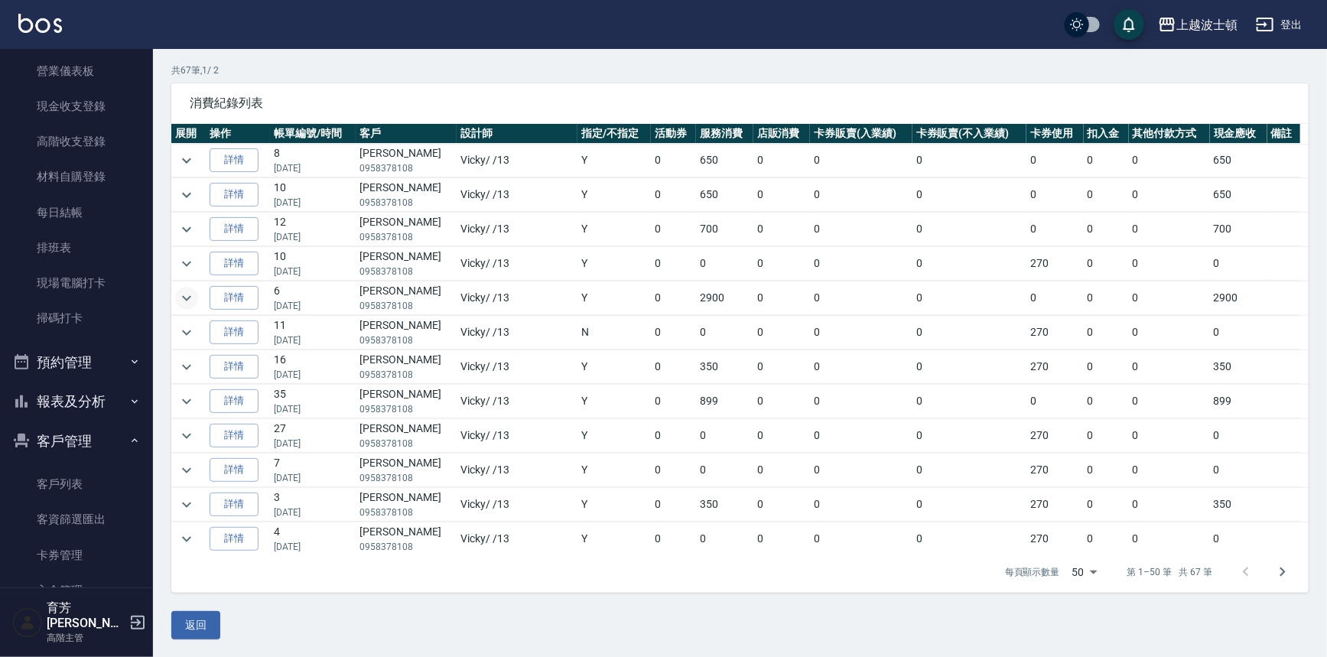
scroll to position [0, 0]
click at [190, 291] on icon "expand row" at bounding box center [186, 298] width 18 height 18
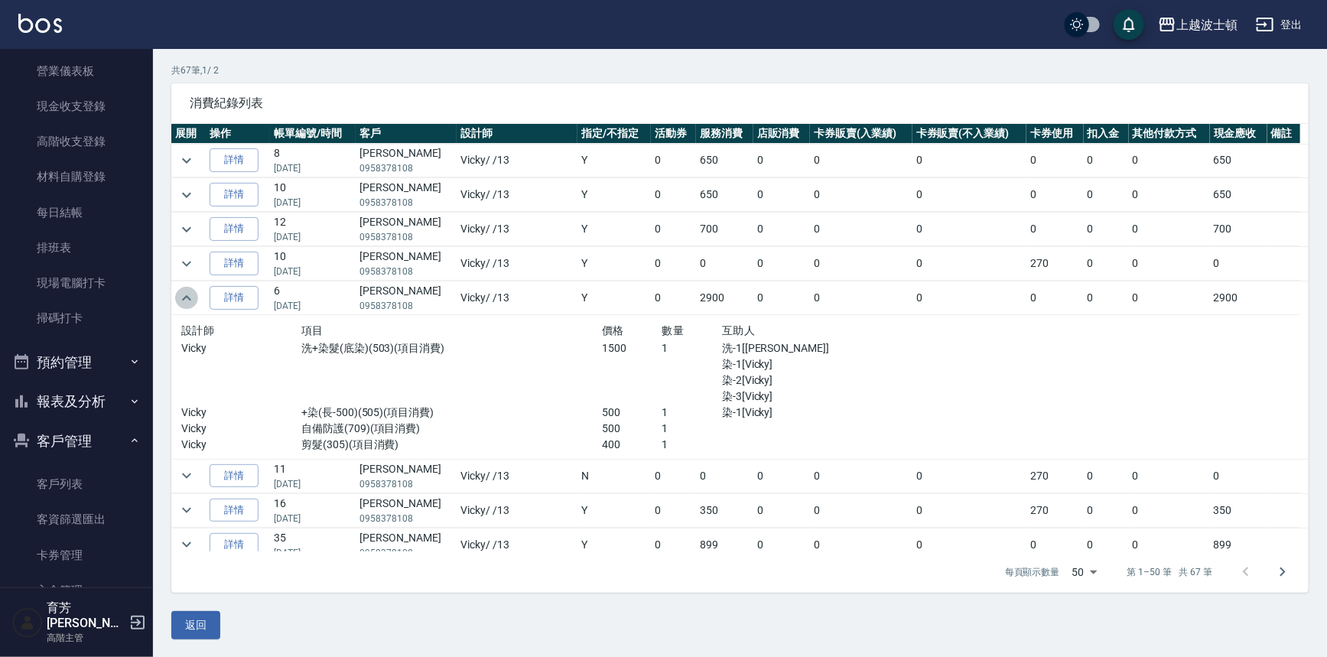
click at [190, 291] on icon "expand row" at bounding box center [186, 298] width 18 height 18
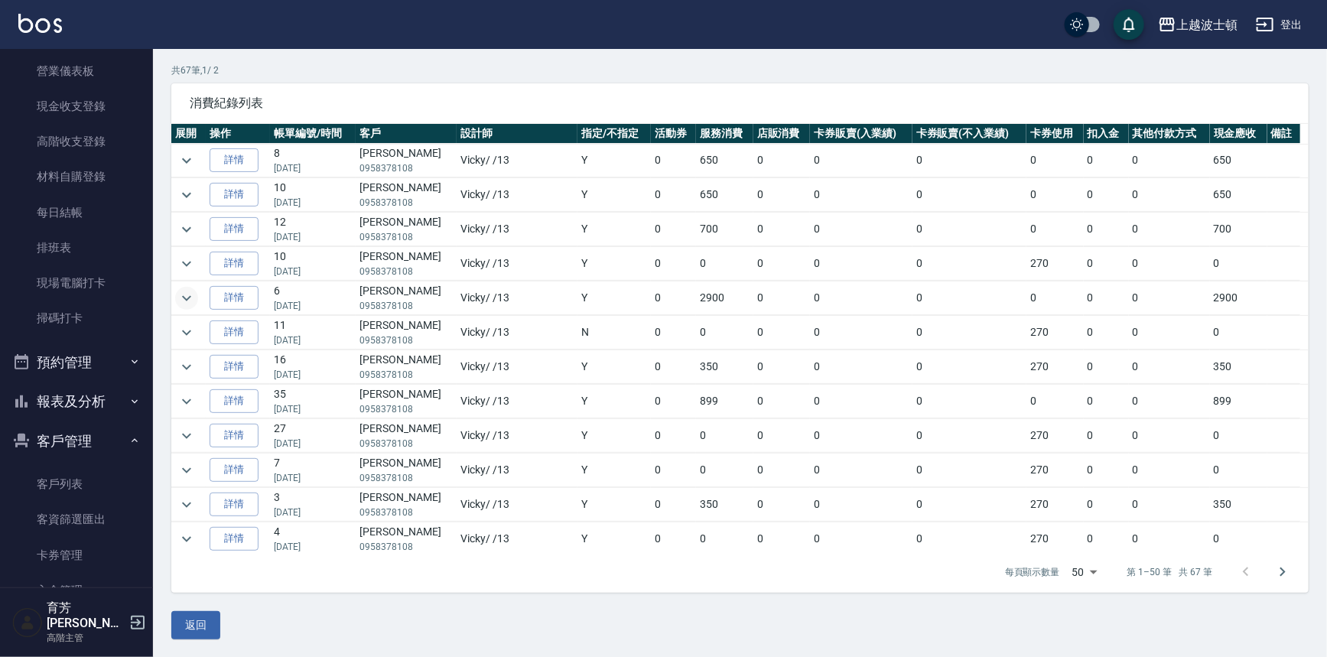
click at [174, 293] on td at bounding box center [188, 298] width 34 height 34
click at [187, 295] on icon "expand row" at bounding box center [186, 298] width 18 height 18
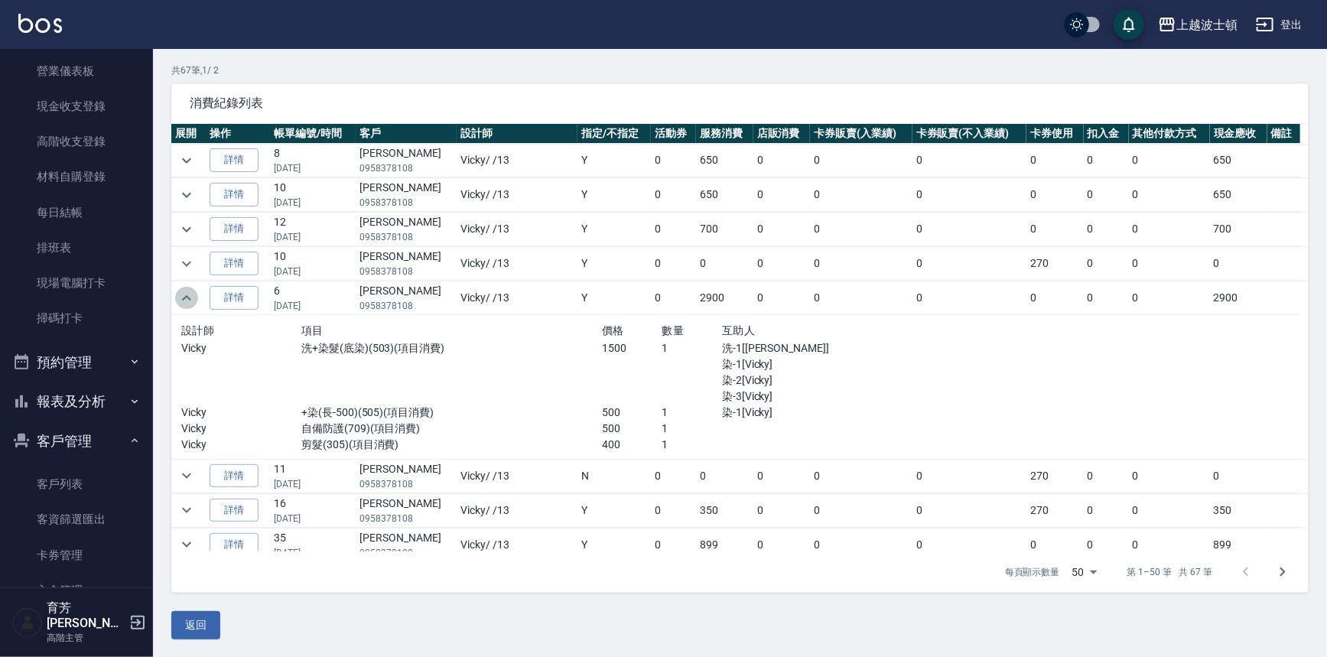
click at [187, 295] on icon "expand row" at bounding box center [186, 297] width 9 height 5
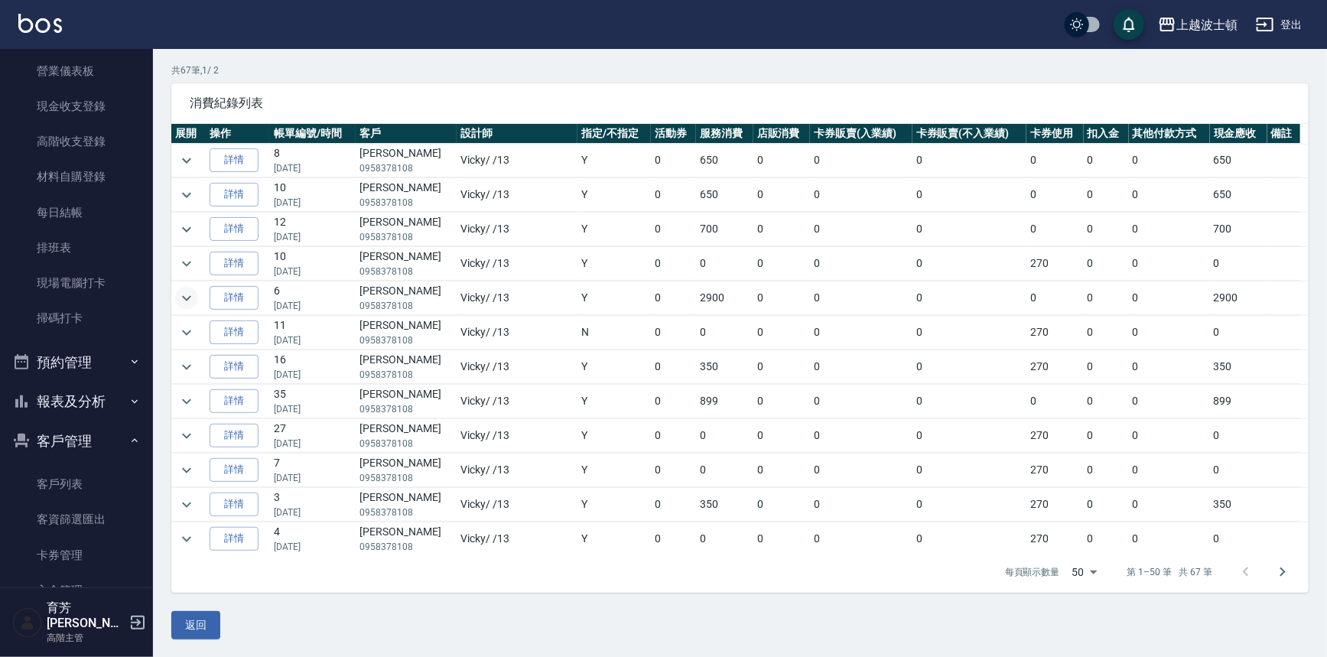
click at [187, 296] on icon "expand row" at bounding box center [186, 298] width 18 height 18
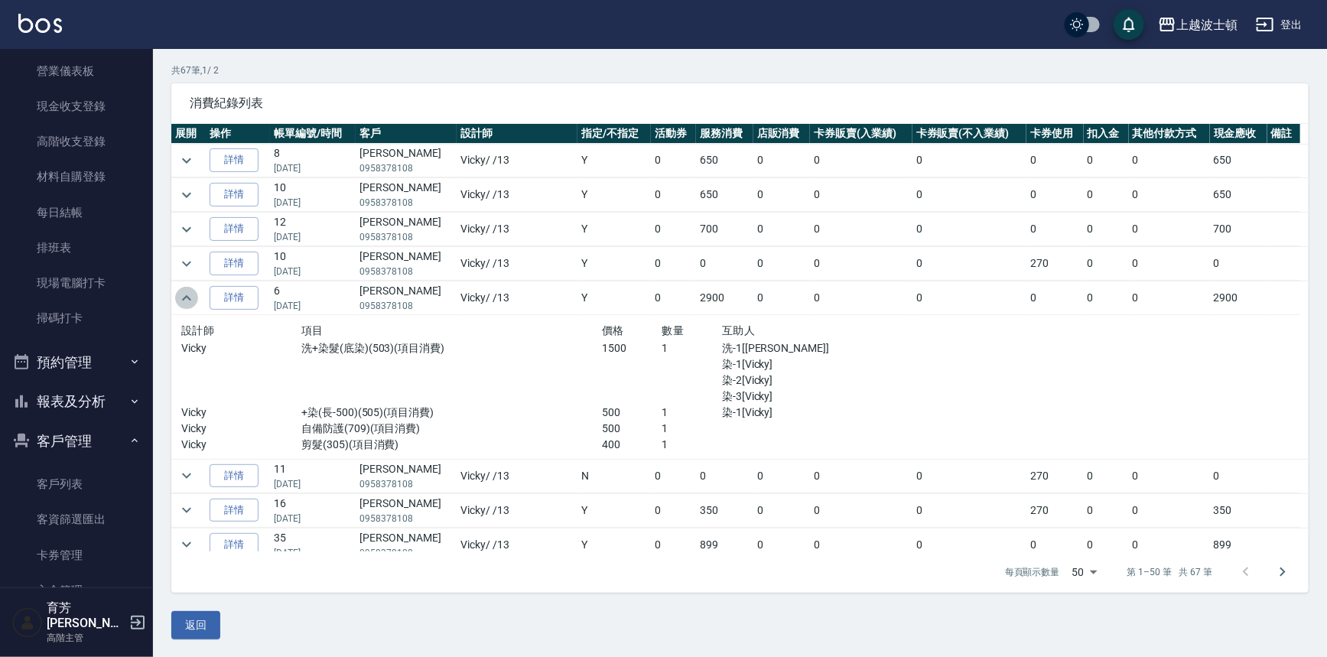
click at [186, 297] on icon "expand row" at bounding box center [186, 298] width 18 height 18
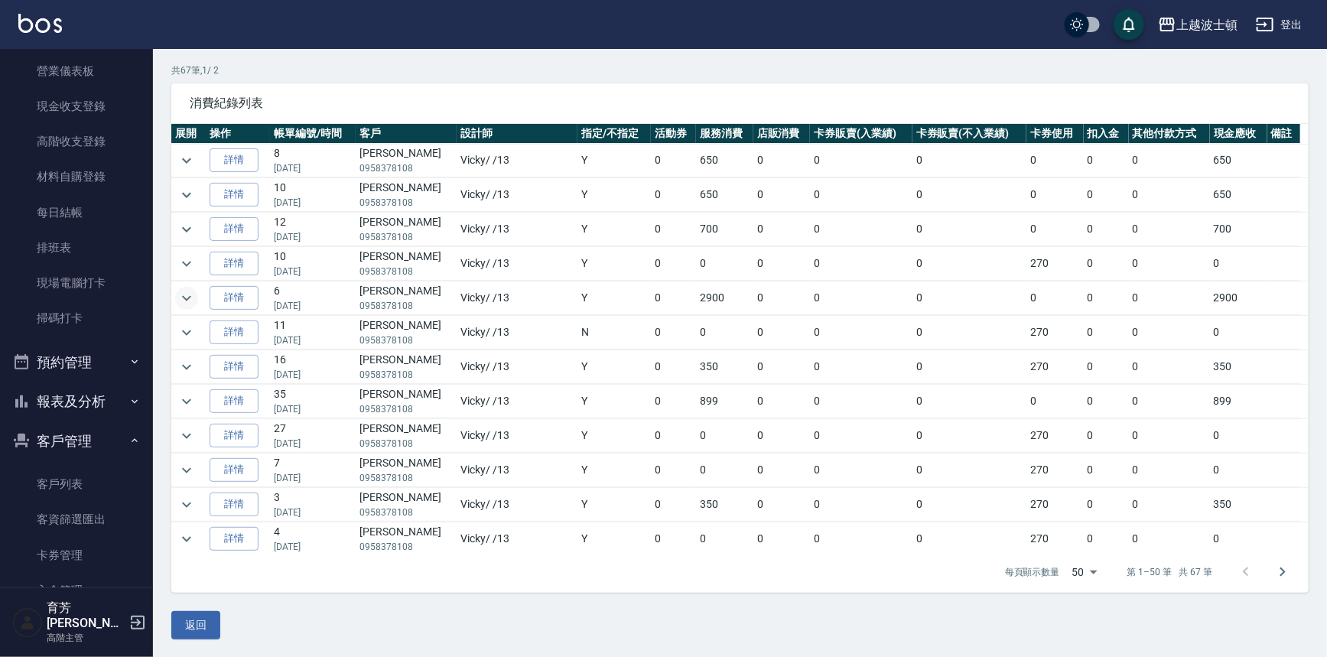
drag, startPoint x: 1310, startPoint y: 173, endPoint x: 1303, endPoint y: 163, distance: 12.1
click at [1303, 164] on div "顧客詳細資料 [PERSON_NAME] 基本資料 消費記錄 卡券紀錄 入金紀錄 顧客追蹤 簡訊發送紀錄 抽獎券紀錄 共 67 筆, 1 / 2 消費紀錄列表…" at bounding box center [740, 301] width 1174 height 675
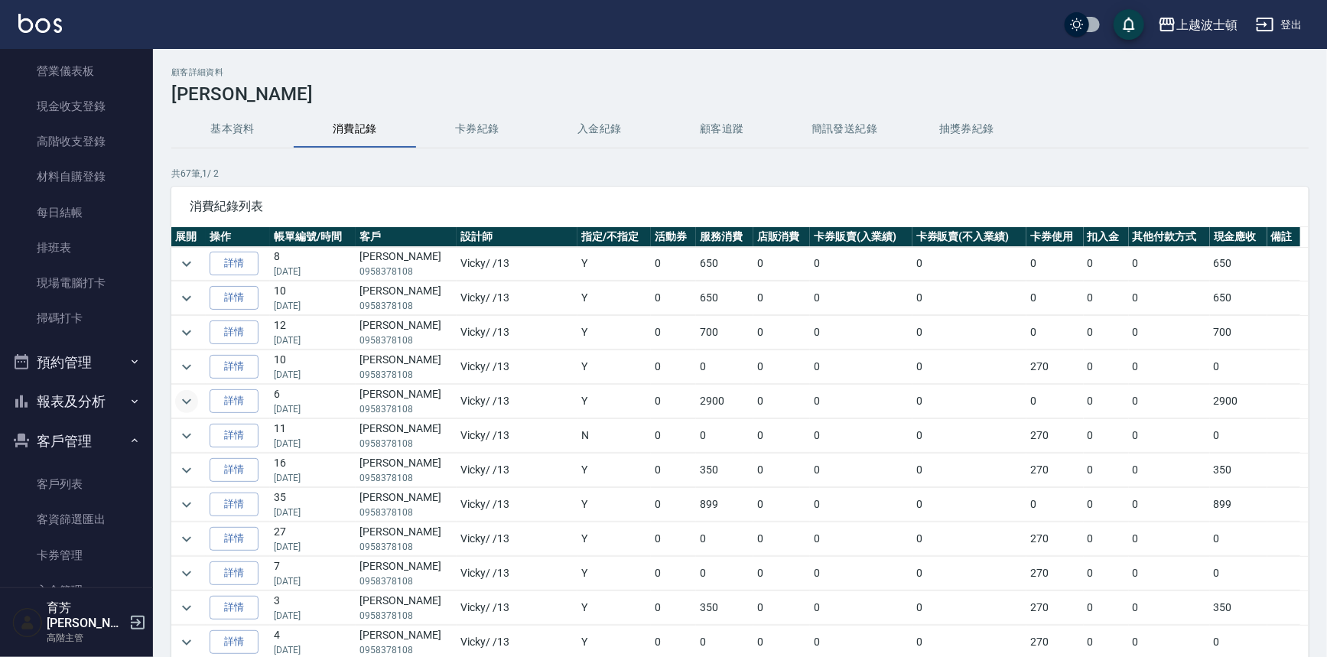
click at [63, 439] on button "客戶管理" at bounding box center [76, 441] width 141 height 40
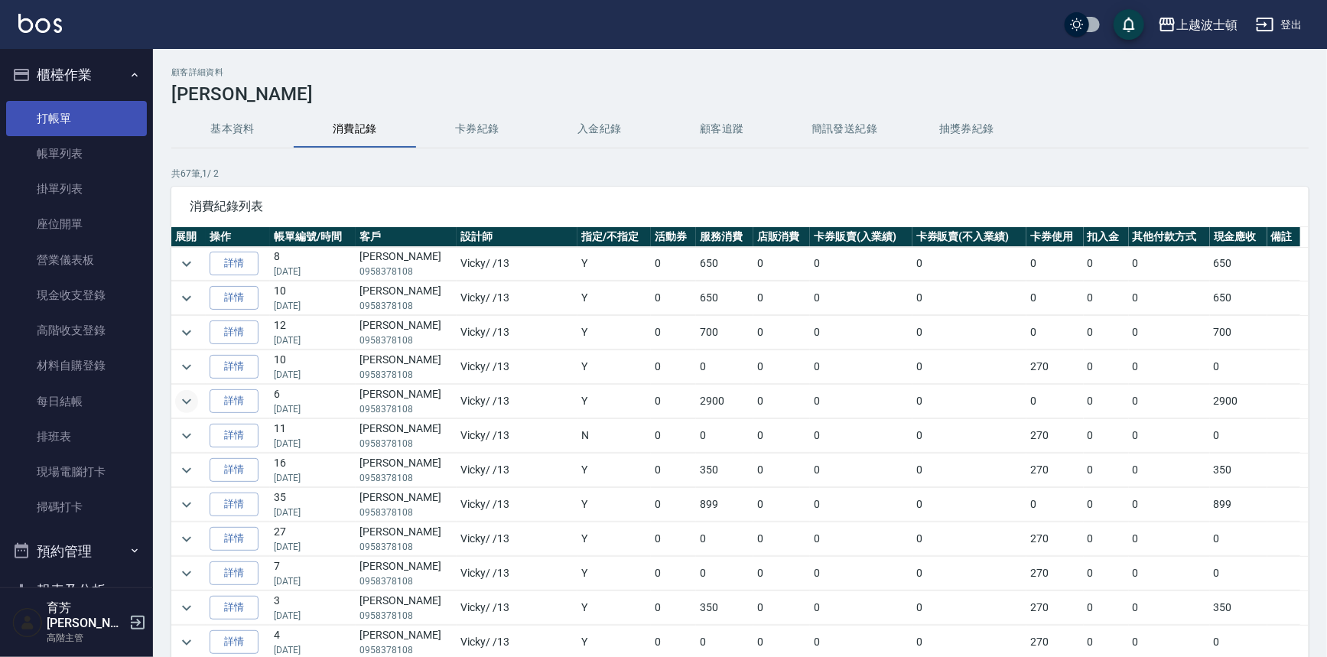
click at [44, 109] on link "打帳單" at bounding box center [76, 118] width 141 height 35
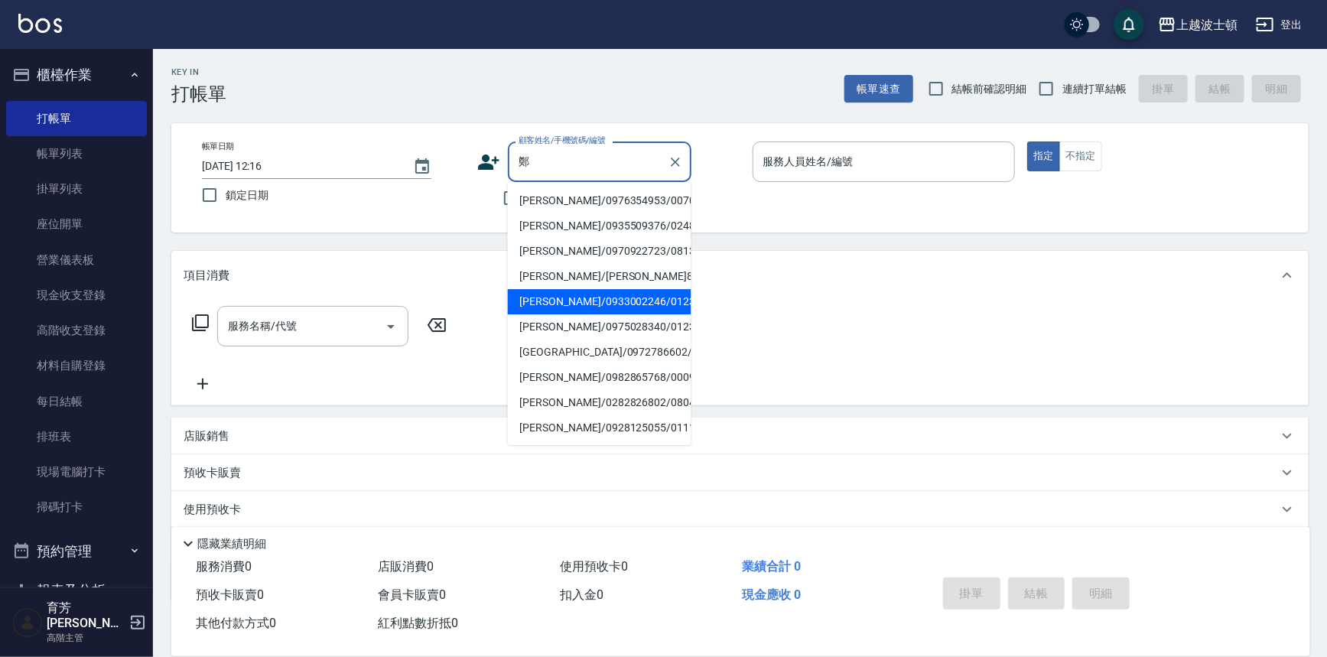
click at [551, 304] on li "[PERSON_NAME]/0933002246/012377" at bounding box center [600, 301] width 184 height 25
type input "[PERSON_NAME]/0933002246/012377"
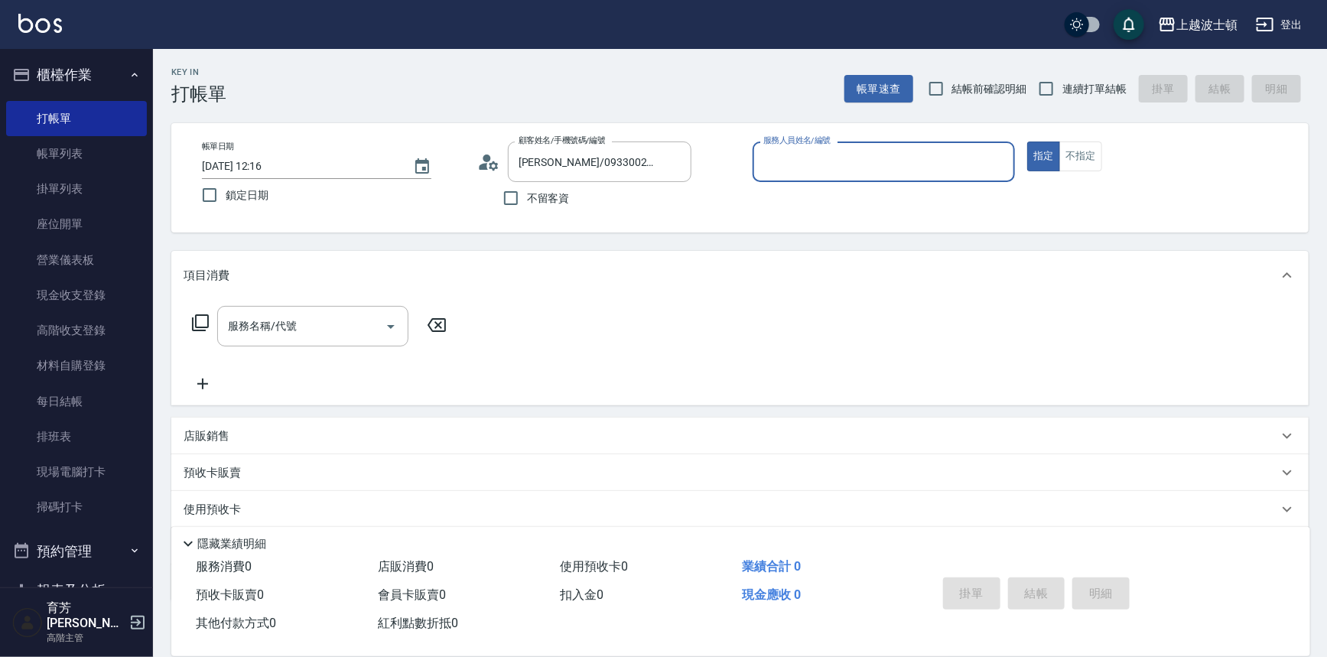
type input "Vicky-13"
click at [308, 342] on div "服務名稱/代號" at bounding box center [312, 326] width 191 height 41
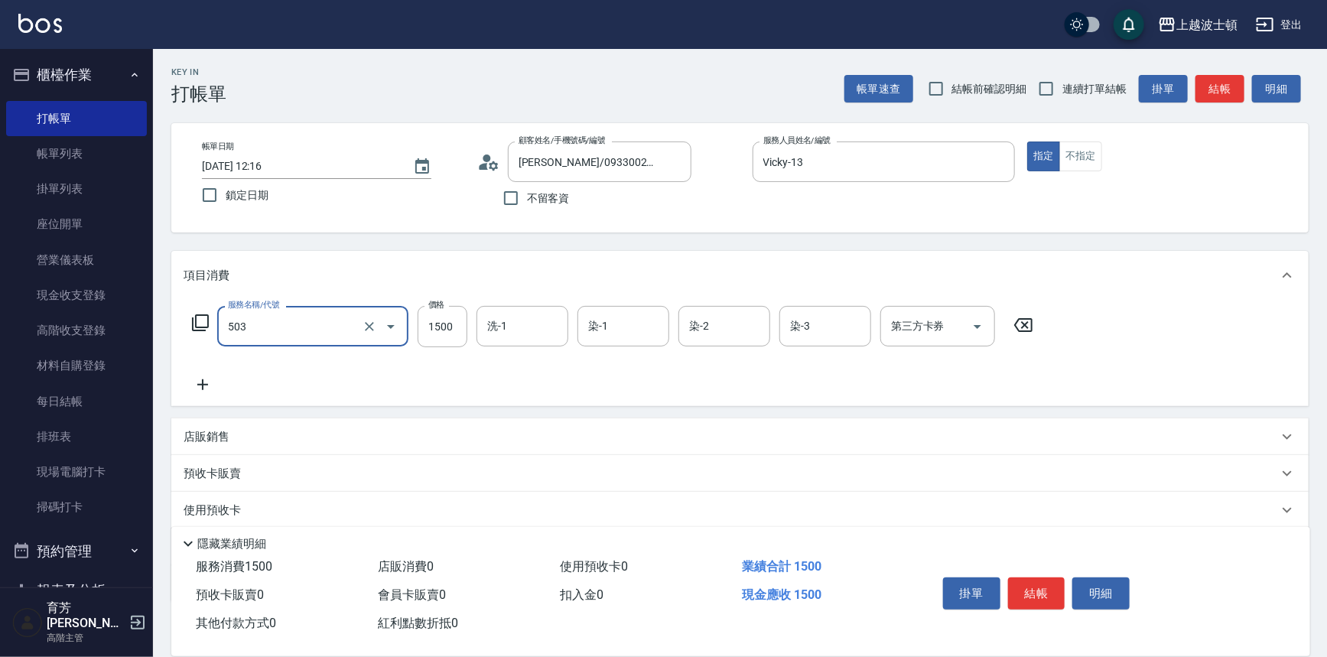
type input "洗+染髮(底染)(503)"
click at [205, 389] on icon at bounding box center [203, 385] width 38 height 18
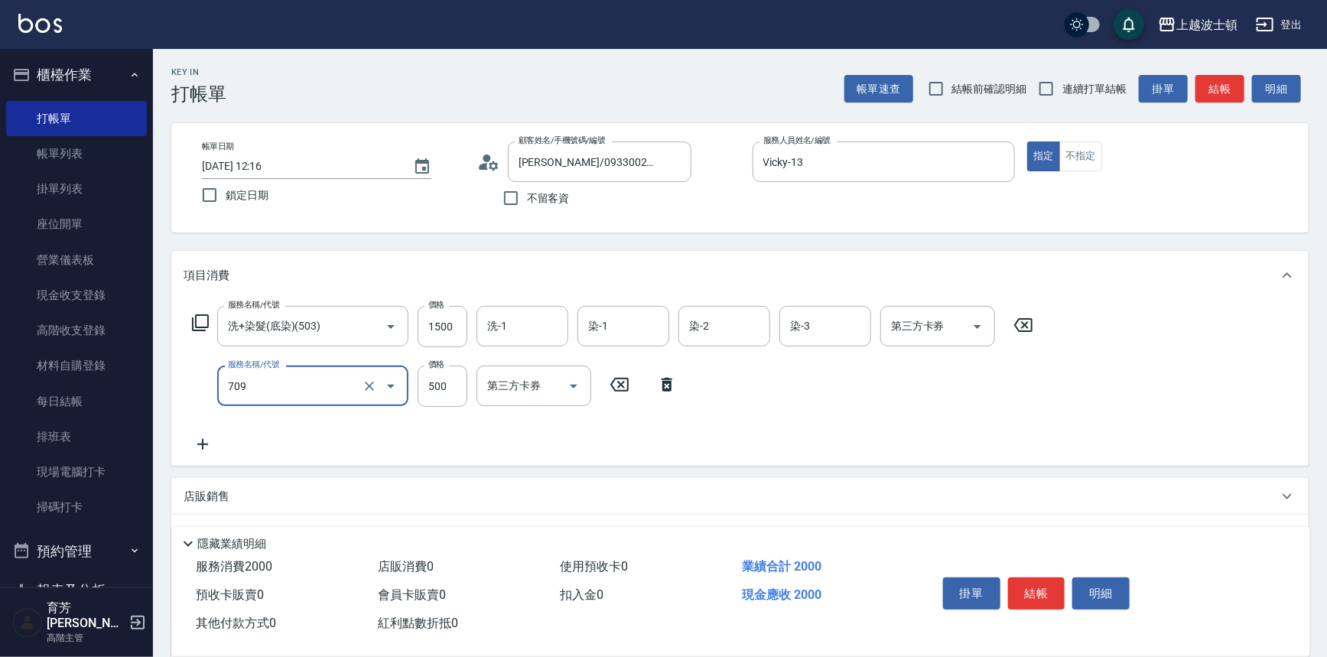
type input "自備防護(709)"
click at [200, 444] on icon at bounding box center [202, 444] width 11 height 11
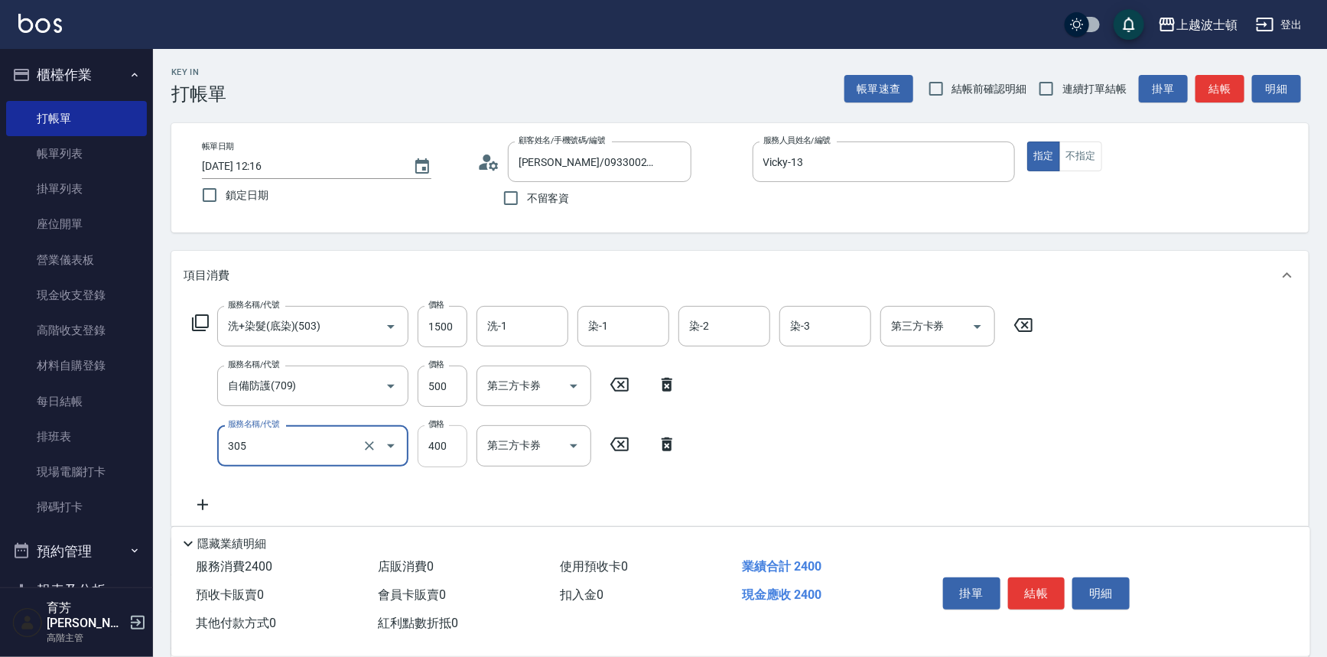
type input "剪髮(305)"
click at [424, 447] on input "400" at bounding box center [443, 445] width 50 height 41
type input "350"
click at [446, 389] on input "500" at bounding box center [443, 386] width 50 height 41
type input "300"
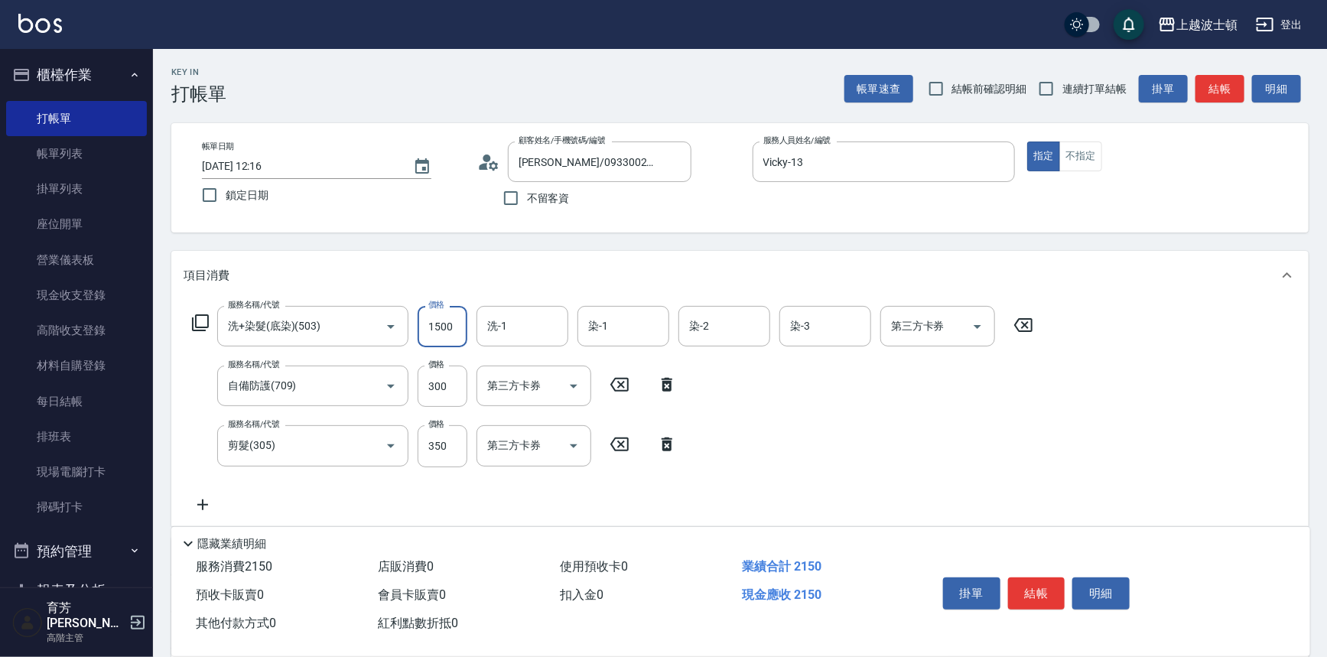
click at [450, 335] on input "1500" at bounding box center [443, 326] width 50 height 41
type input "1600"
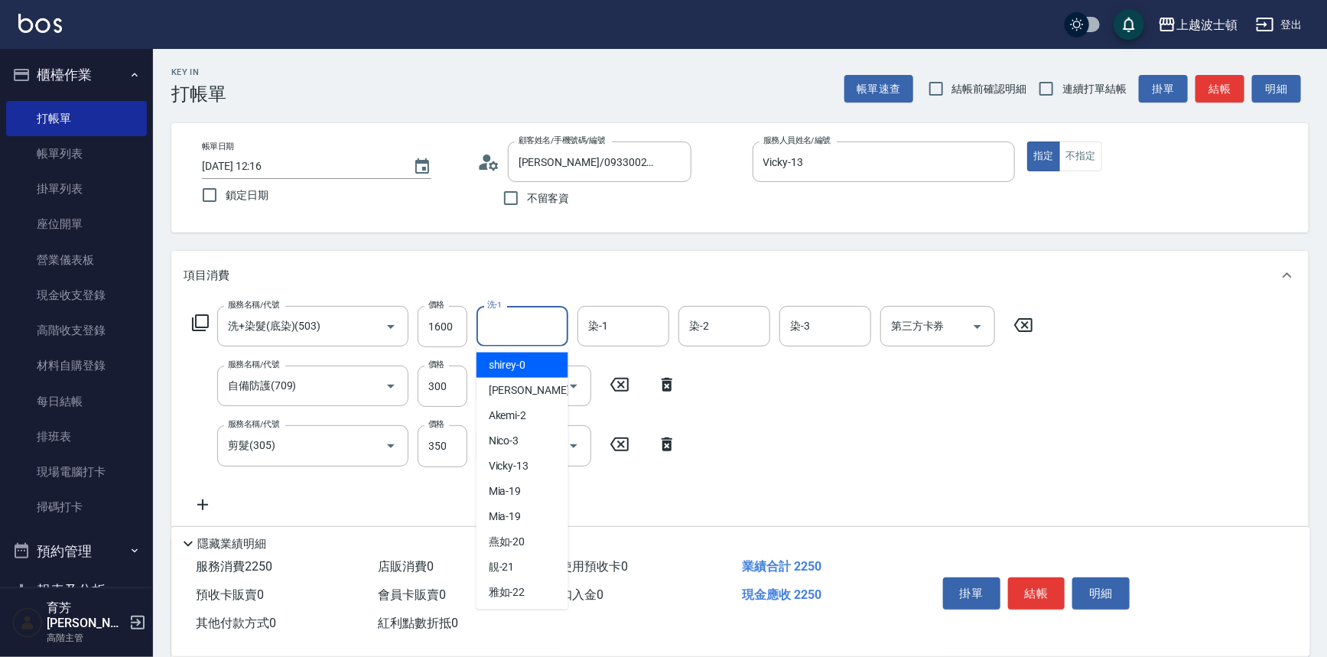
click at [530, 328] on input "洗-1" at bounding box center [522, 326] width 78 height 27
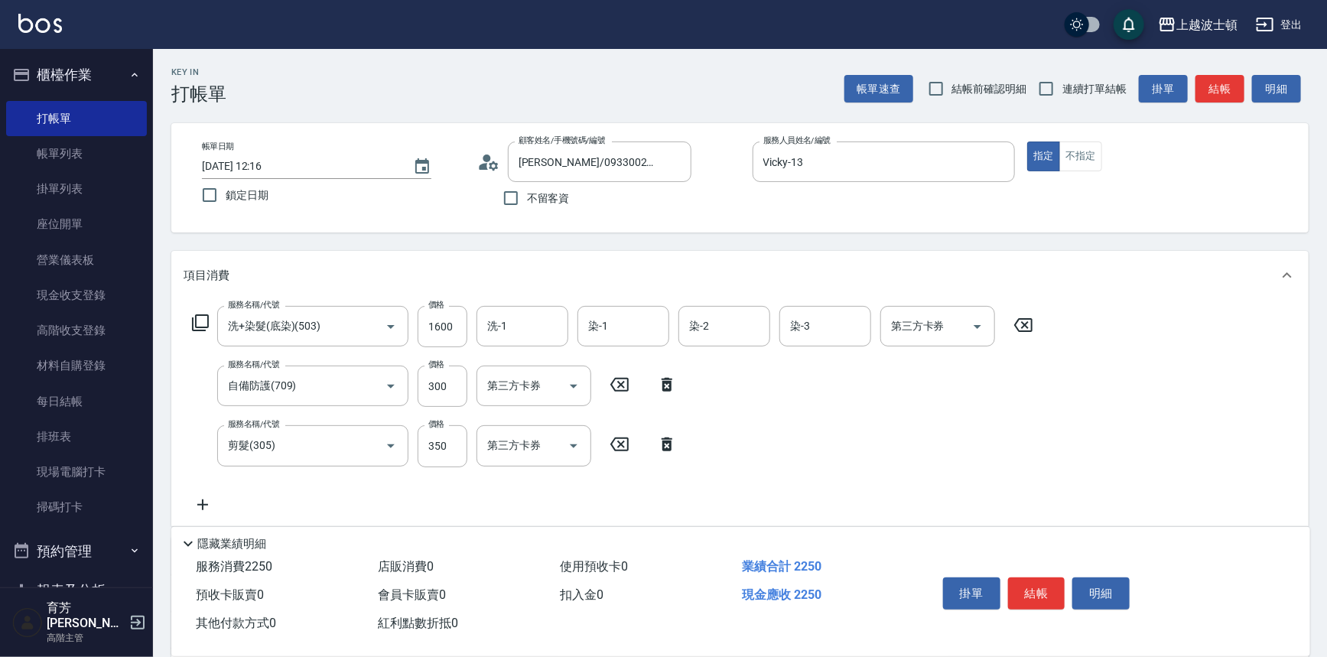
click at [206, 501] on icon at bounding box center [203, 505] width 38 height 18
type input "快速護髮(727)"
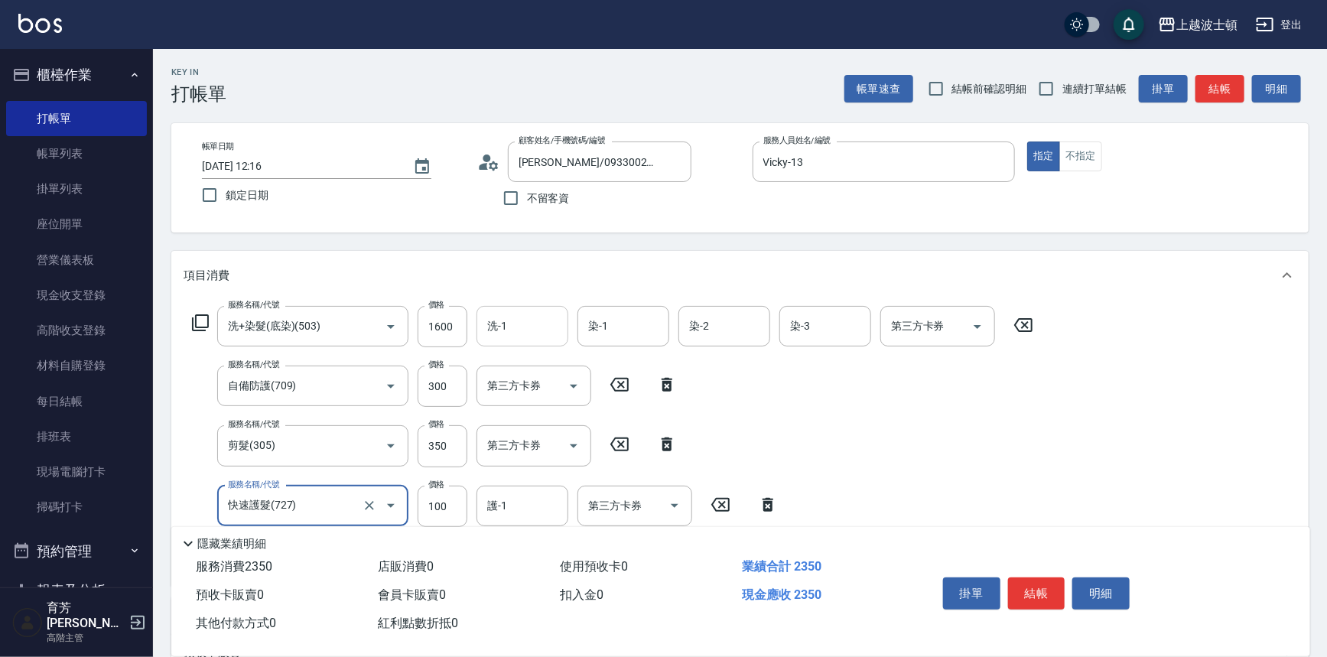
click at [494, 336] on input "洗-1" at bounding box center [522, 326] width 78 height 27
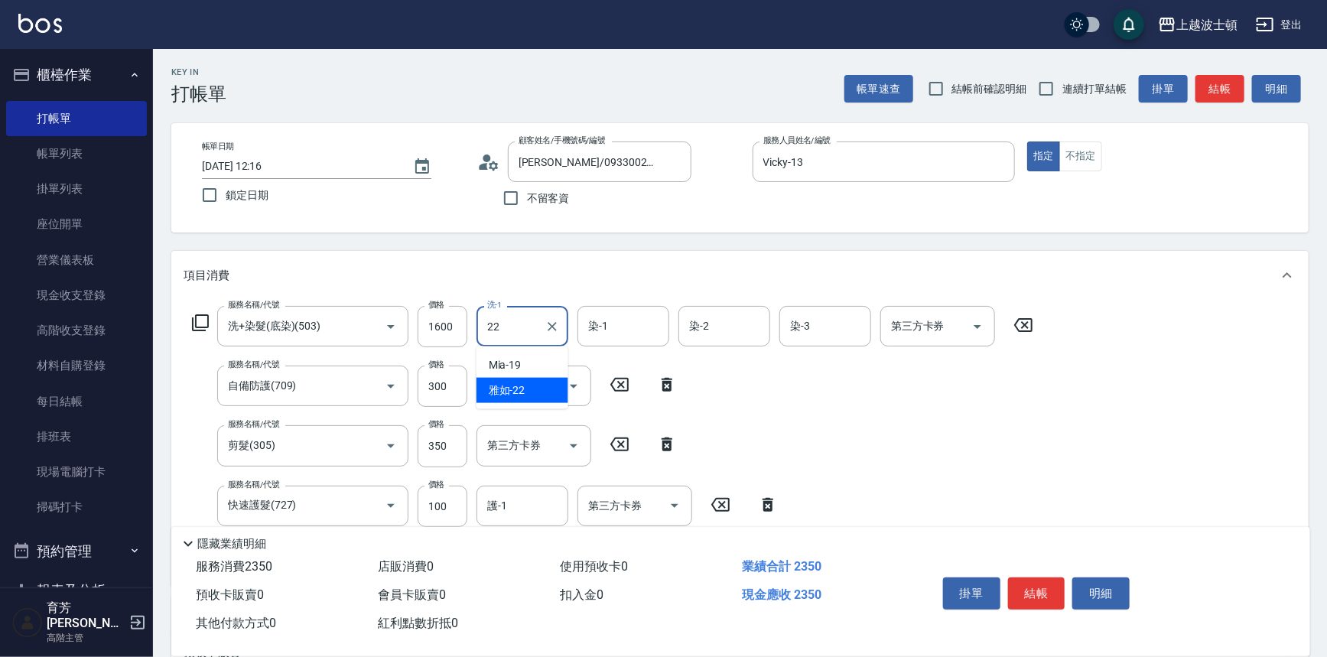
type input "雅如-22"
click at [523, 522] on div "護-1" at bounding box center [522, 506] width 92 height 41
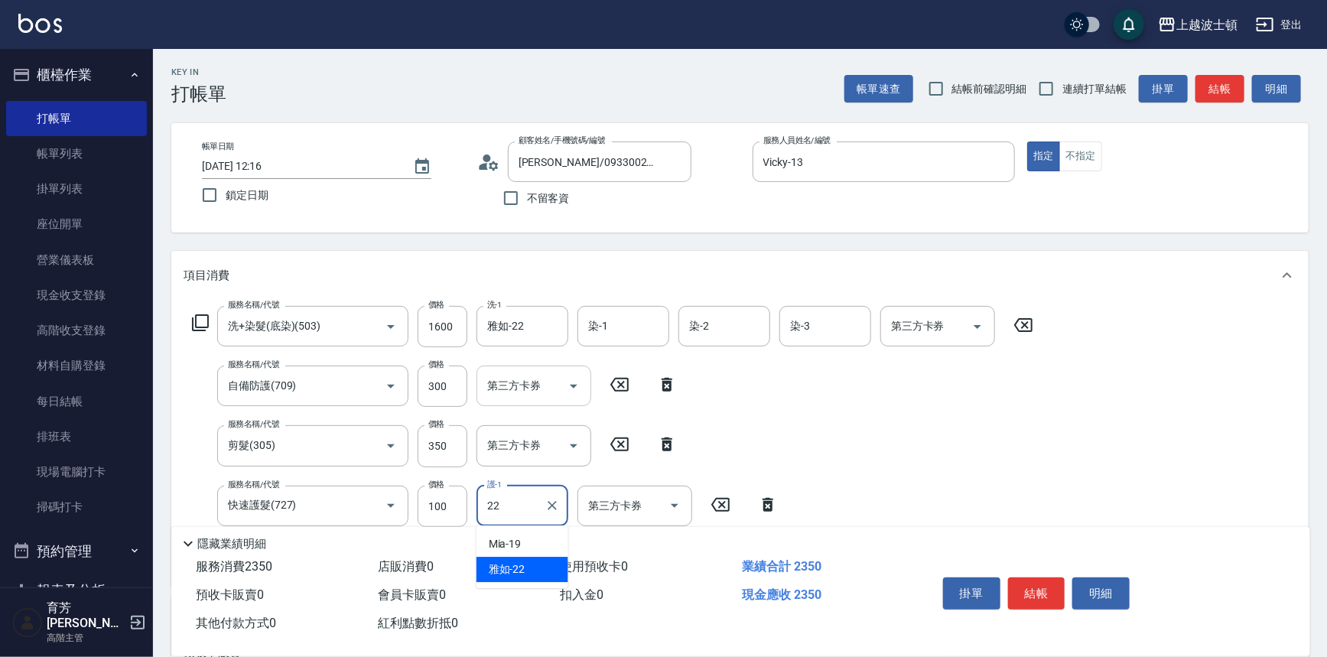
type input "雅如-22"
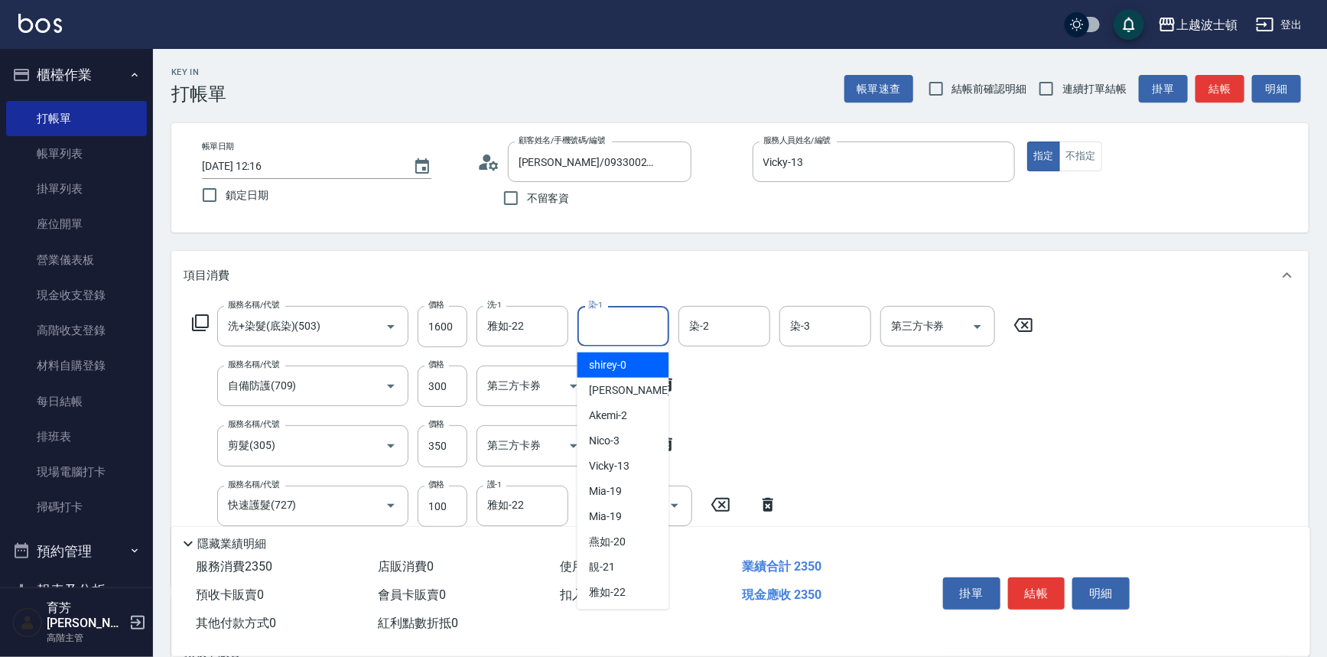
click at [616, 329] on input "染-1" at bounding box center [623, 326] width 78 height 27
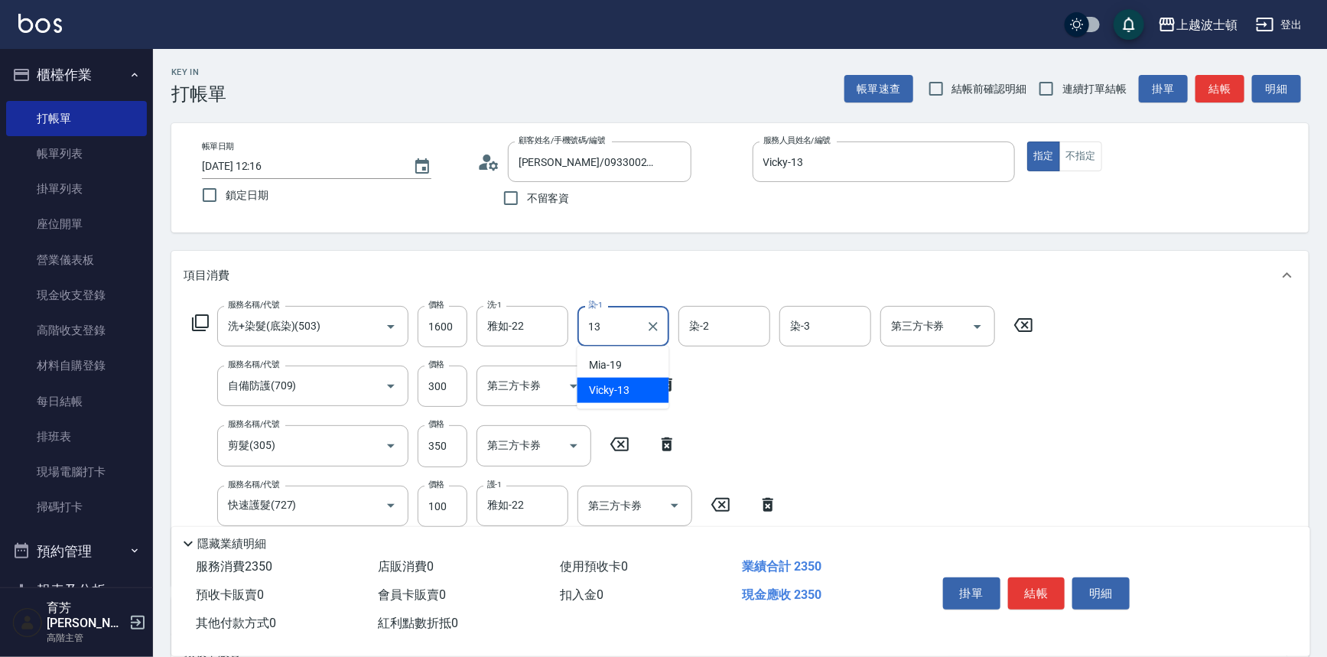
type input "Vicky-13"
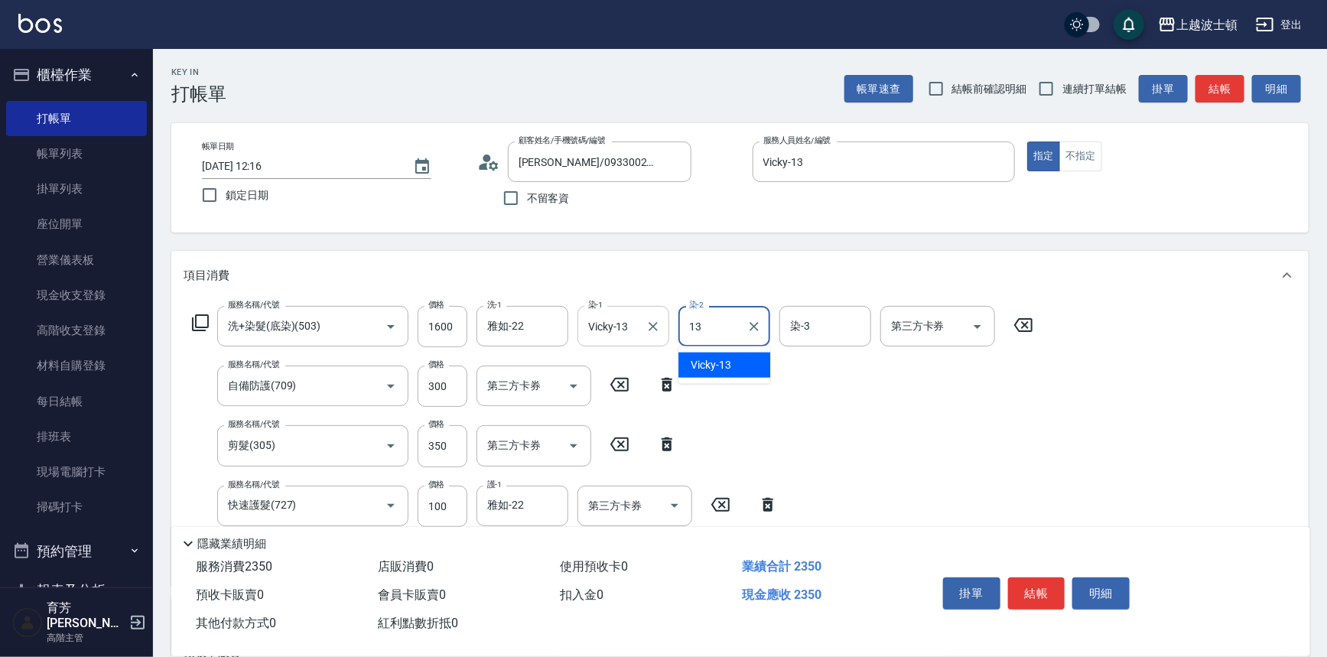
type input "Vicky-13"
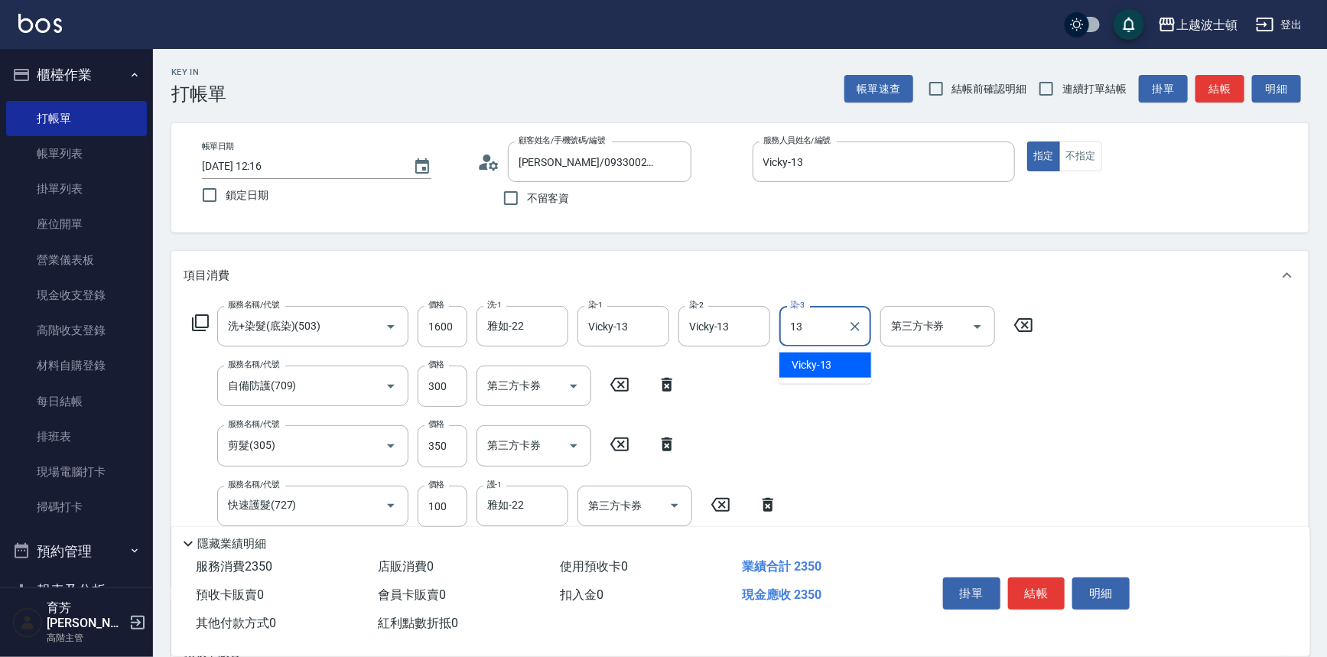
type input "Vicky-13"
click at [1034, 590] on button "結帳" at bounding box center [1036, 593] width 57 height 32
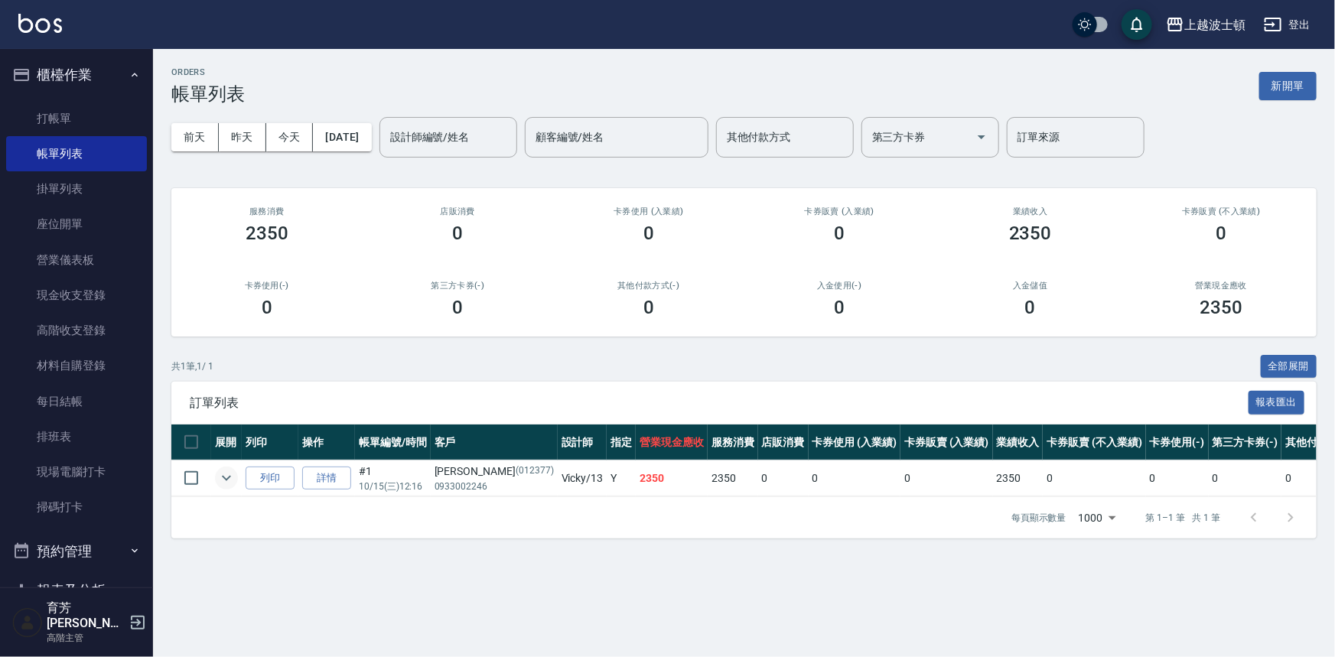
click at [216, 480] on button "expand row" at bounding box center [226, 478] width 23 height 23
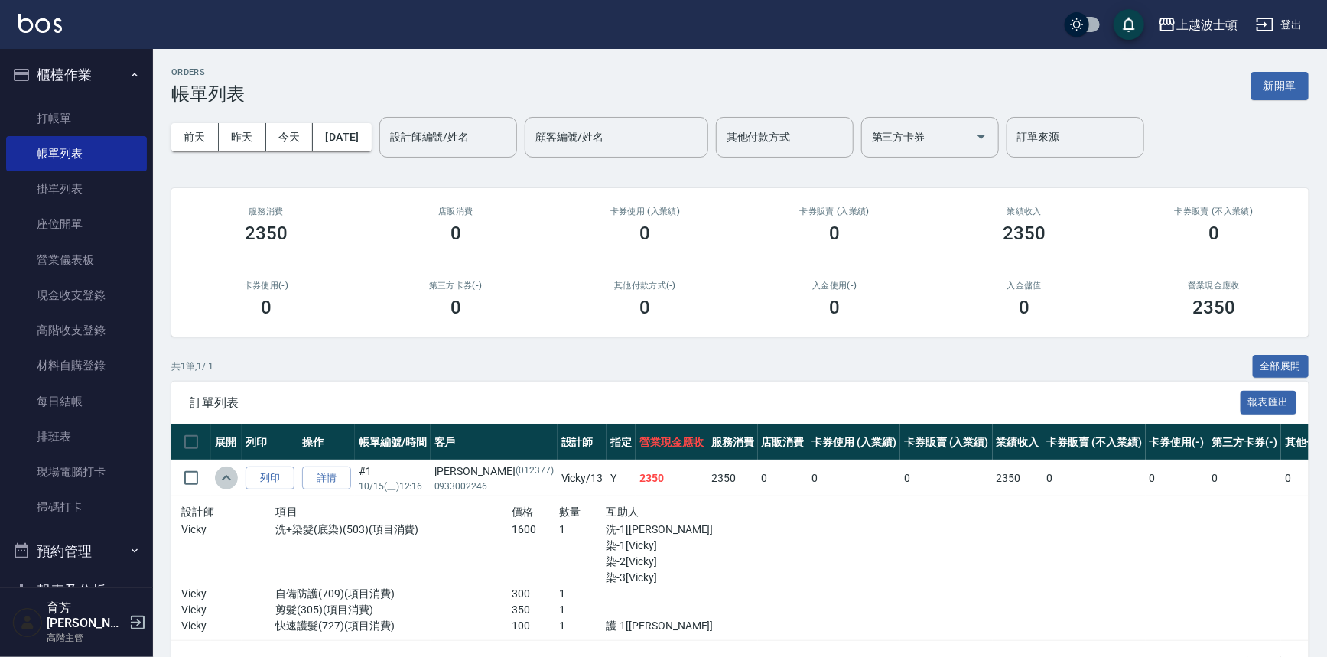
click at [216, 480] on button "expand row" at bounding box center [226, 478] width 23 height 23
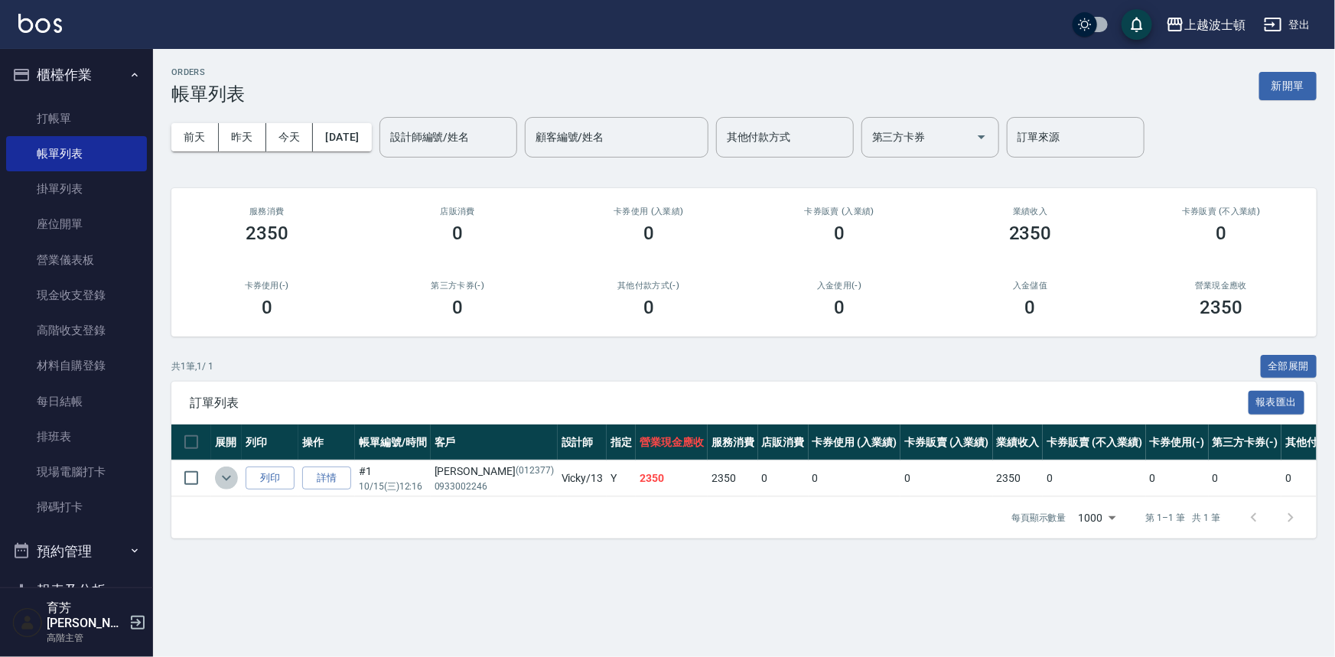
click at [223, 477] on icon "expand row" at bounding box center [226, 478] width 18 height 18
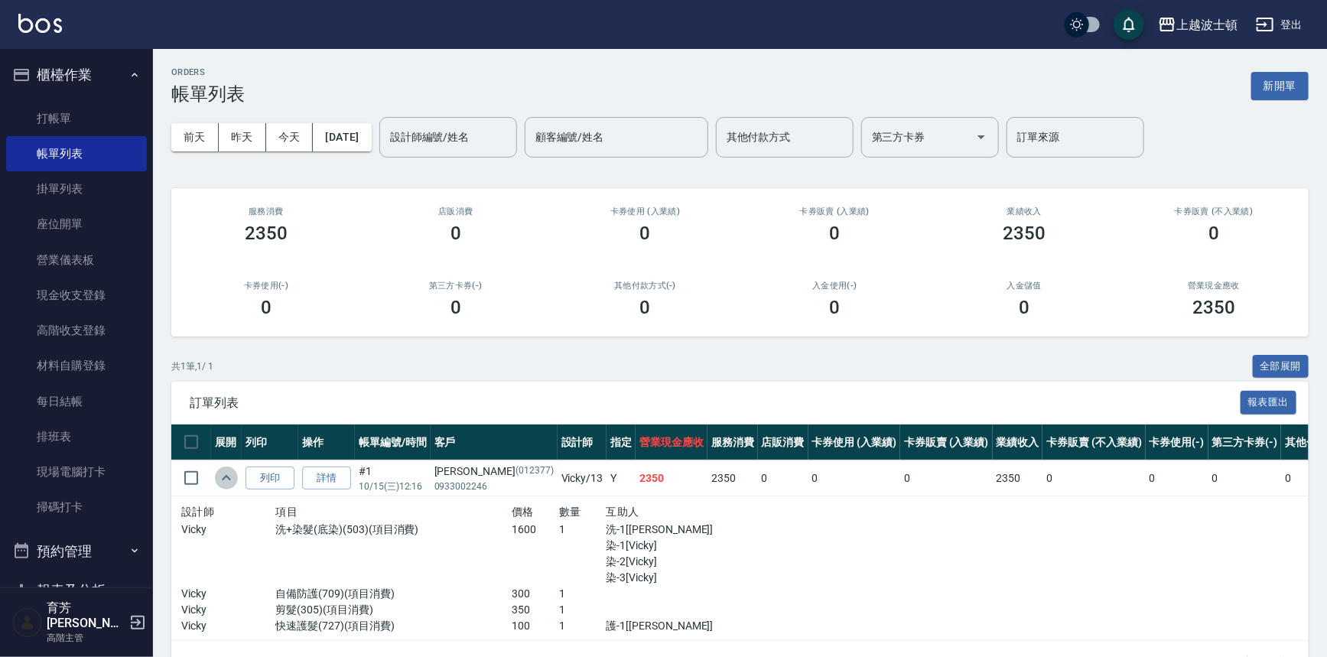
click at [223, 477] on icon "expand row" at bounding box center [226, 478] width 18 height 18
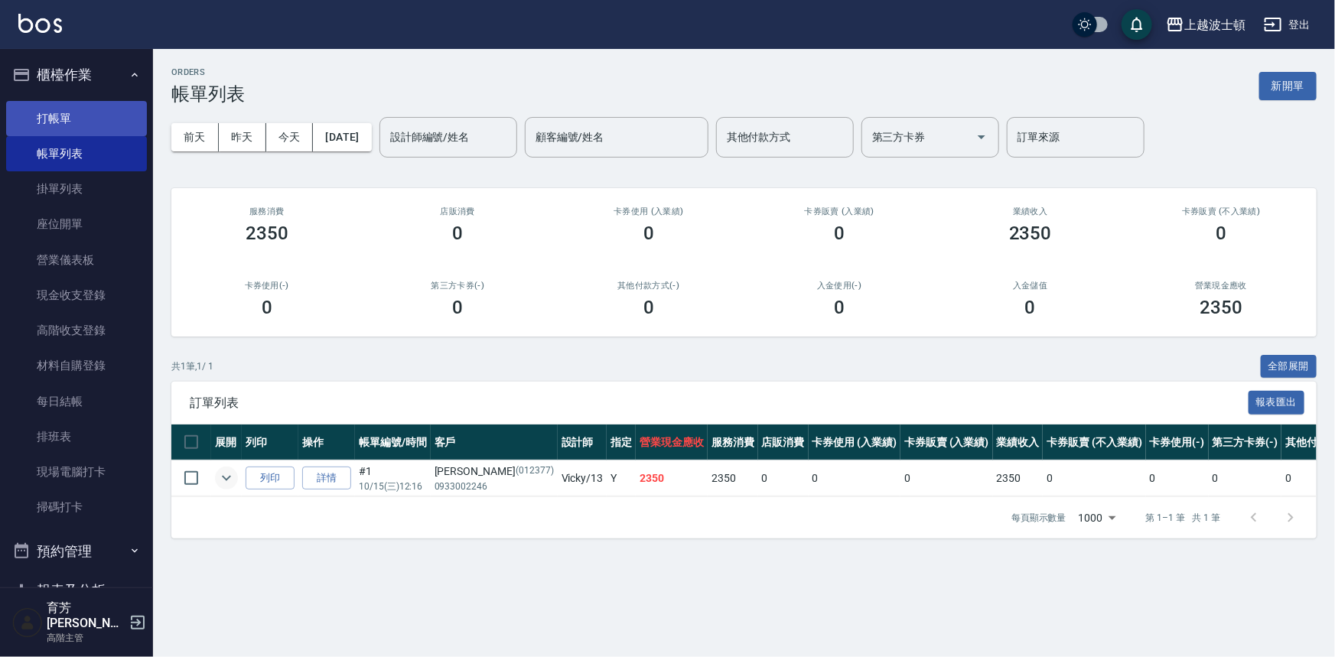
click at [64, 115] on link "打帳單" at bounding box center [76, 118] width 141 height 35
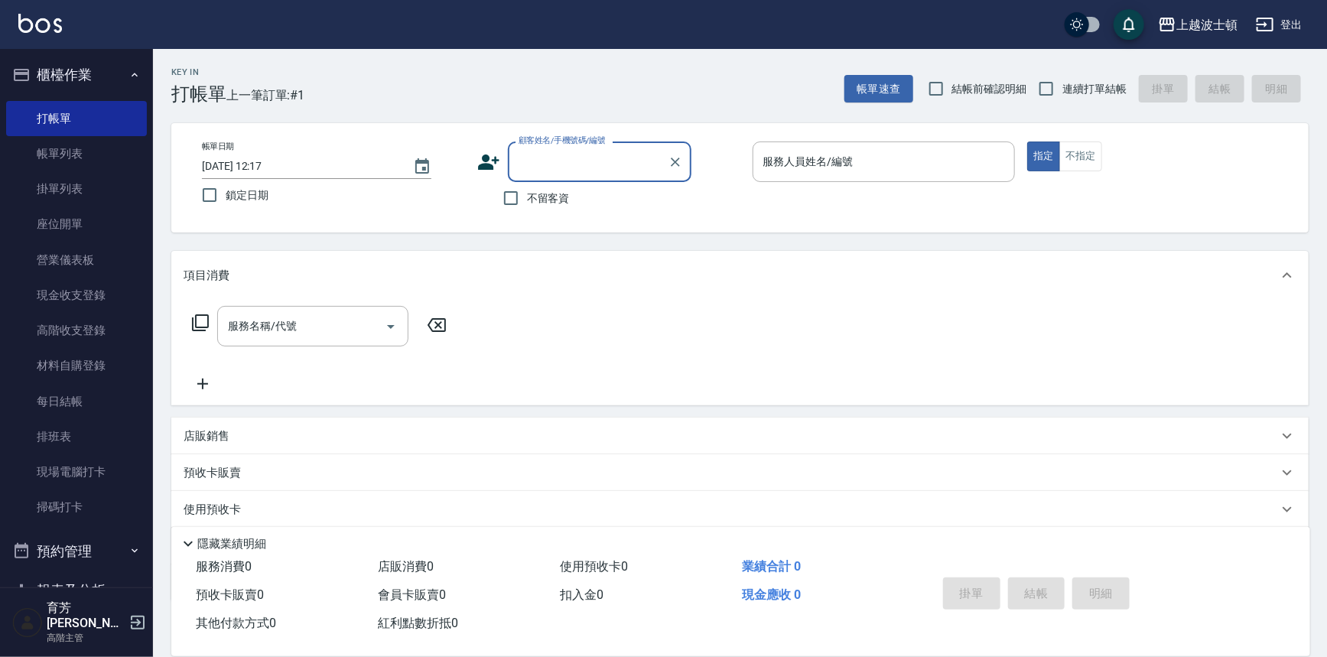
click at [543, 194] on span "不留客資" at bounding box center [548, 198] width 43 height 16
click at [527, 194] on input "不留客資" at bounding box center [511, 198] width 32 height 32
checkbox input "true"
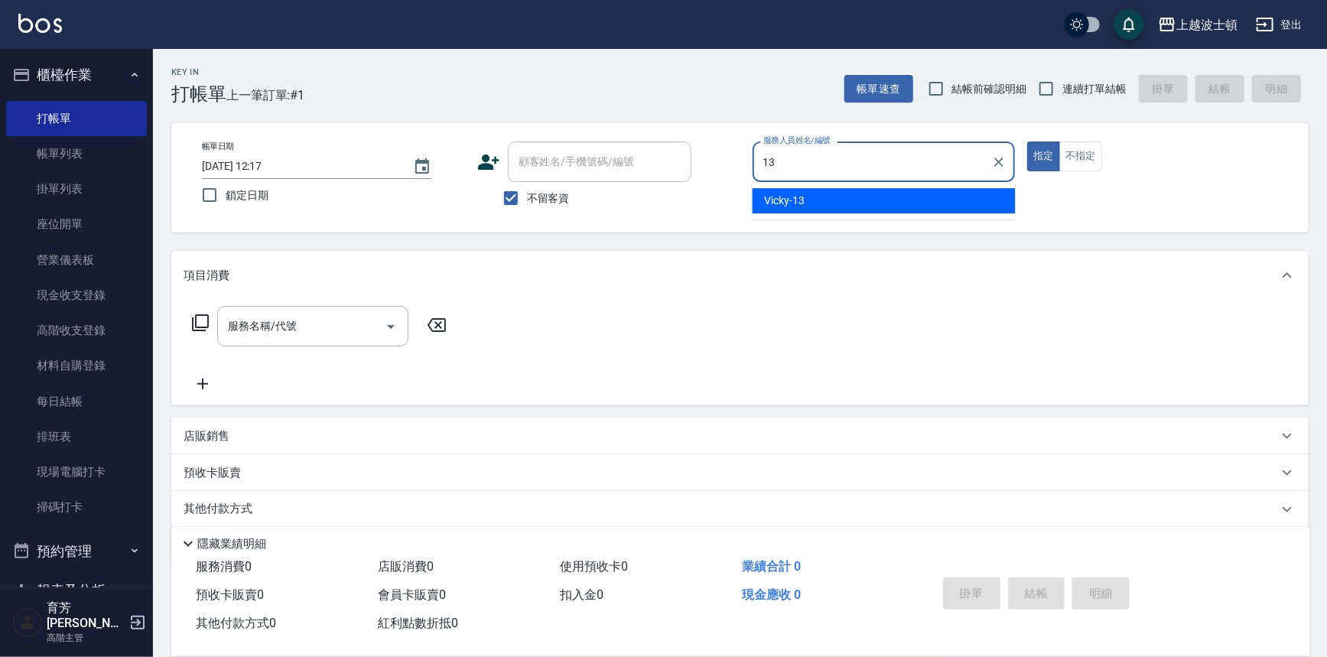
type input "Vicky-13"
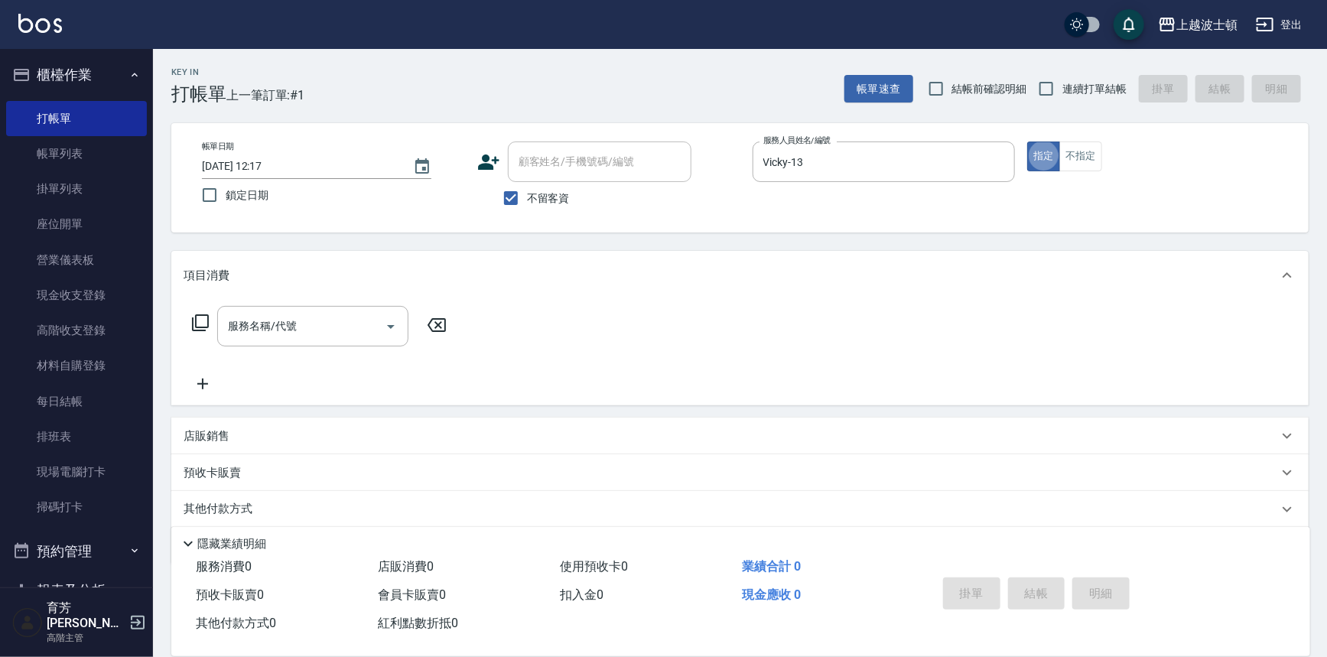
type button "true"
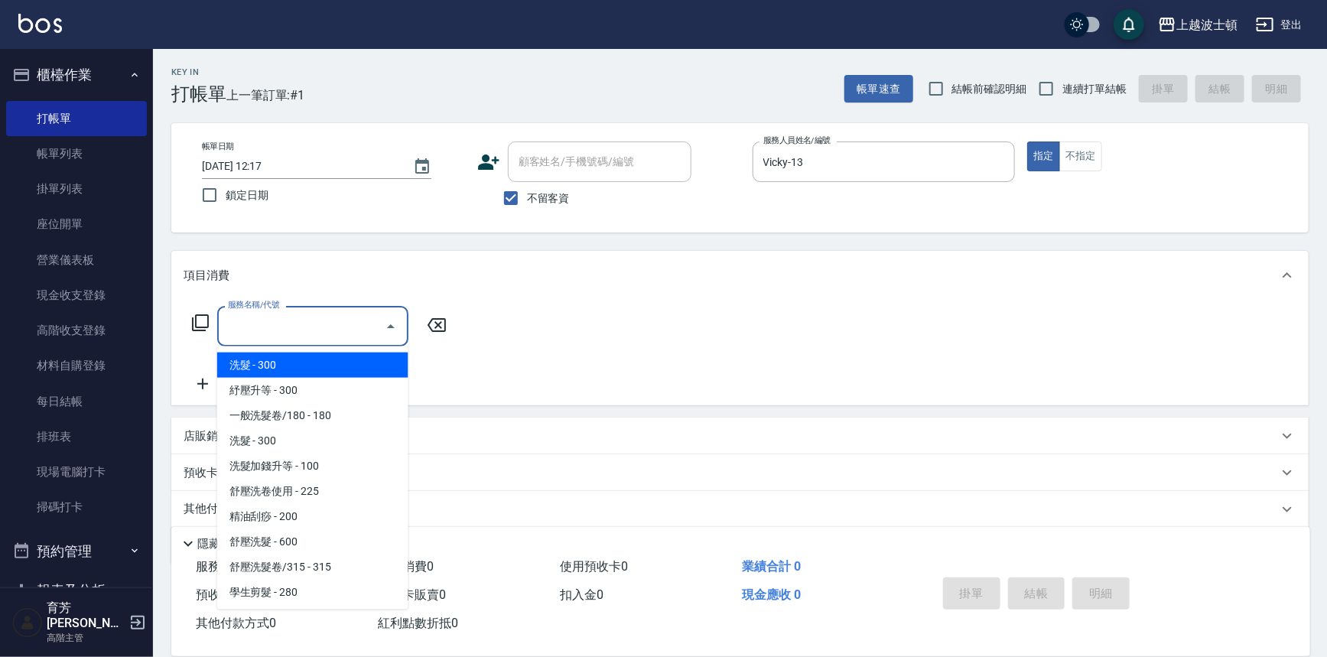
click at [329, 330] on input "服務名稱/代號" at bounding box center [301, 326] width 154 height 27
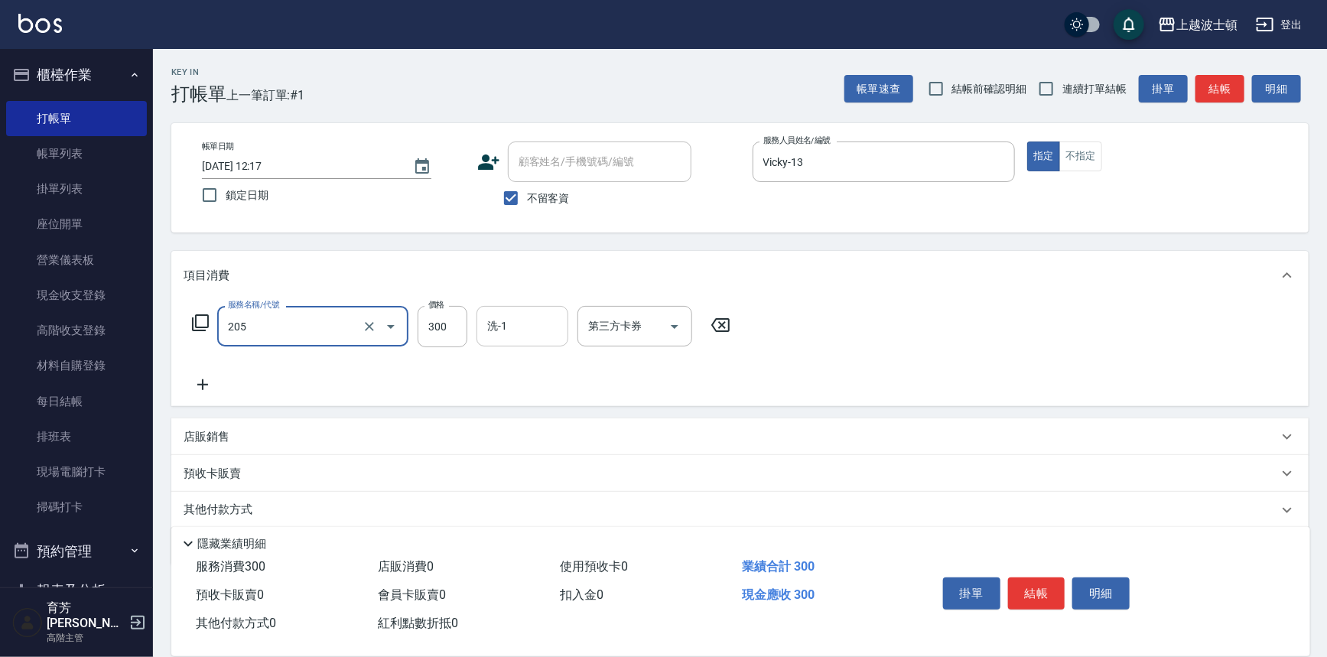
type input "洗髮(205)"
click at [513, 338] on input "洗-1" at bounding box center [522, 326] width 78 height 27
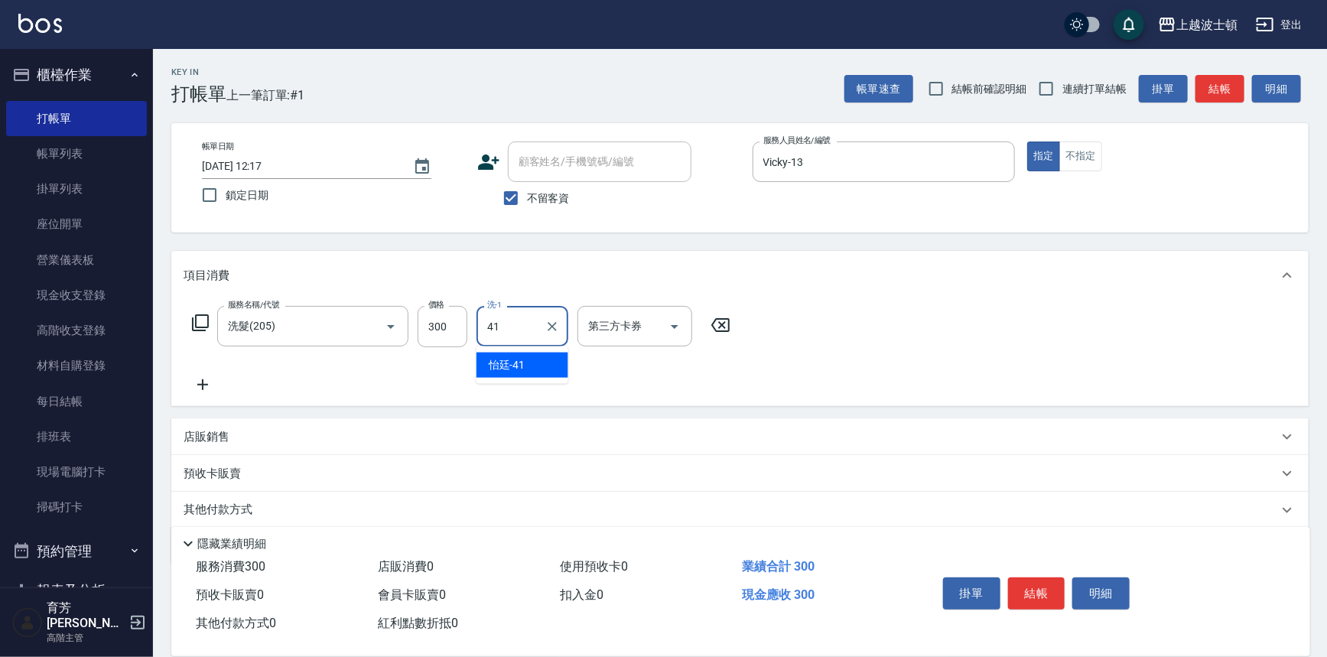
type input "怡廷-41"
click at [1011, 590] on button "結帳" at bounding box center [1036, 593] width 57 height 32
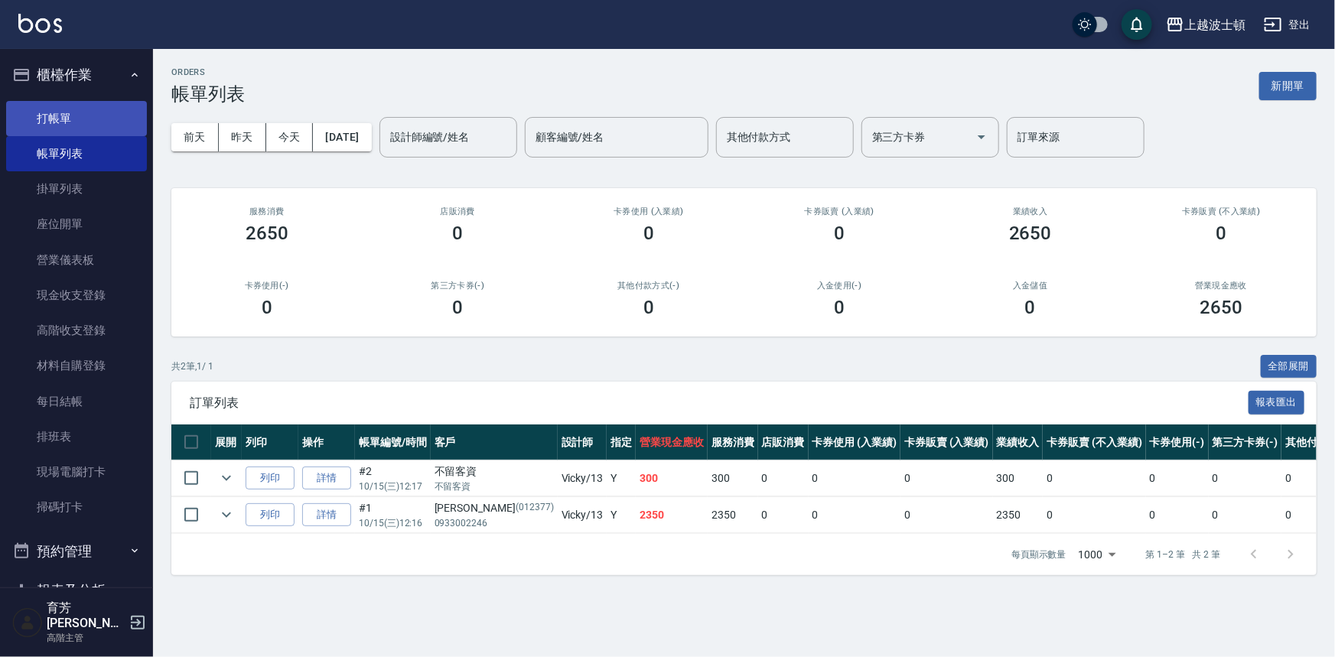
click at [46, 112] on link "打帳單" at bounding box center [76, 118] width 141 height 35
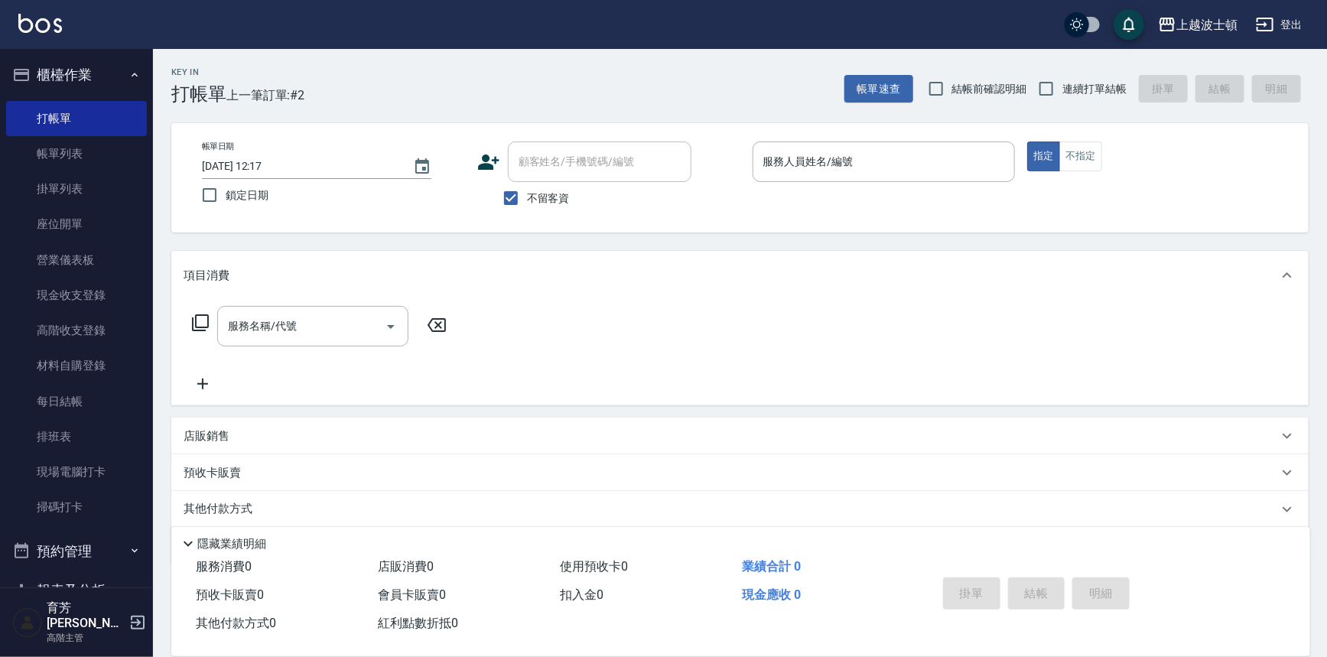
click at [541, 199] on span "不留客資" at bounding box center [548, 198] width 43 height 16
click at [527, 199] on input "不留客資" at bounding box center [511, 198] width 32 height 32
checkbox input "false"
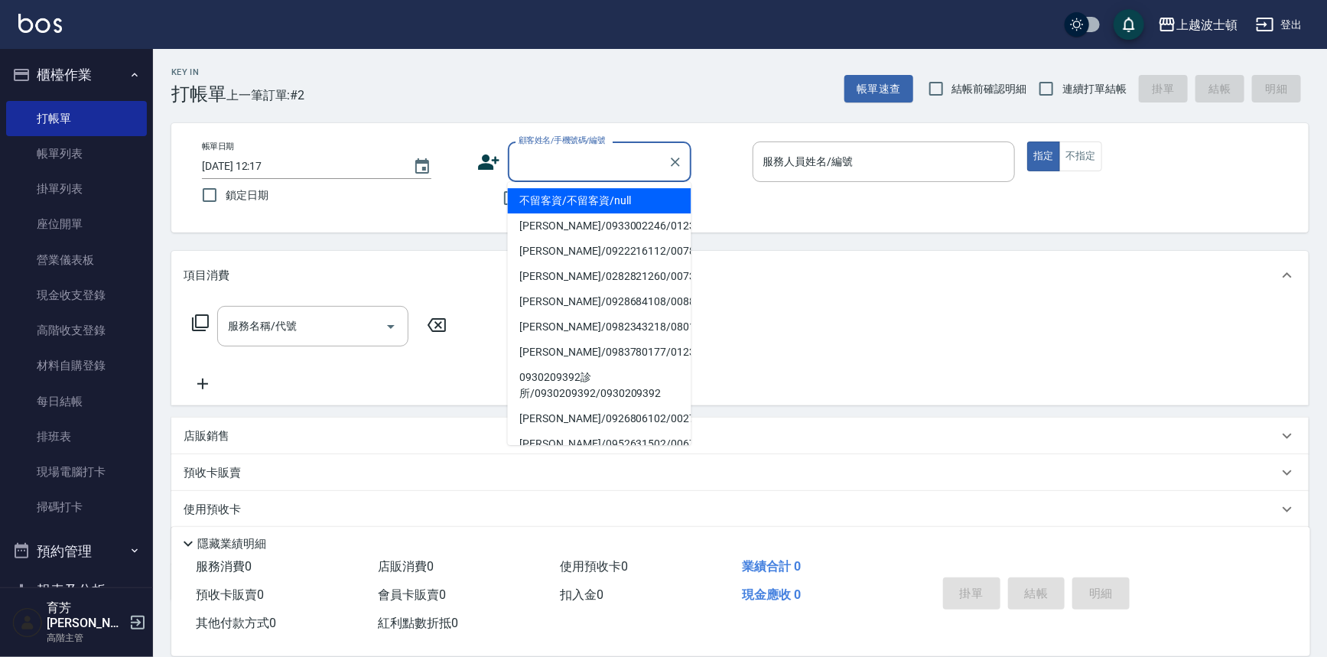
drag, startPoint x: 541, startPoint y: 171, endPoint x: 542, endPoint y: 130, distance: 41.3
click at [541, 171] on input "顧客姓名/手機號碼/編號" at bounding box center [588, 161] width 147 height 27
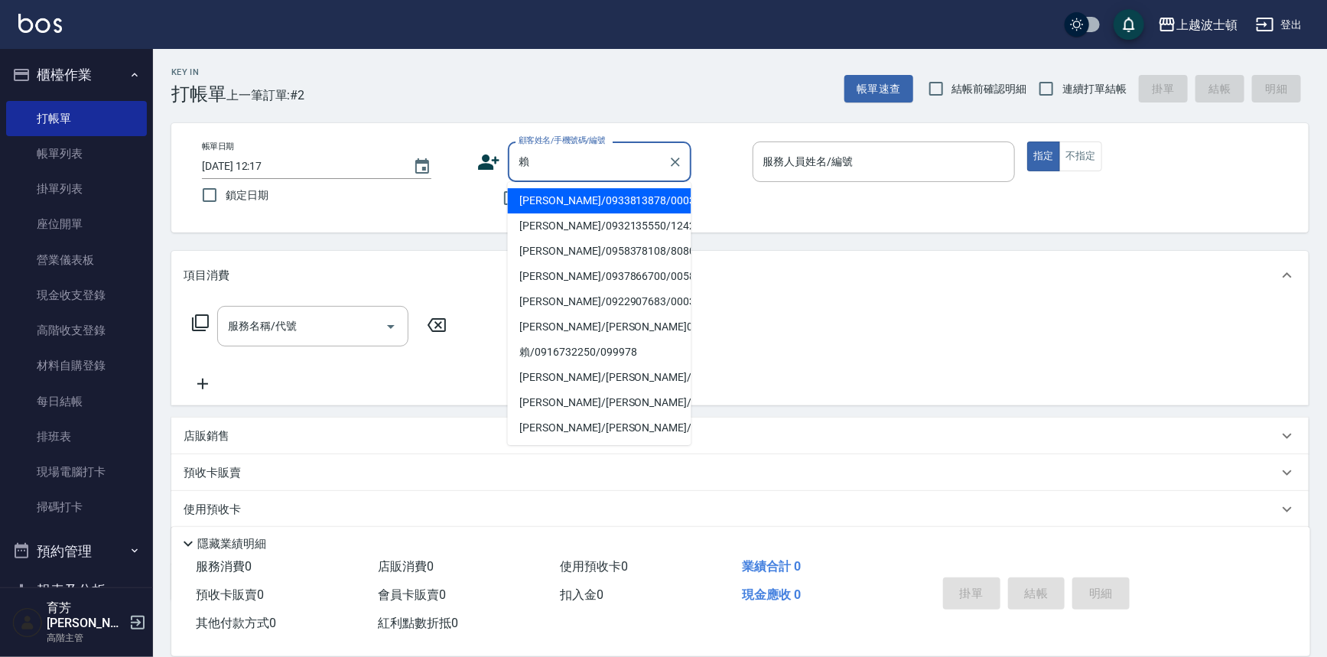
click at [543, 249] on li "[PERSON_NAME]/0958378108/808080" at bounding box center [600, 251] width 184 height 25
type input "[PERSON_NAME]/0958378108/808080"
type input "Vicky-13"
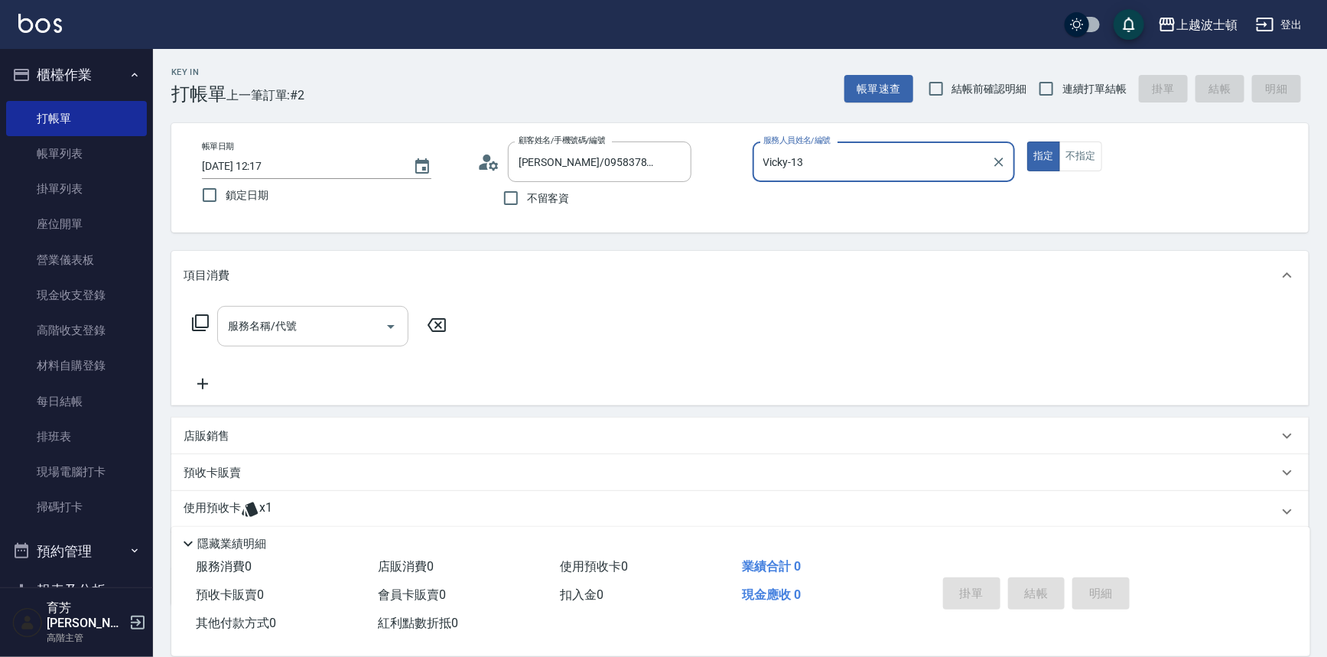
click at [275, 337] on input "服務名稱/代號" at bounding box center [301, 326] width 154 height 27
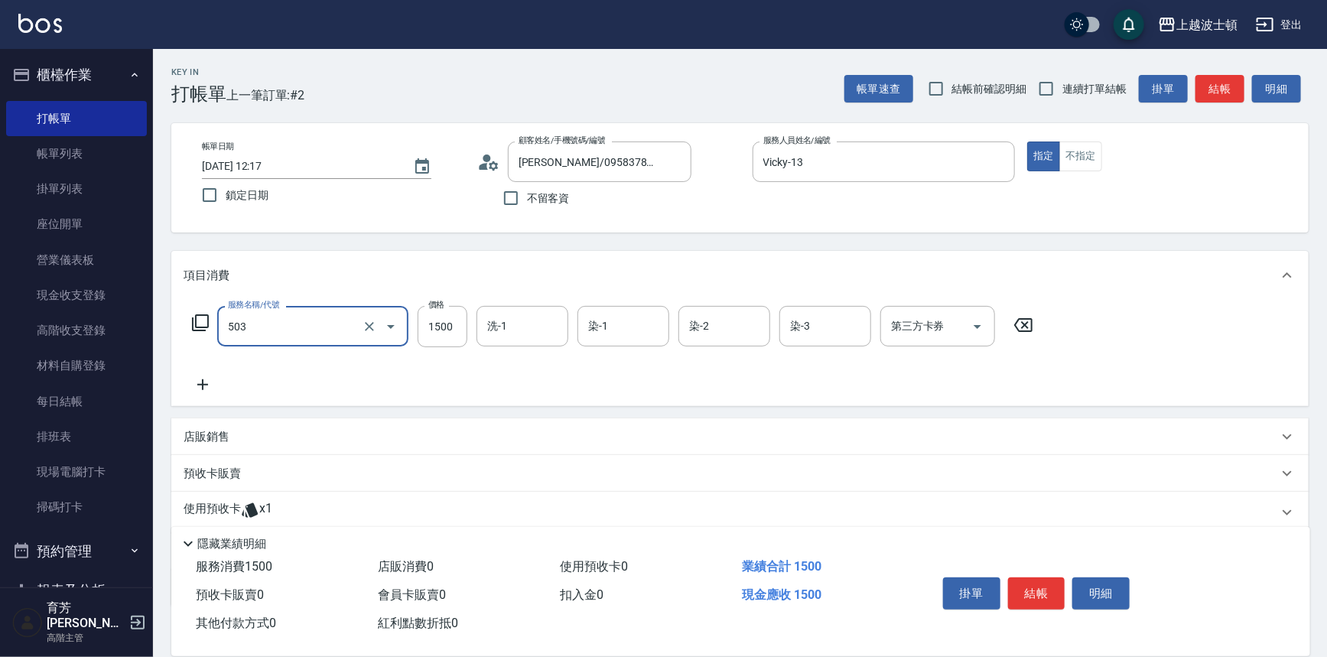
type input "洗+染髮(底染)(503)"
click at [203, 394] on div "服務名稱/代號 洗+染髮(底染)(503) 服務名稱/代號 價格 1500 價格 洗-1 洗-1 染-1 染-1 染-2 染-2 染-3 染-3 第三方卡券 …" at bounding box center [739, 353] width 1137 height 106
click at [262, 384] on div "服務名稱/代號 洗+染髮(底染)(503) 服務名稱/代號 價格 1500 價格 洗-1 洗-1 染-1 染-1 染-2 染-2 染-3 染-3 第三方卡券 …" at bounding box center [613, 350] width 859 height 88
click at [202, 382] on icon at bounding box center [202, 384] width 11 height 11
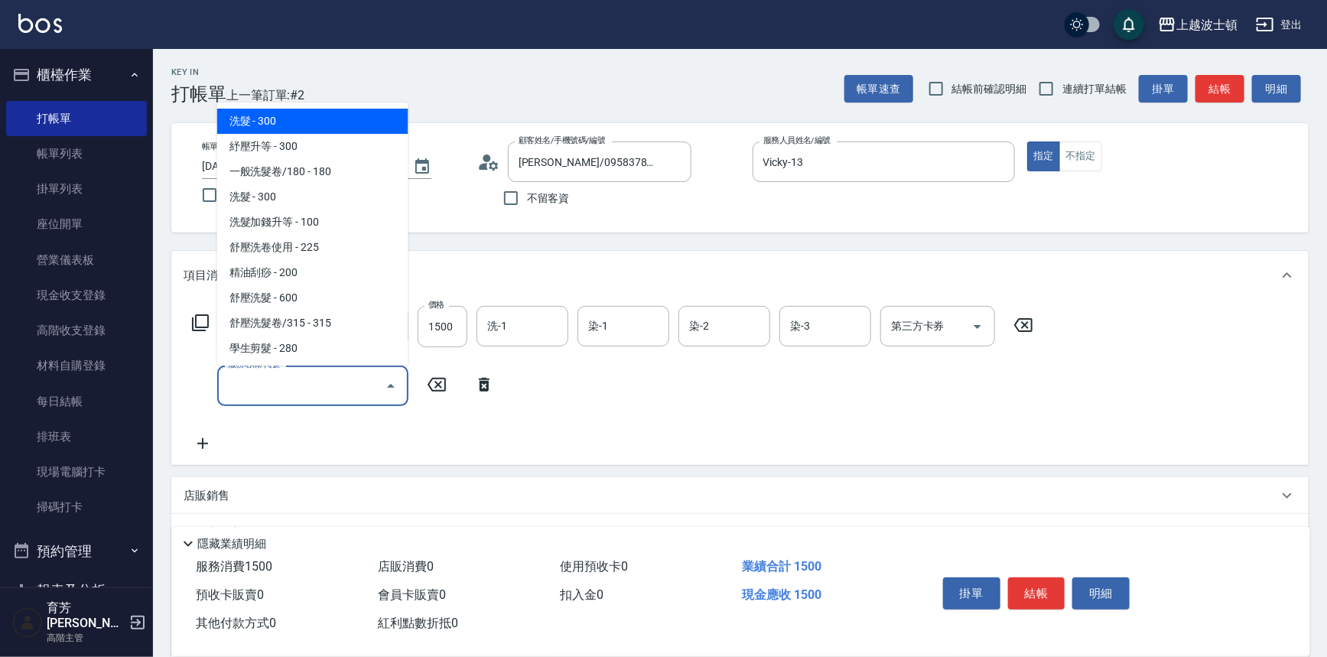
click at [240, 381] on input "服務名稱/代號" at bounding box center [301, 385] width 154 height 27
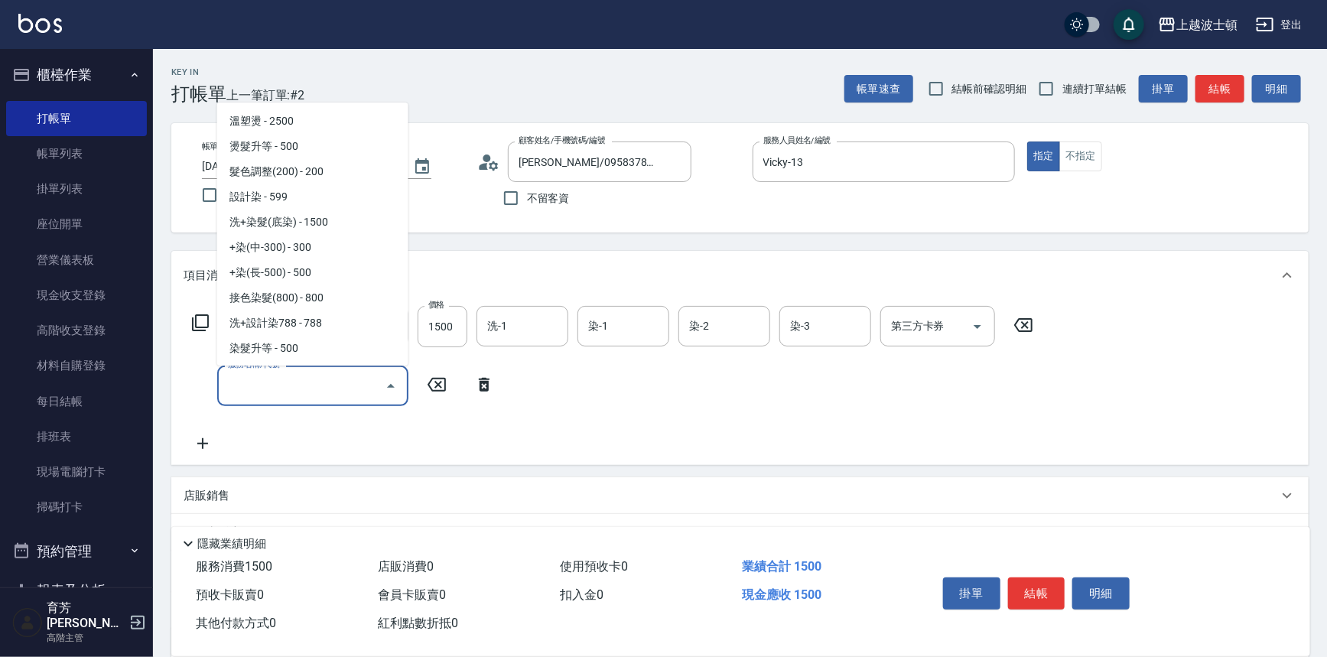
scroll to position [594, 0]
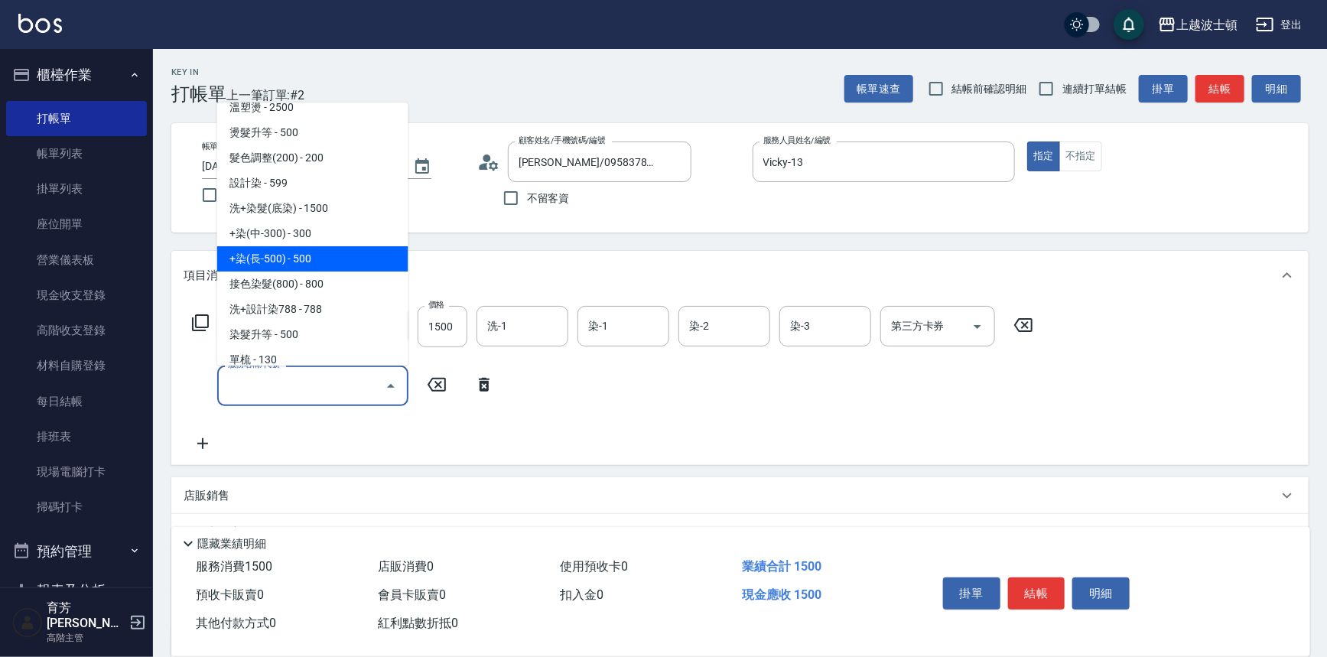
click at [317, 254] on span "+染(長-500) - 500" at bounding box center [312, 258] width 191 height 25
type input "+染(長-500)(505)"
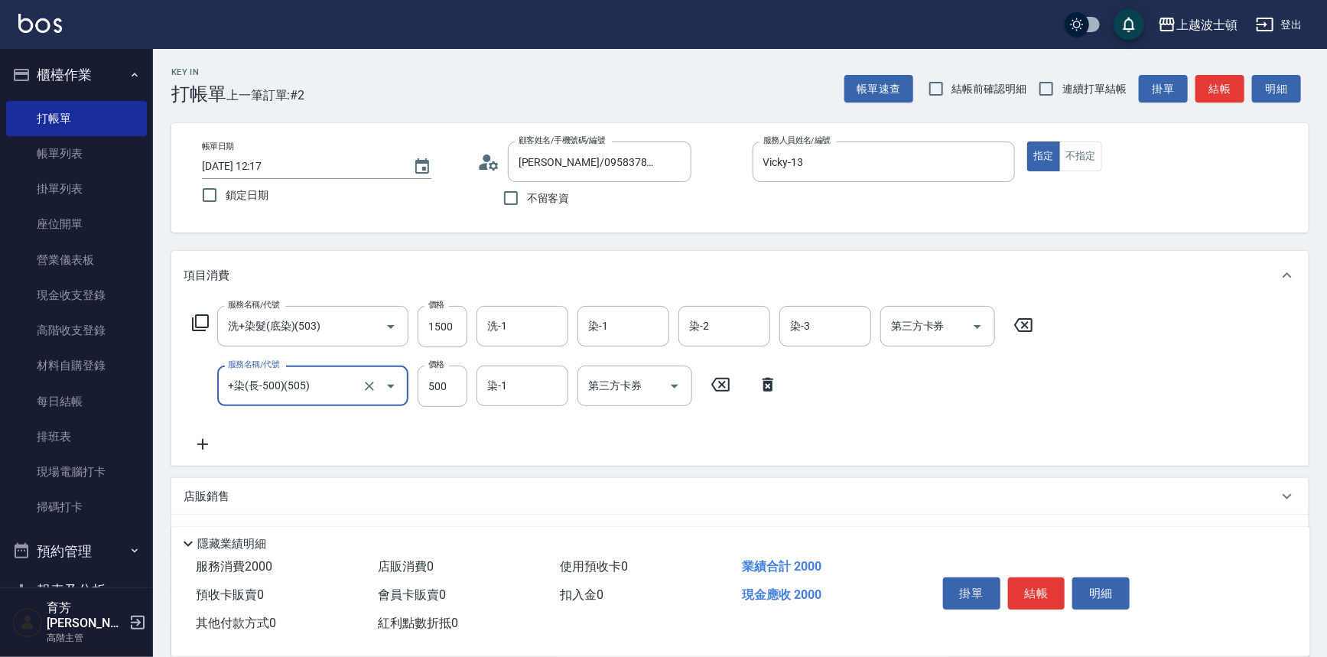
click at [200, 452] on icon at bounding box center [203, 444] width 38 height 18
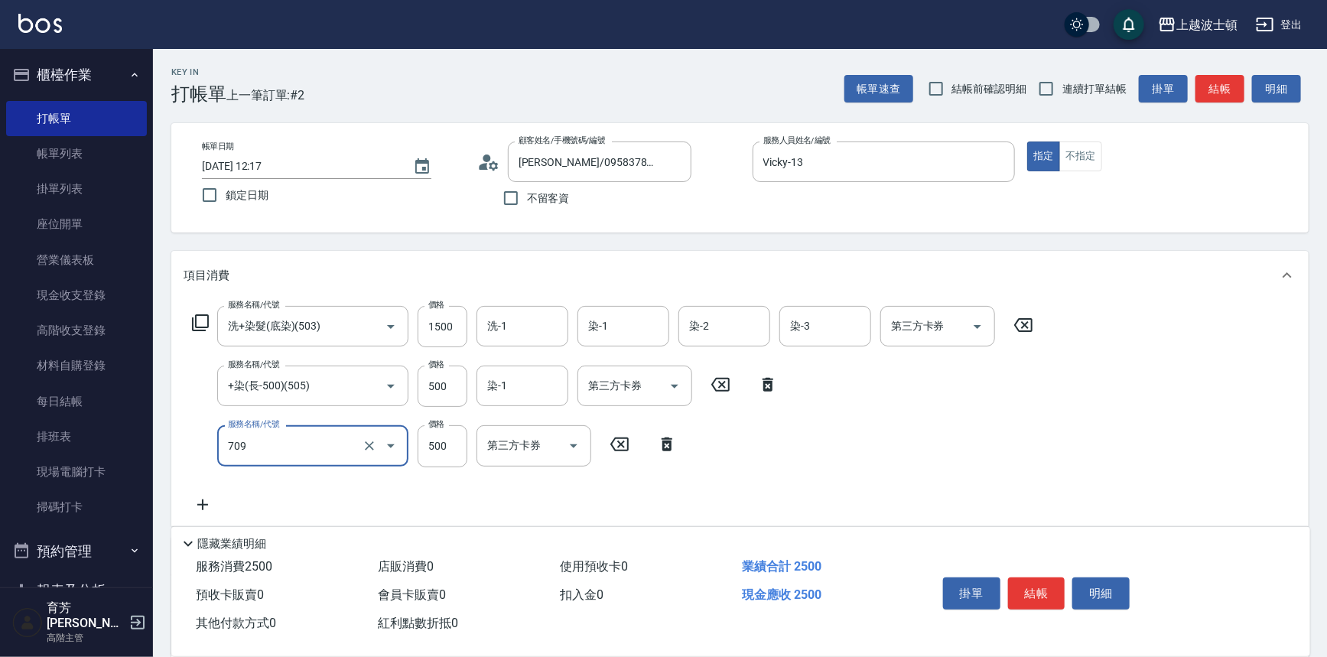
type input "自備防護(709)"
click at [206, 500] on icon at bounding box center [203, 505] width 38 height 18
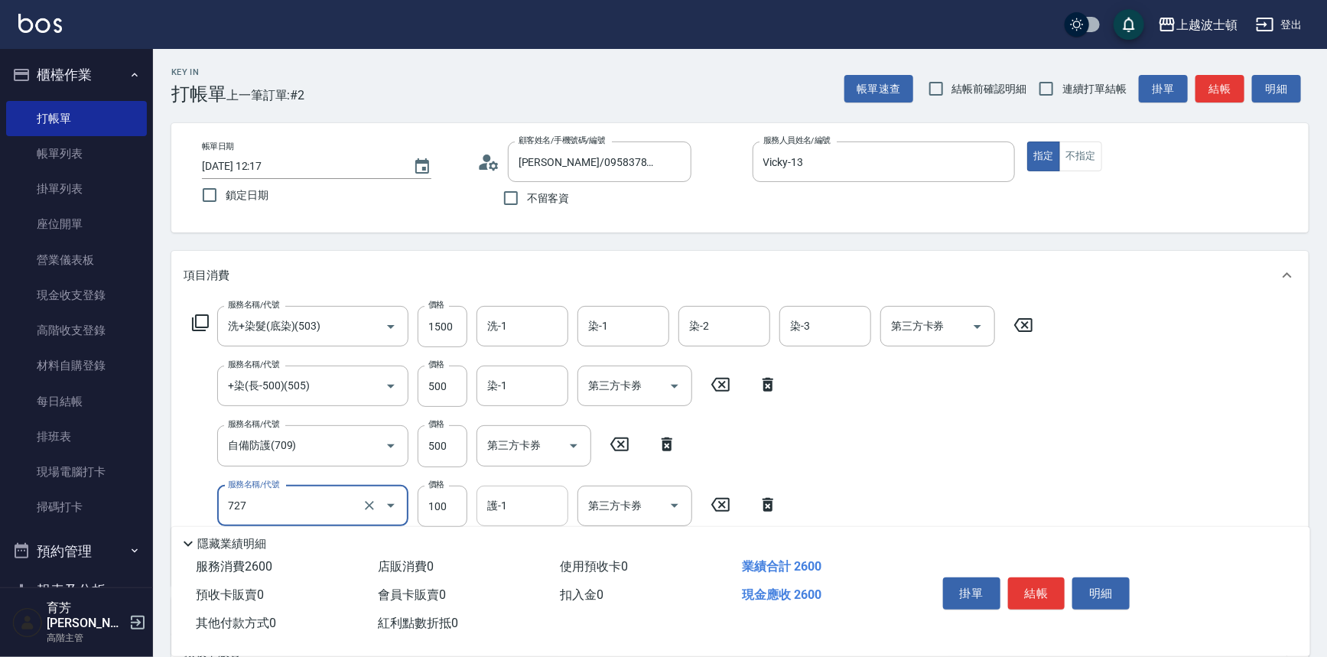
type input "快速護髮(727)"
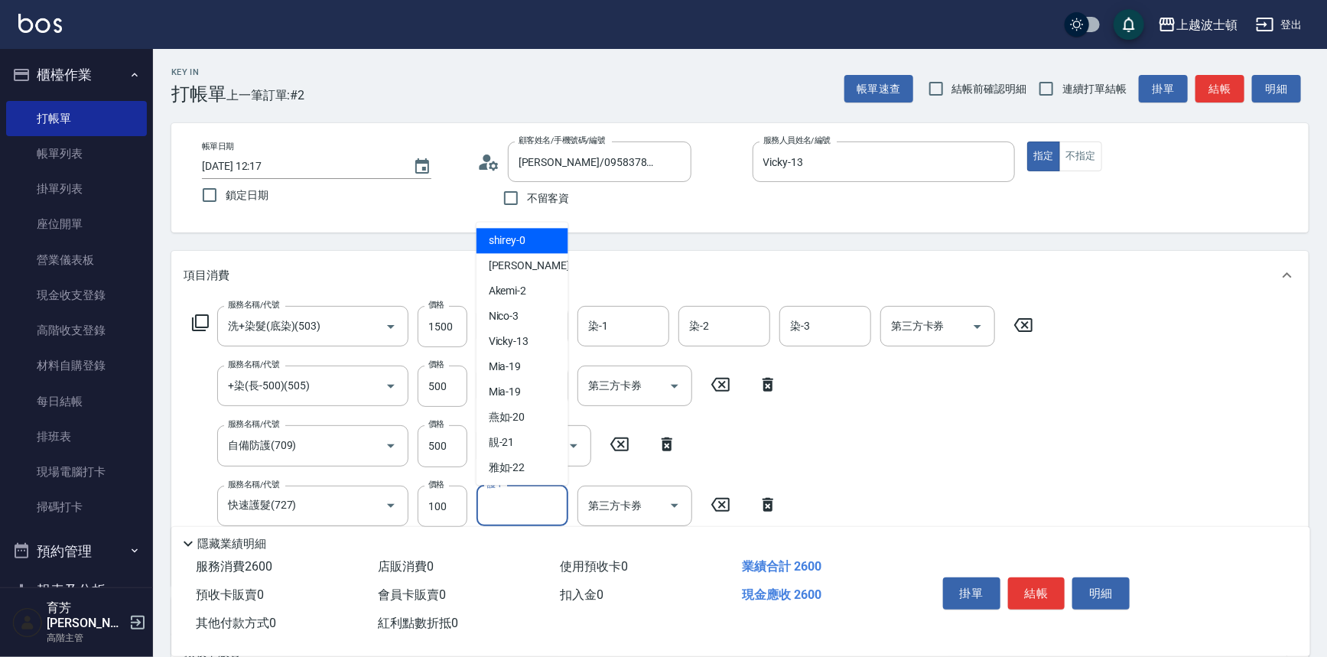
click at [521, 501] on input "護-1" at bounding box center [522, 506] width 78 height 27
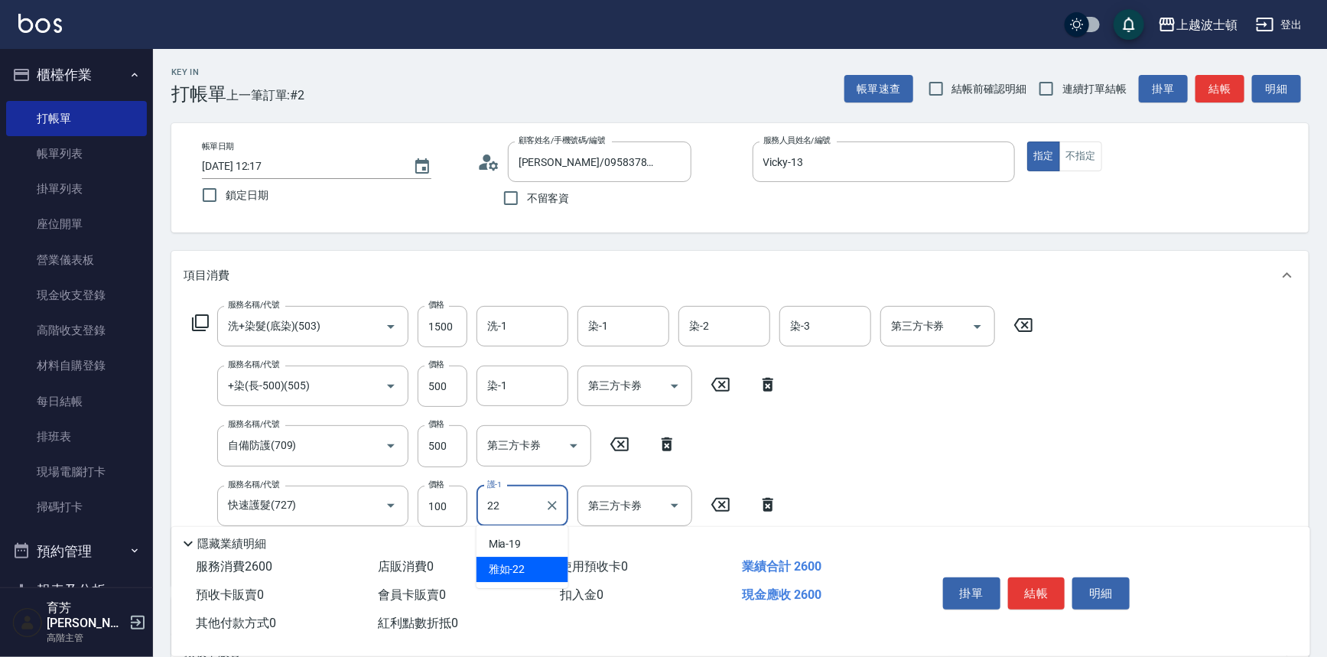
type input "雅如-22"
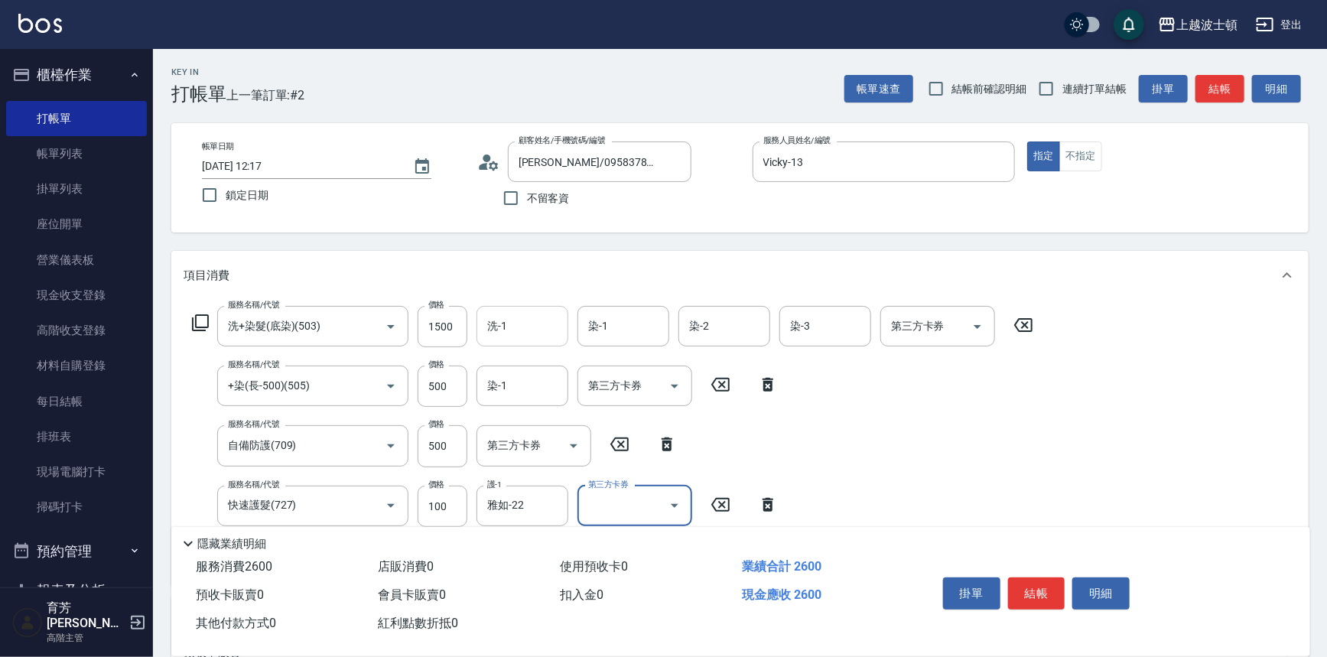
click at [521, 320] on input "洗-1" at bounding box center [522, 326] width 78 height 27
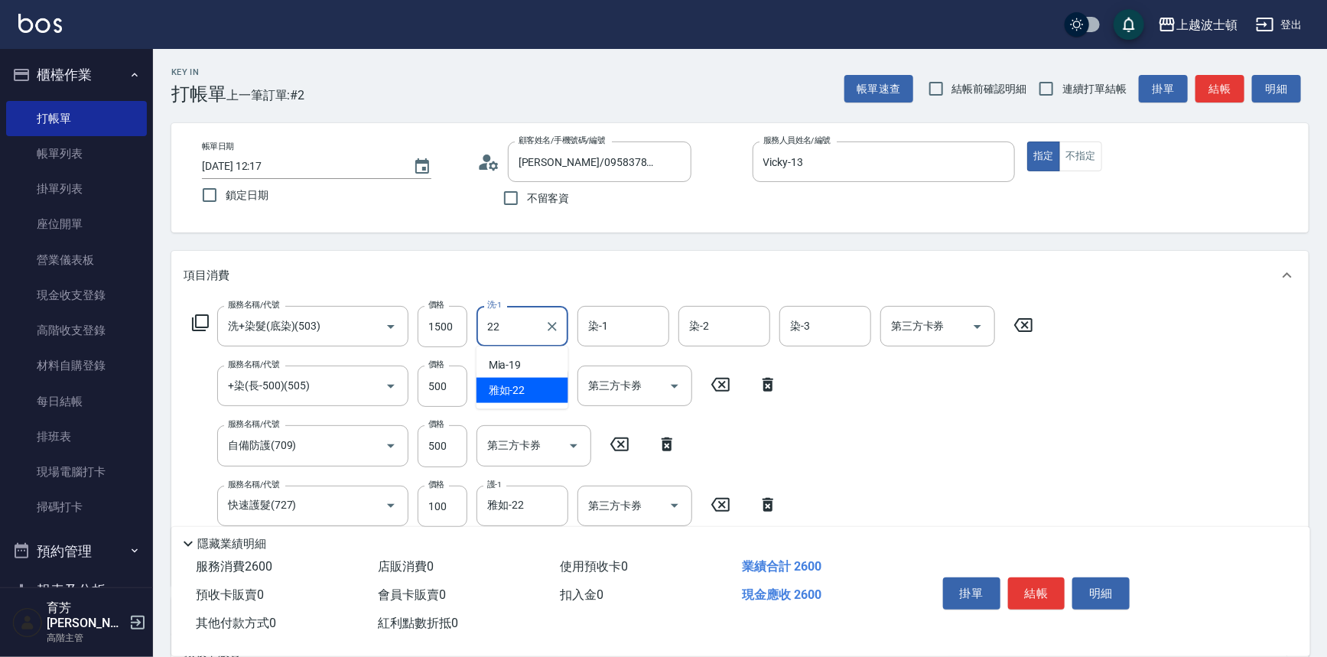
type input "雅如-22"
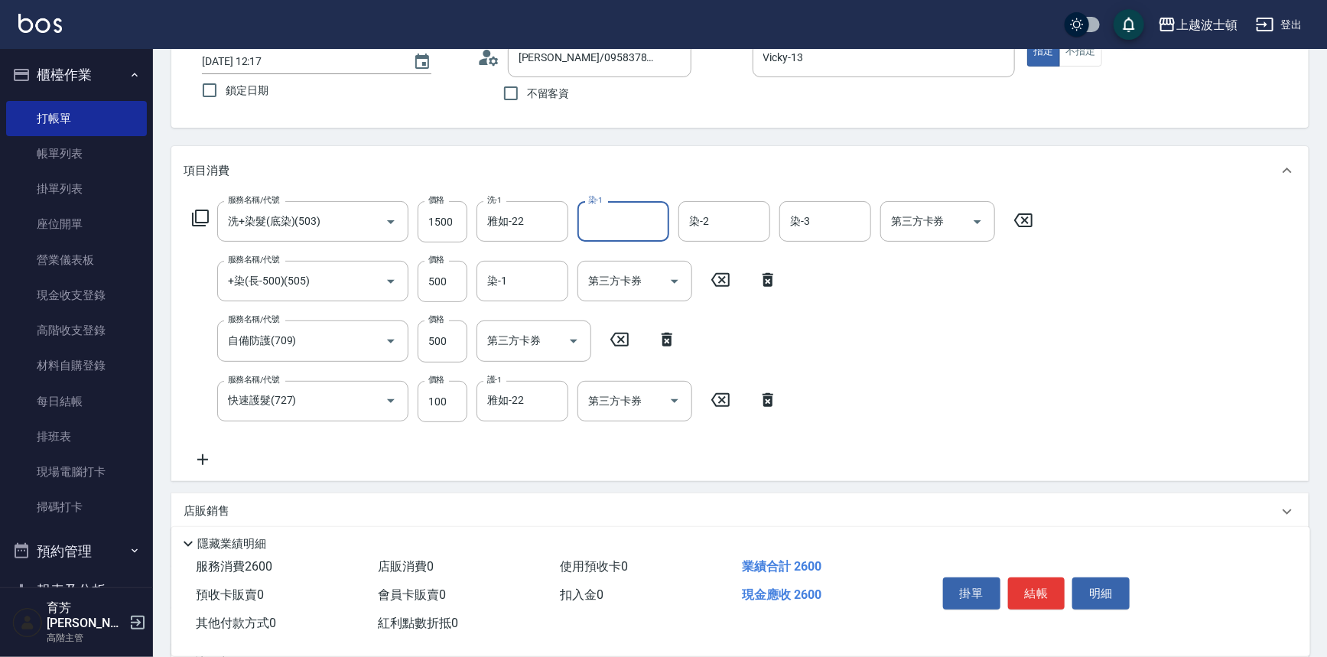
scroll to position [107, 0]
click at [447, 337] on input "500" at bounding box center [443, 338] width 50 height 41
click at [448, 337] on input "500" at bounding box center [443, 338] width 50 height 41
type input "400"
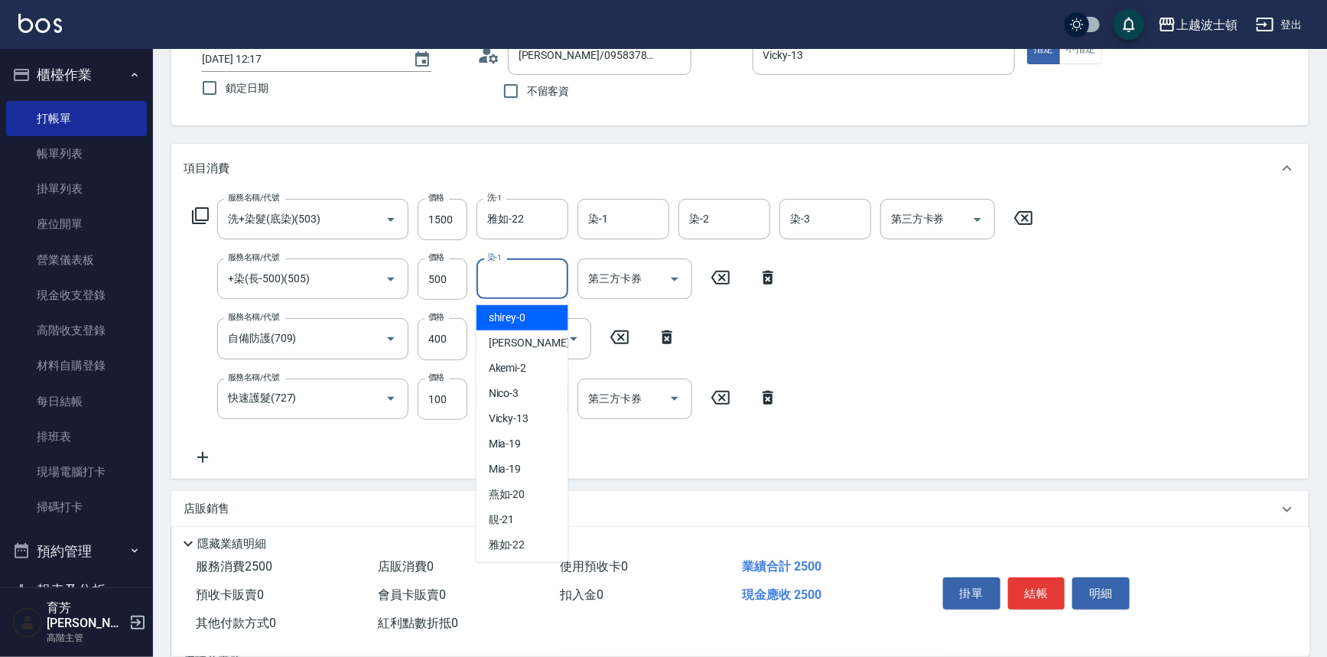
click at [521, 288] on input "染-1" at bounding box center [522, 278] width 78 height 27
click at [628, 212] on input "染-1" at bounding box center [623, 219] width 78 height 27
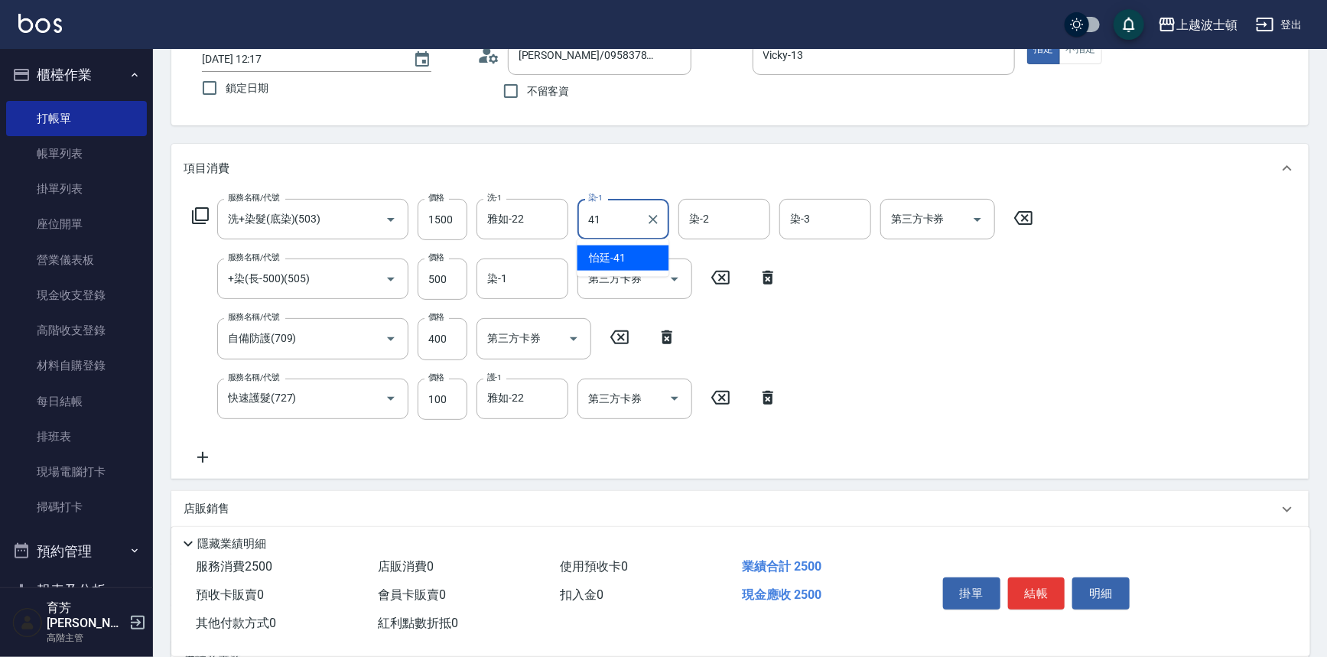
type input "怡廷-41"
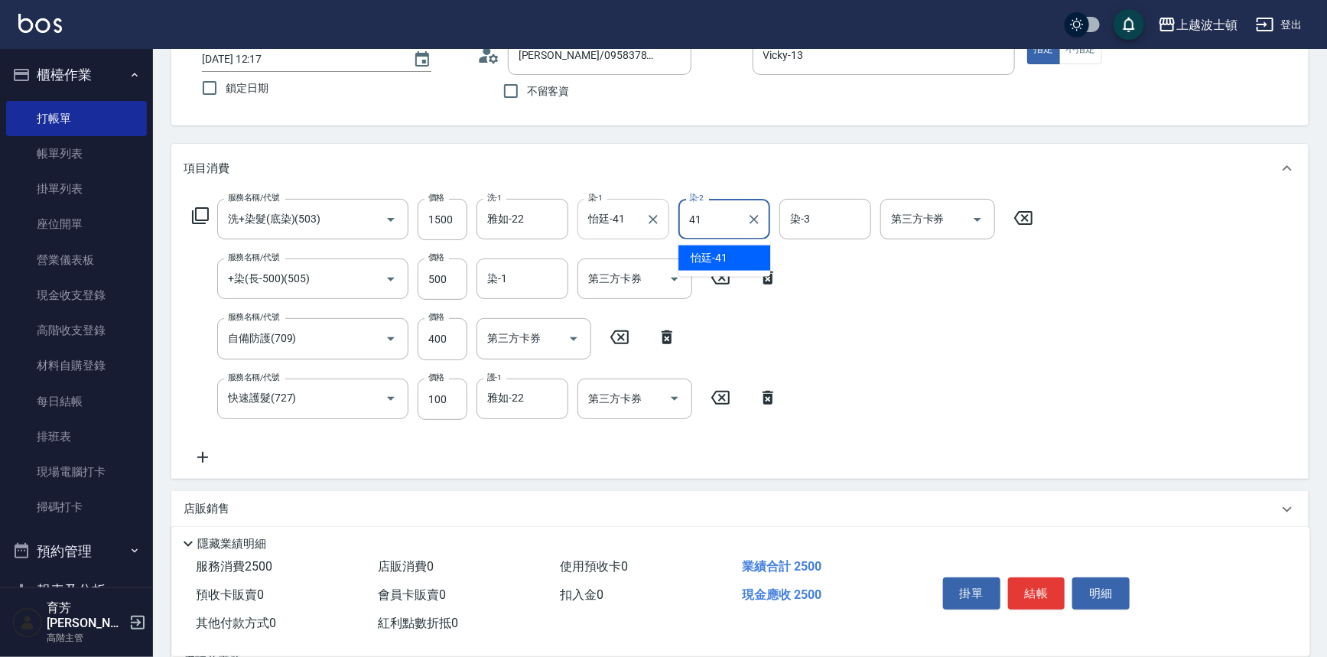
type input "怡廷-41"
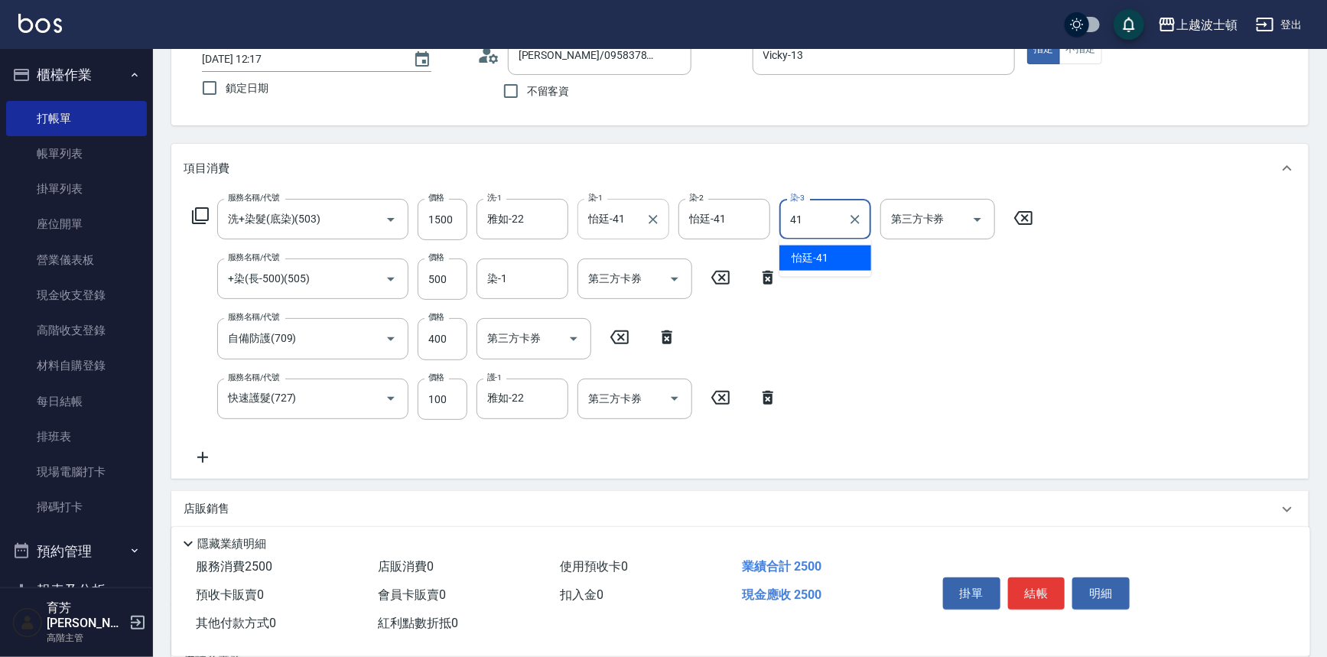
type input "怡廷-41"
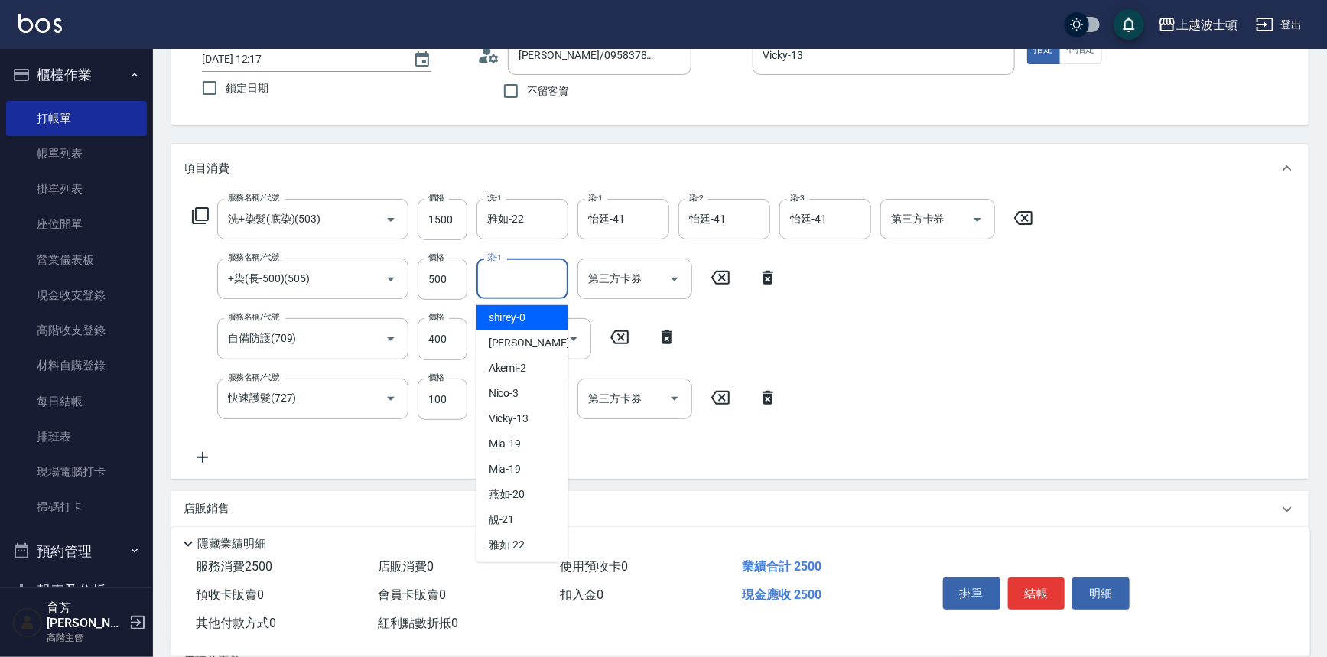
click at [532, 279] on input "染-1" at bounding box center [522, 278] width 78 height 27
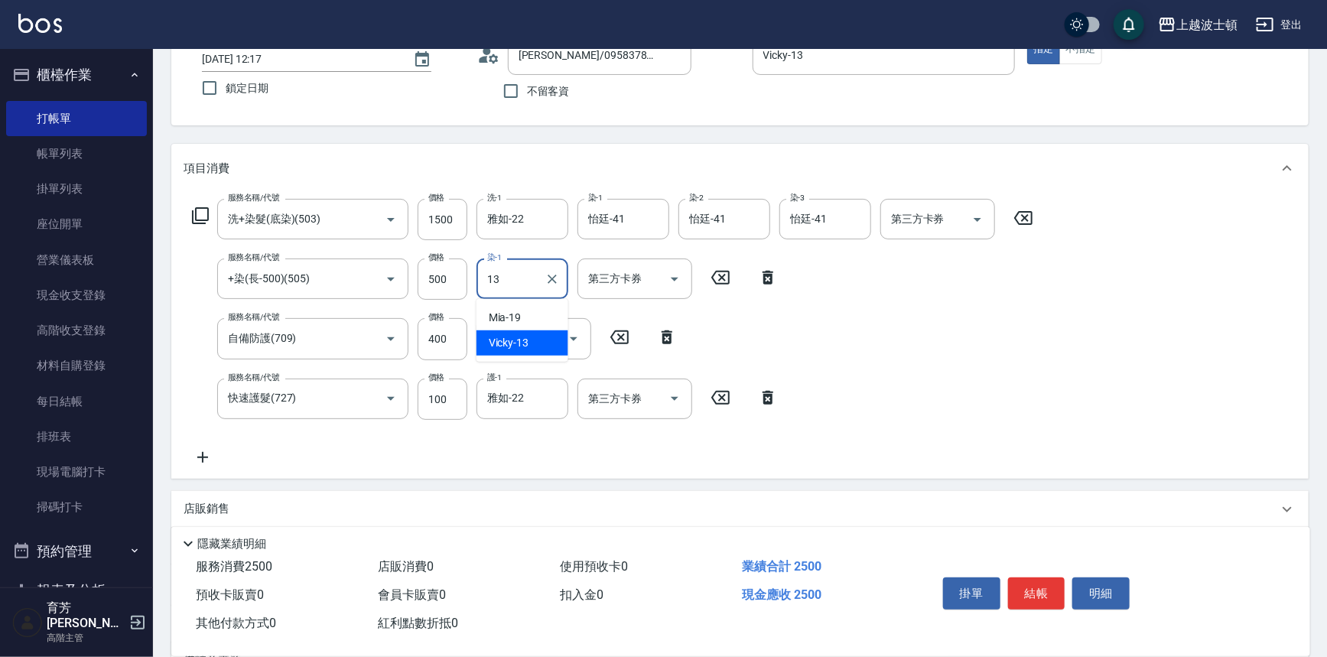
type input "Vicky-13"
click at [1039, 589] on button "結帳" at bounding box center [1036, 593] width 57 height 32
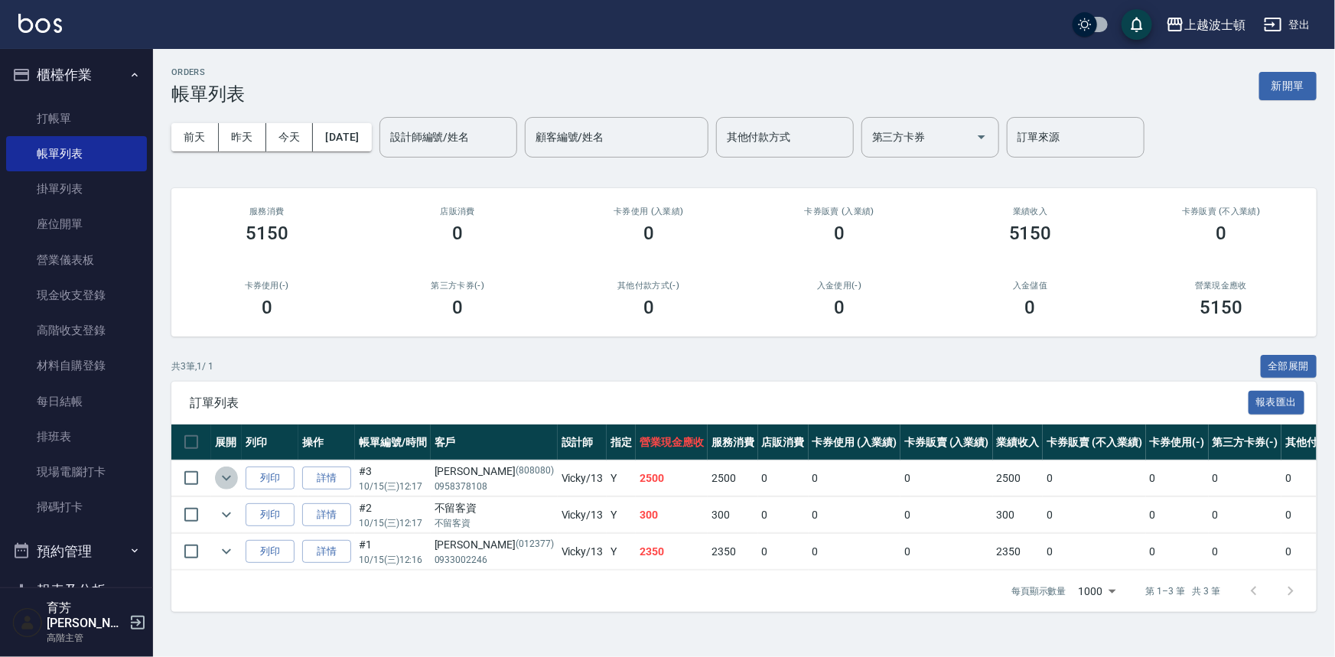
click at [223, 474] on icon "expand row" at bounding box center [226, 478] width 18 height 18
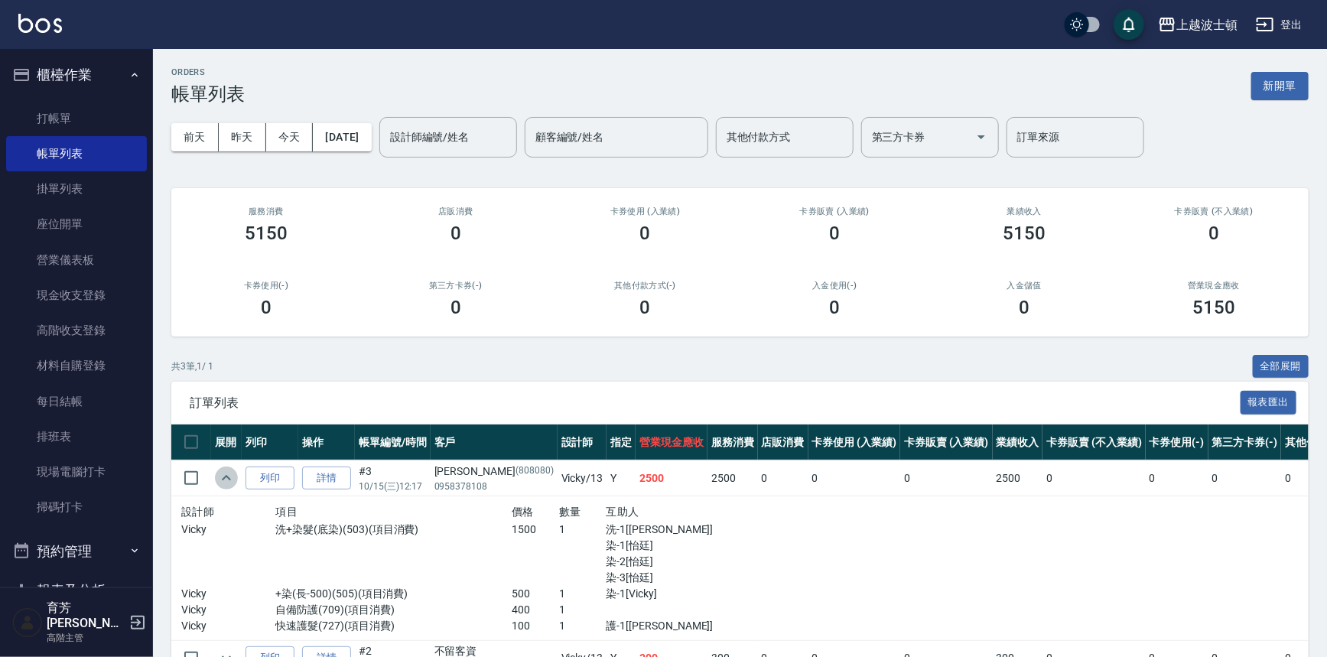
click at [223, 474] on icon "expand row" at bounding box center [226, 478] width 18 height 18
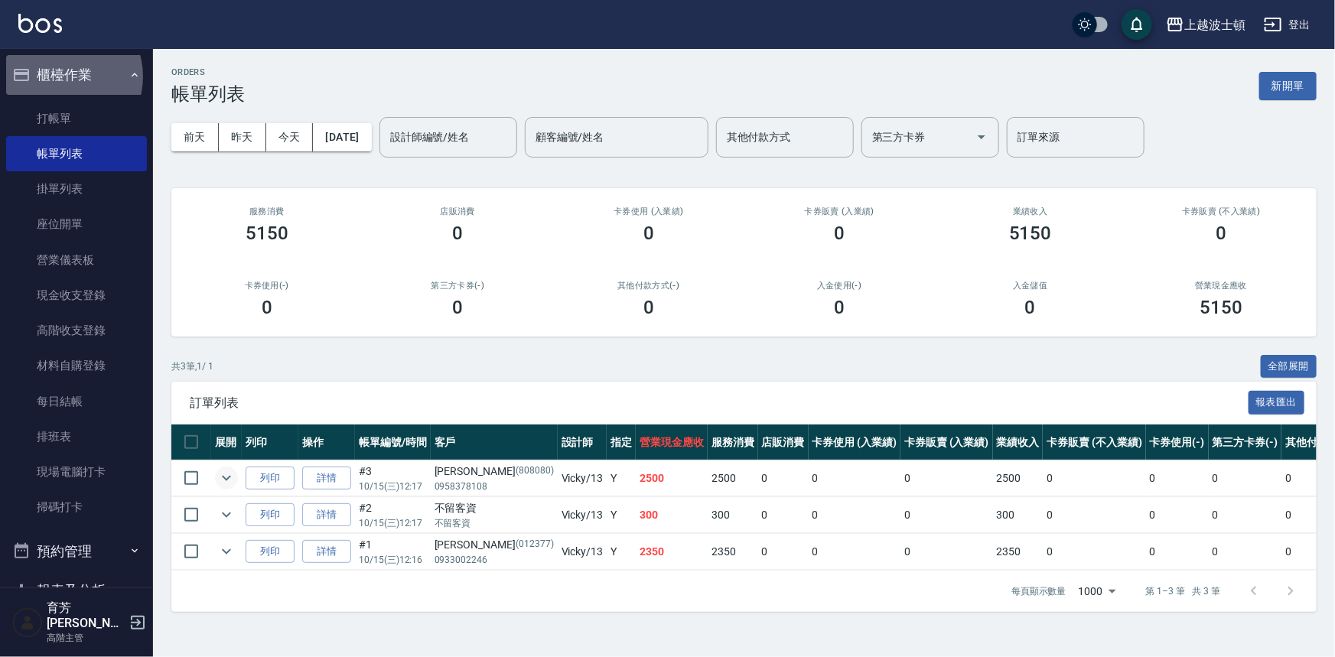
click at [62, 76] on button "櫃檯作業" at bounding box center [76, 75] width 141 height 40
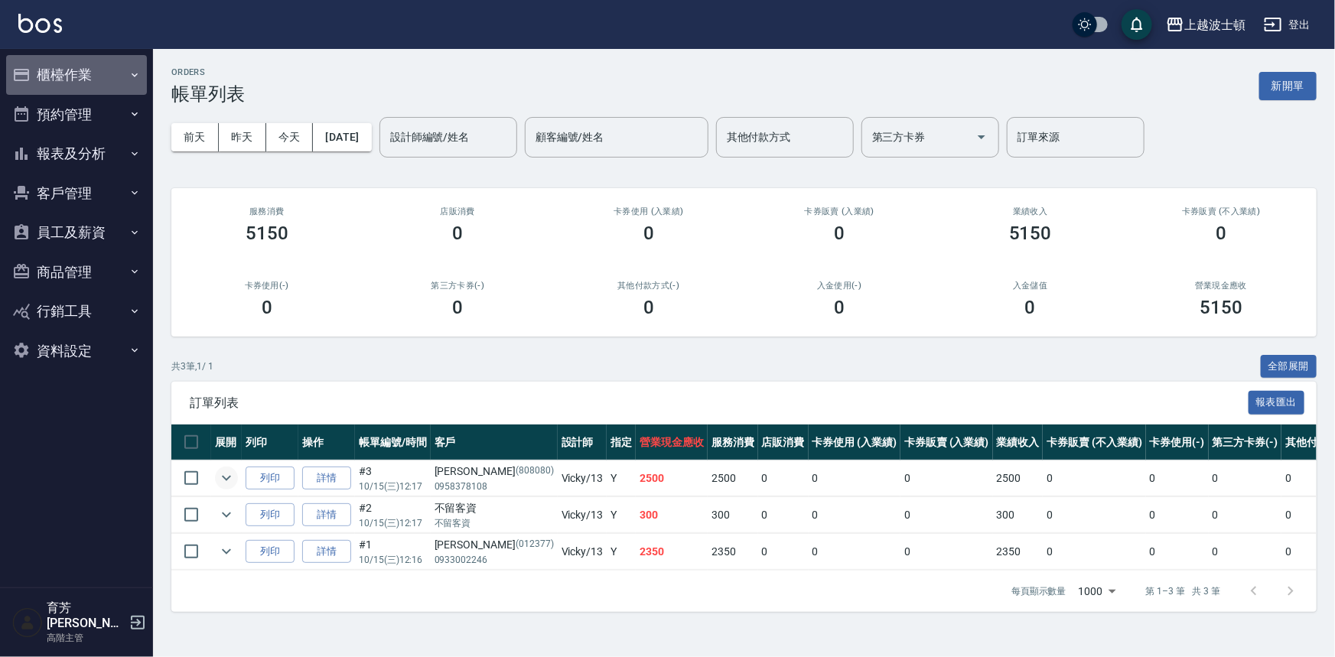
click at [76, 80] on button "櫃檯作業" at bounding box center [76, 75] width 141 height 40
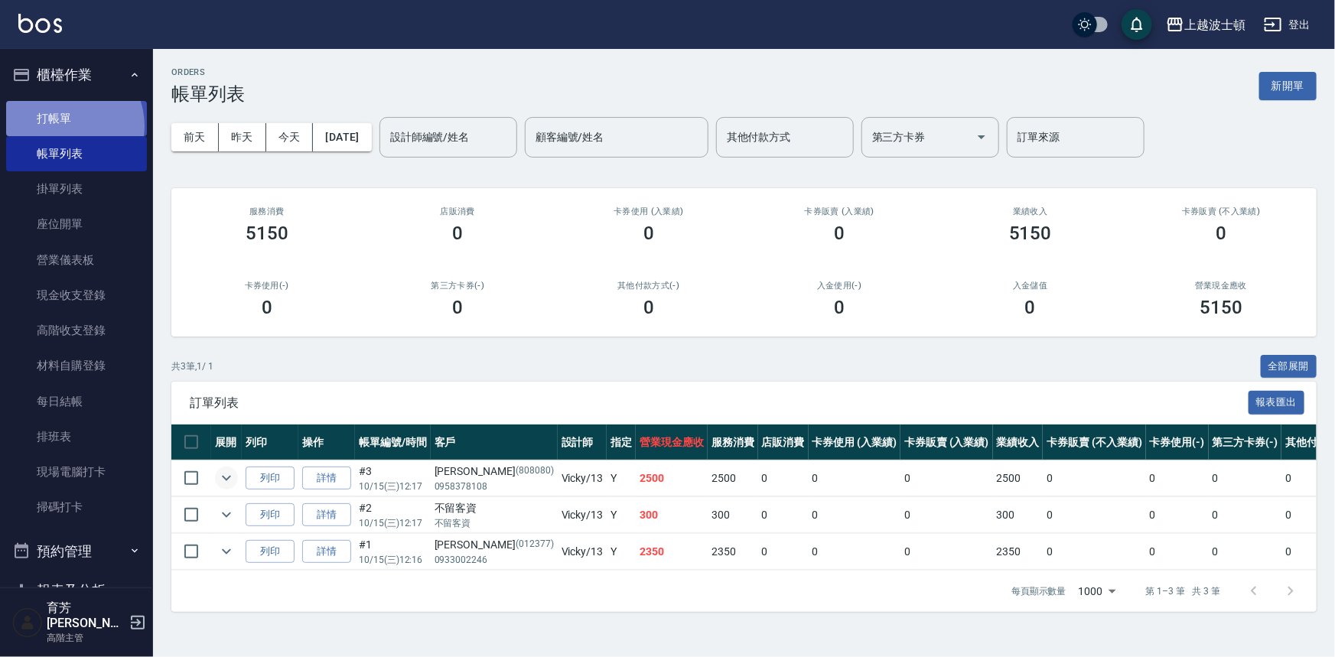
click at [65, 125] on link "打帳單" at bounding box center [76, 118] width 141 height 35
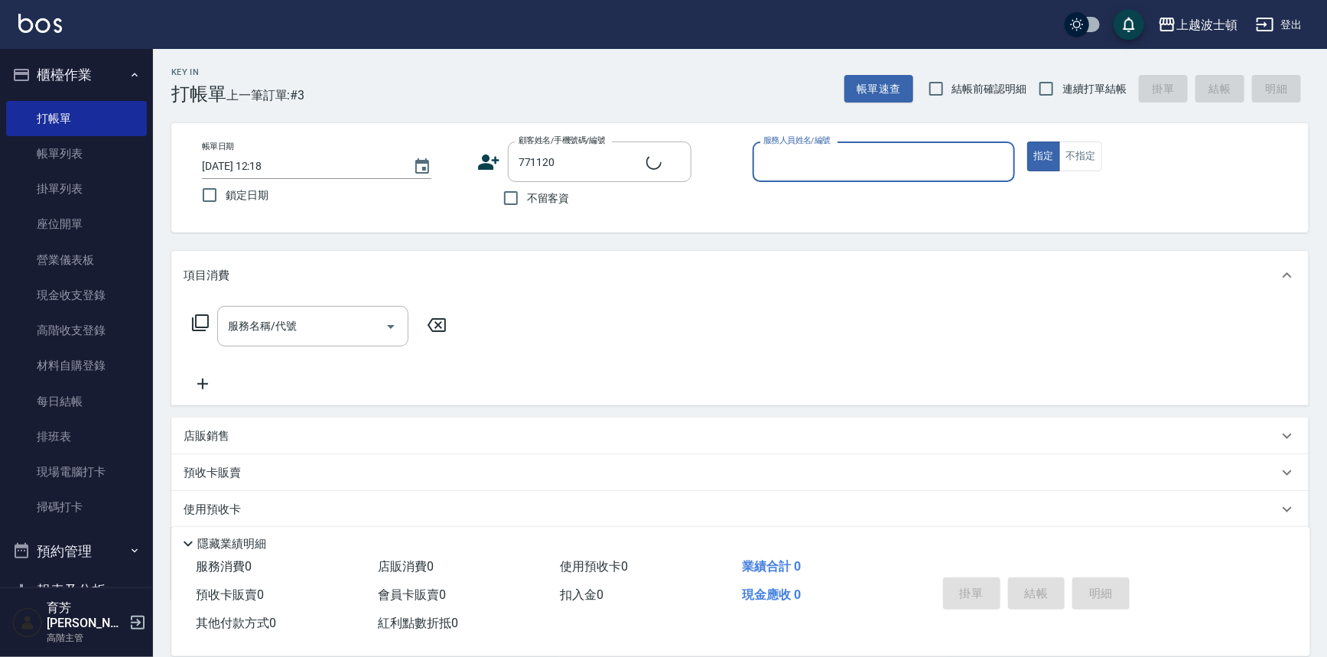
type input "[PERSON_NAME]/0917594787/771120"
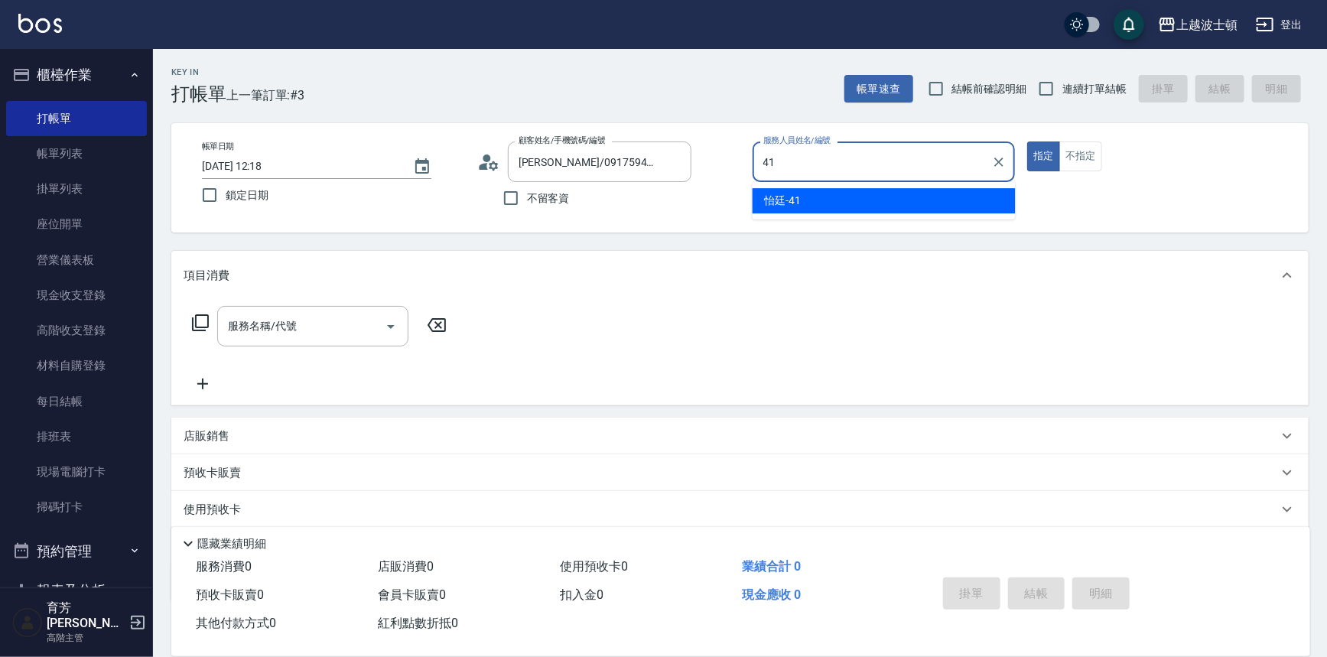
type input "怡廷-41"
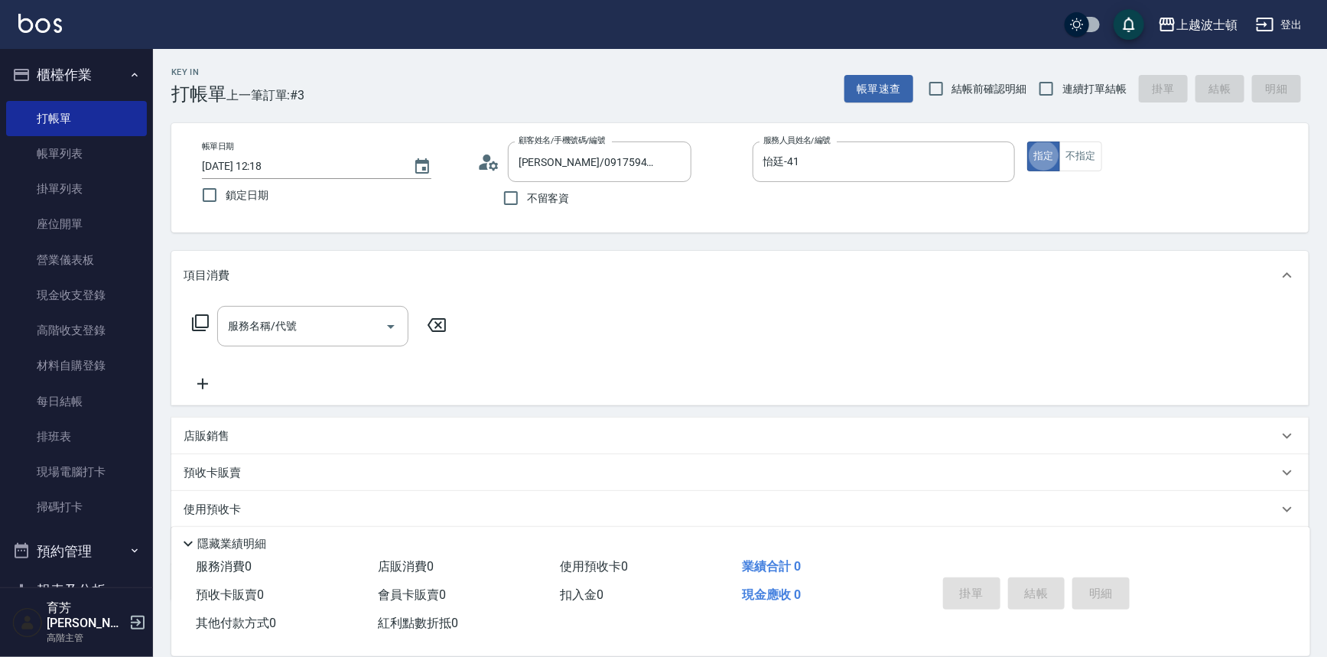
type button "true"
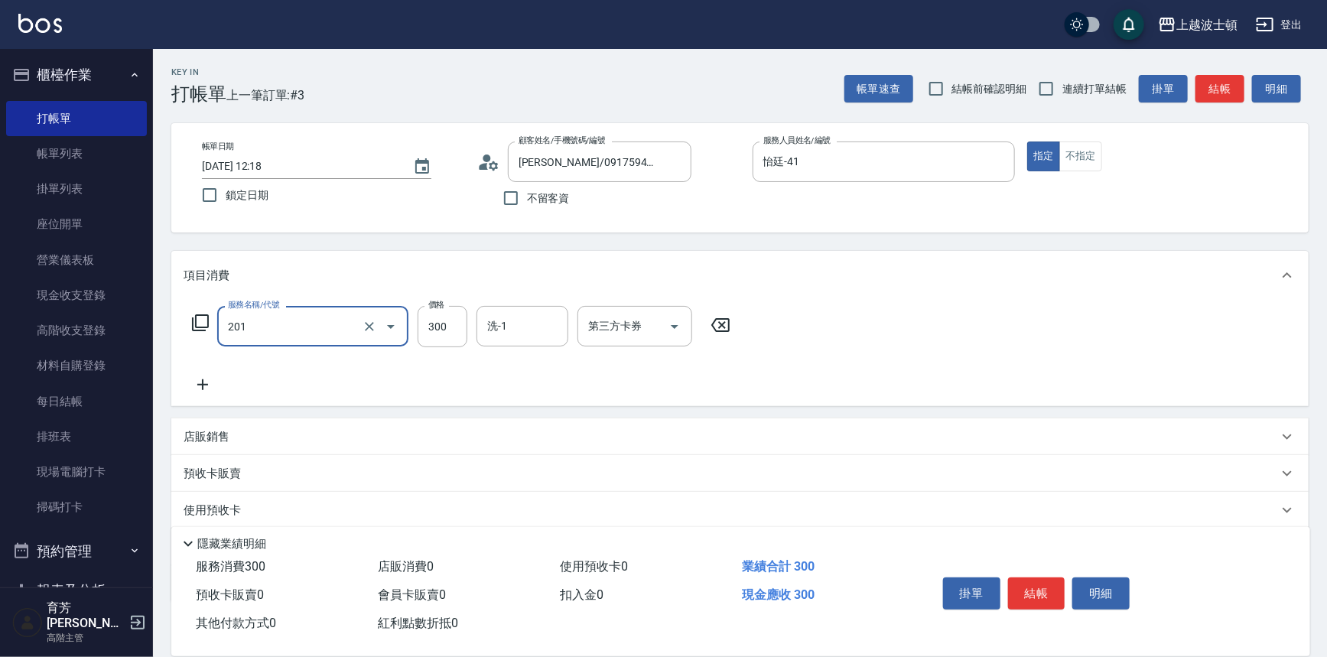
type input "洗髮(201)"
click at [444, 319] on input "300" at bounding box center [443, 326] width 50 height 41
type input "270"
type input "怡廷-41"
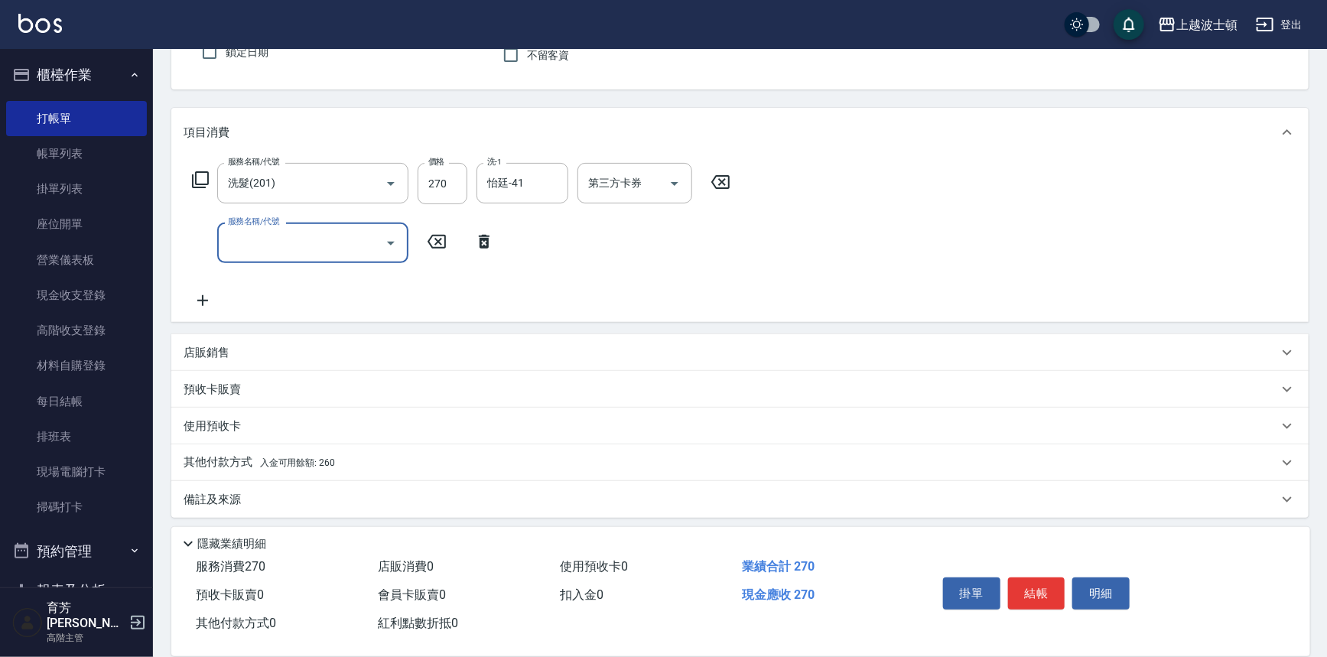
scroll to position [147, 0]
click at [242, 454] on p "其他付款方式 入金可用餘額: 260" at bounding box center [259, 458] width 151 height 17
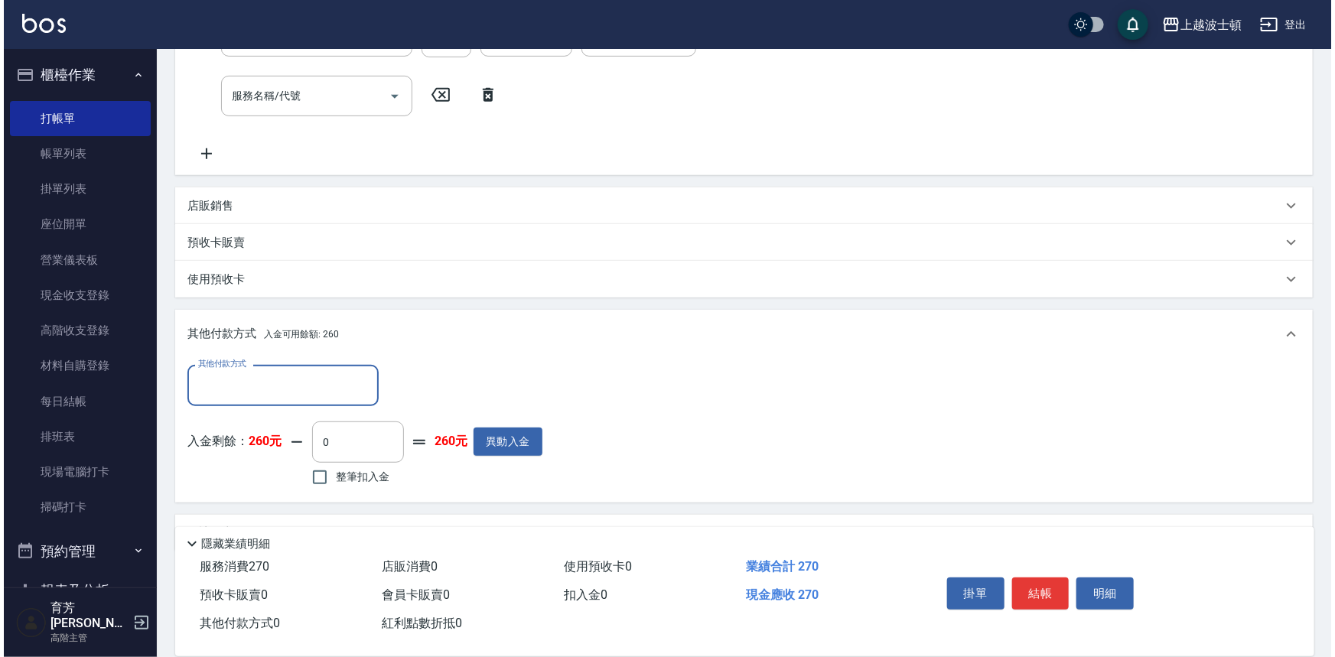
scroll to position [327, 0]
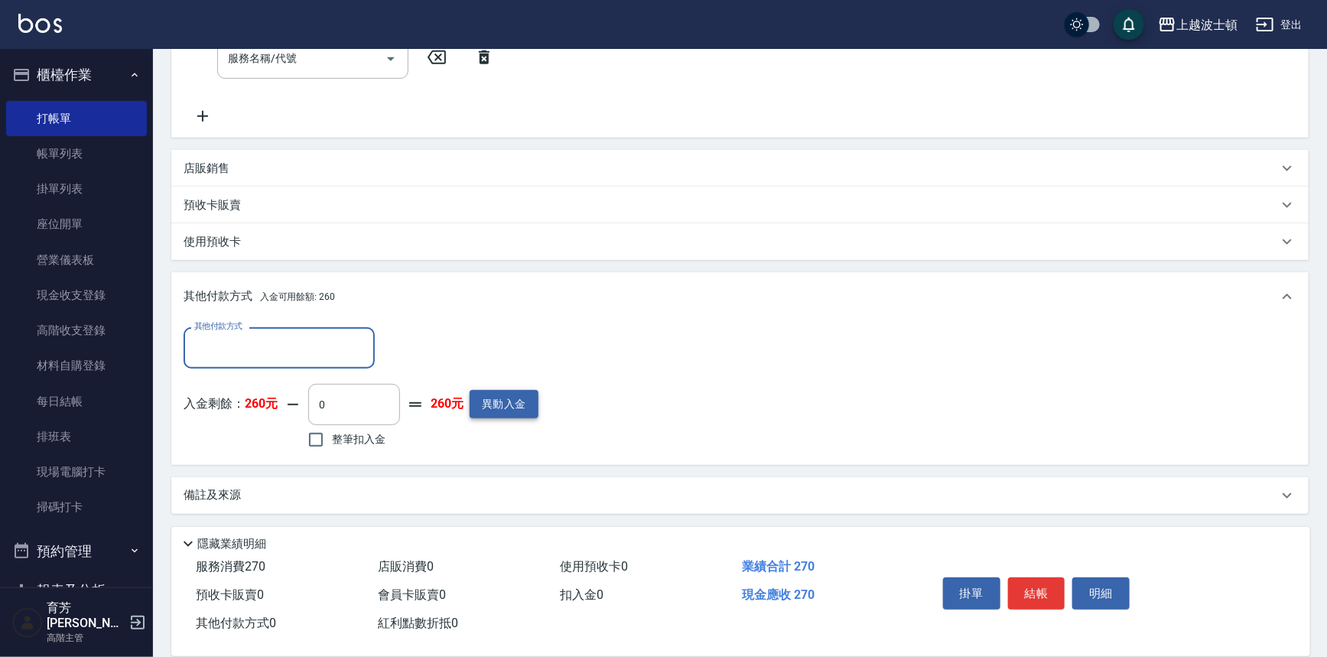
click at [528, 404] on button "異動入金" at bounding box center [504, 404] width 69 height 28
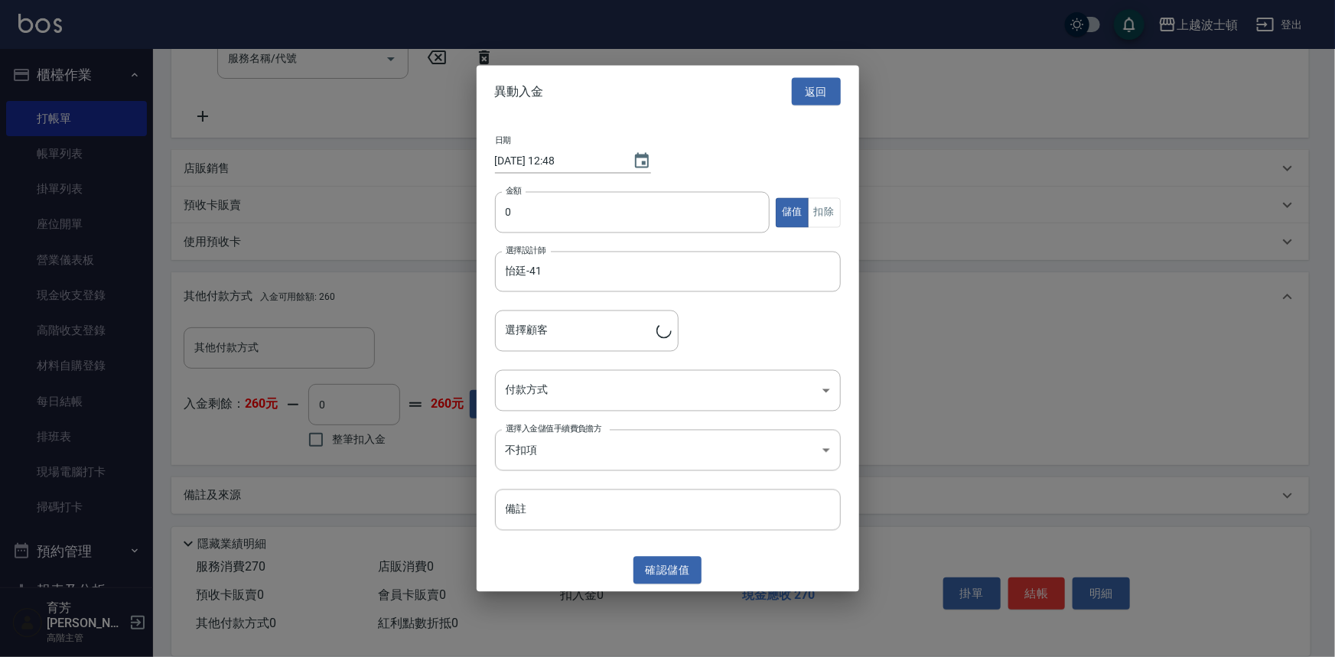
type input "[PERSON_NAME]/0917594787/771120"
click at [506, 213] on input "0" at bounding box center [632, 212] width 275 height 41
click at [509, 213] on input "0" at bounding box center [632, 212] width 275 height 41
type input "1000"
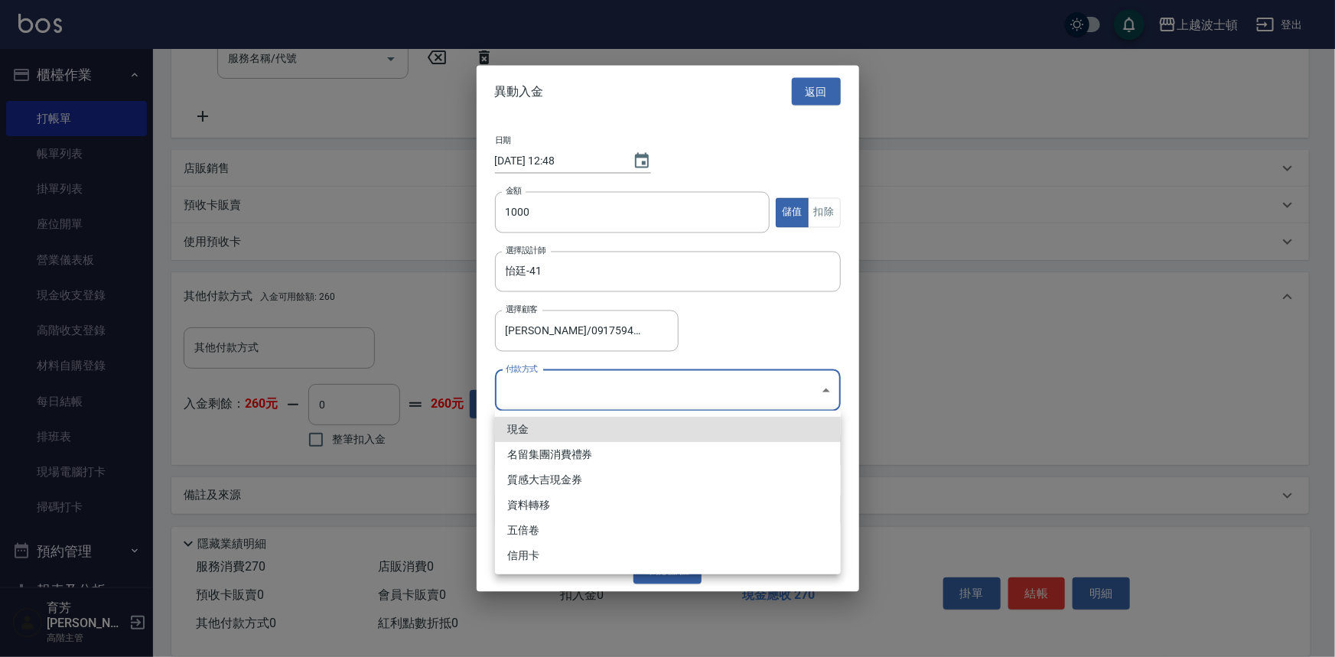
click at [639, 397] on body "上越波士頓 登出 櫃檯作業 打帳單 帳單列表 掛單列表 座位開單 營業儀表板 現金收支登錄 高階收支登錄 材料自購登錄 每日結帳 排班表 現場電腦打卡 掃碼打…" at bounding box center [667, 165] width 1335 height 985
click at [634, 425] on li "現金" at bounding box center [668, 429] width 346 height 25
type input "現金"
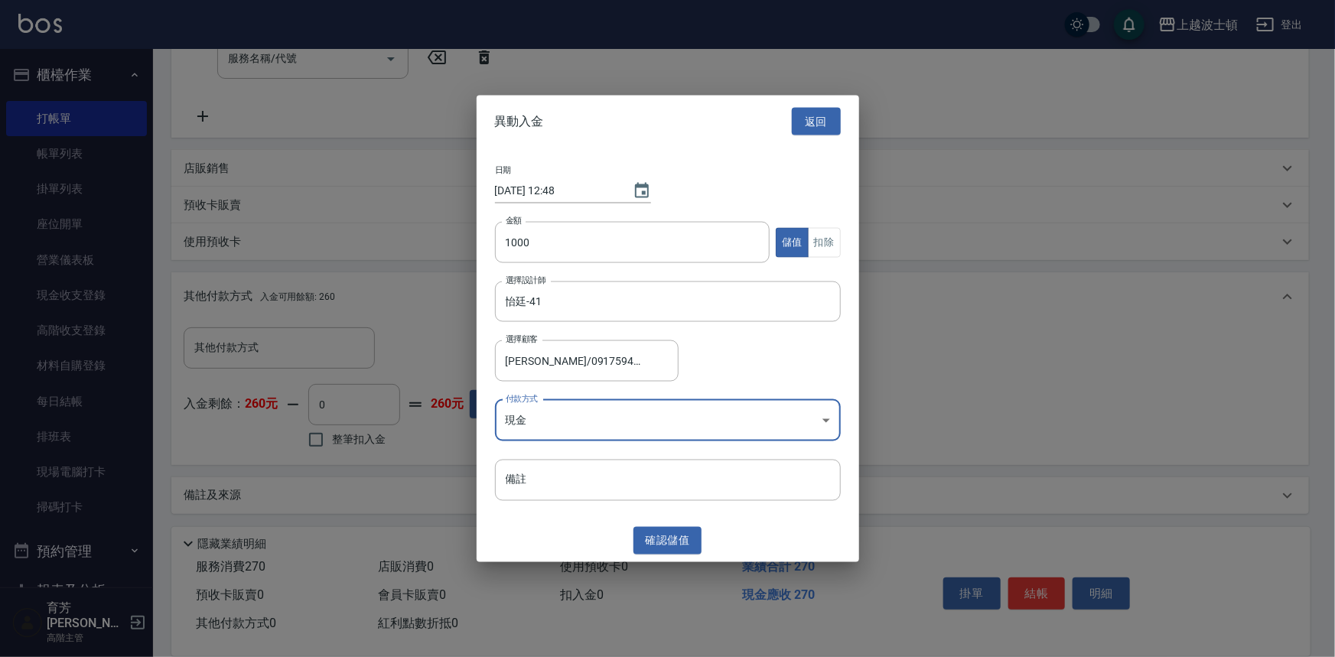
click at [661, 535] on button "確認 儲值" at bounding box center [667, 540] width 69 height 28
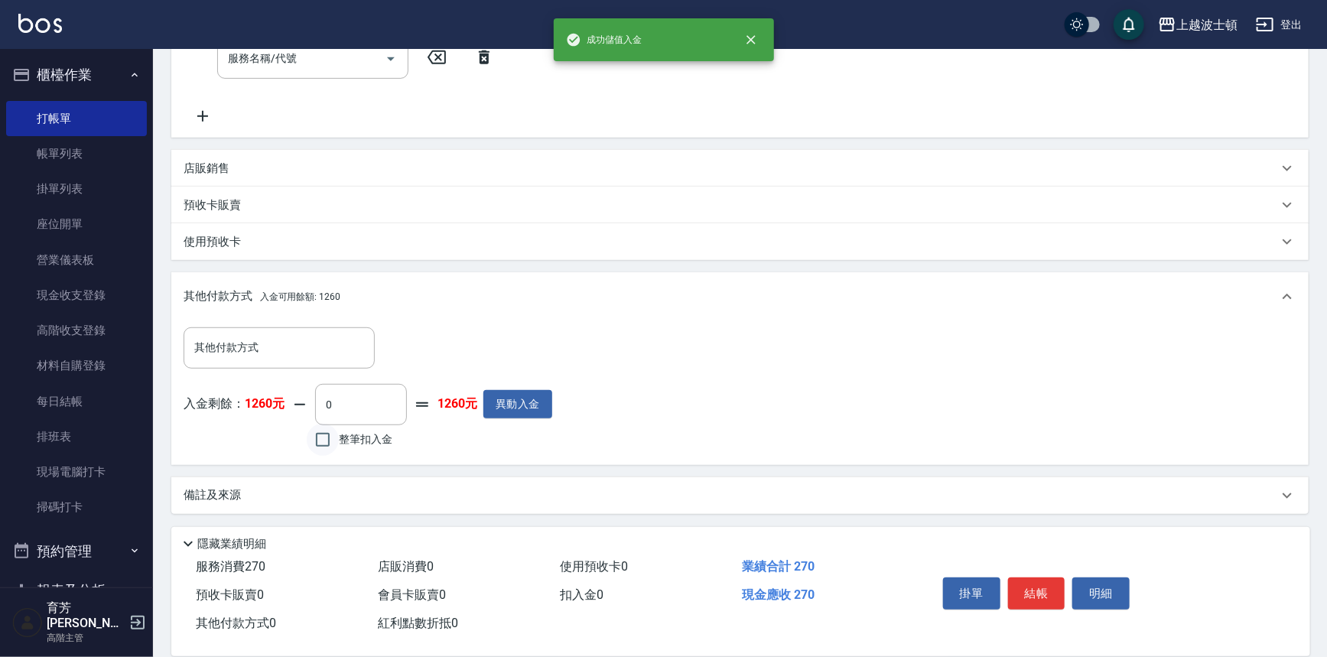
drag, startPoint x: 341, startPoint y: 441, endPoint x: 336, endPoint y: 433, distance: 10.0
click at [339, 440] on label "整筆扣入金" at bounding box center [350, 440] width 86 height 32
click at [339, 440] on input "整筆扣入金" at bounding box center [323, 440] width 32 height 32
checkbox input "true"
type input "270"
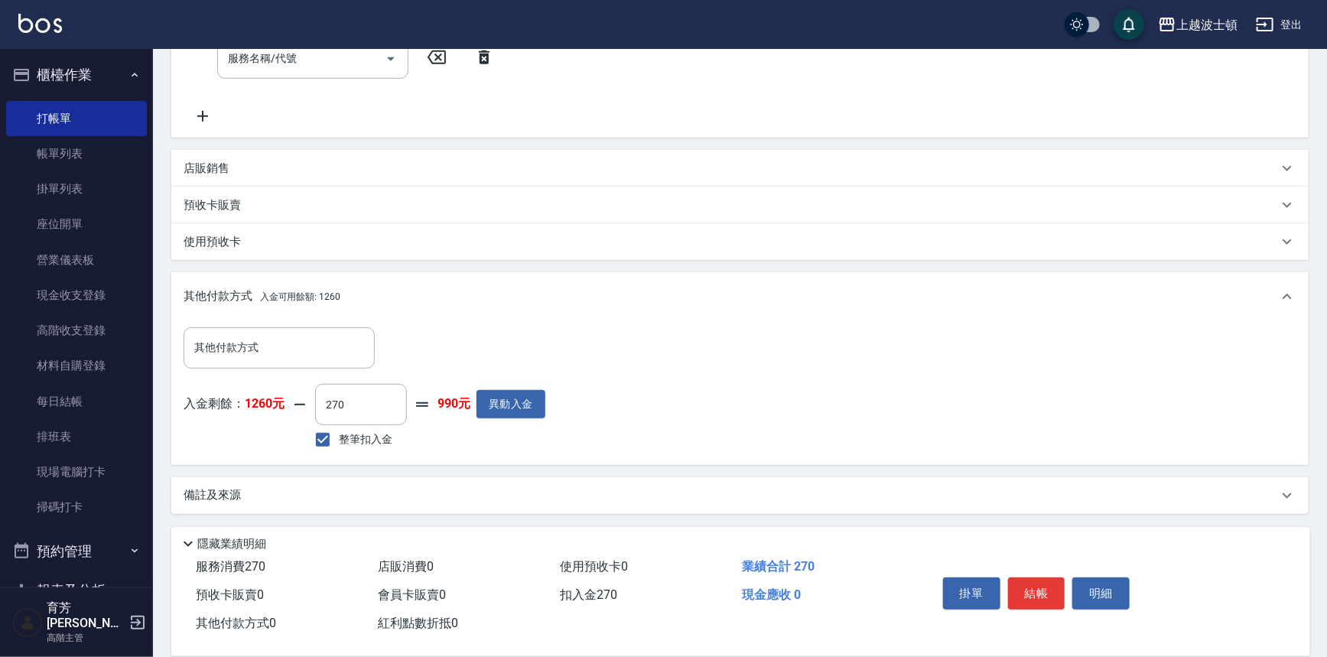
click at [1035, 579] on button "結帳" at bounding box center [1036, 593] width 57 height 32
